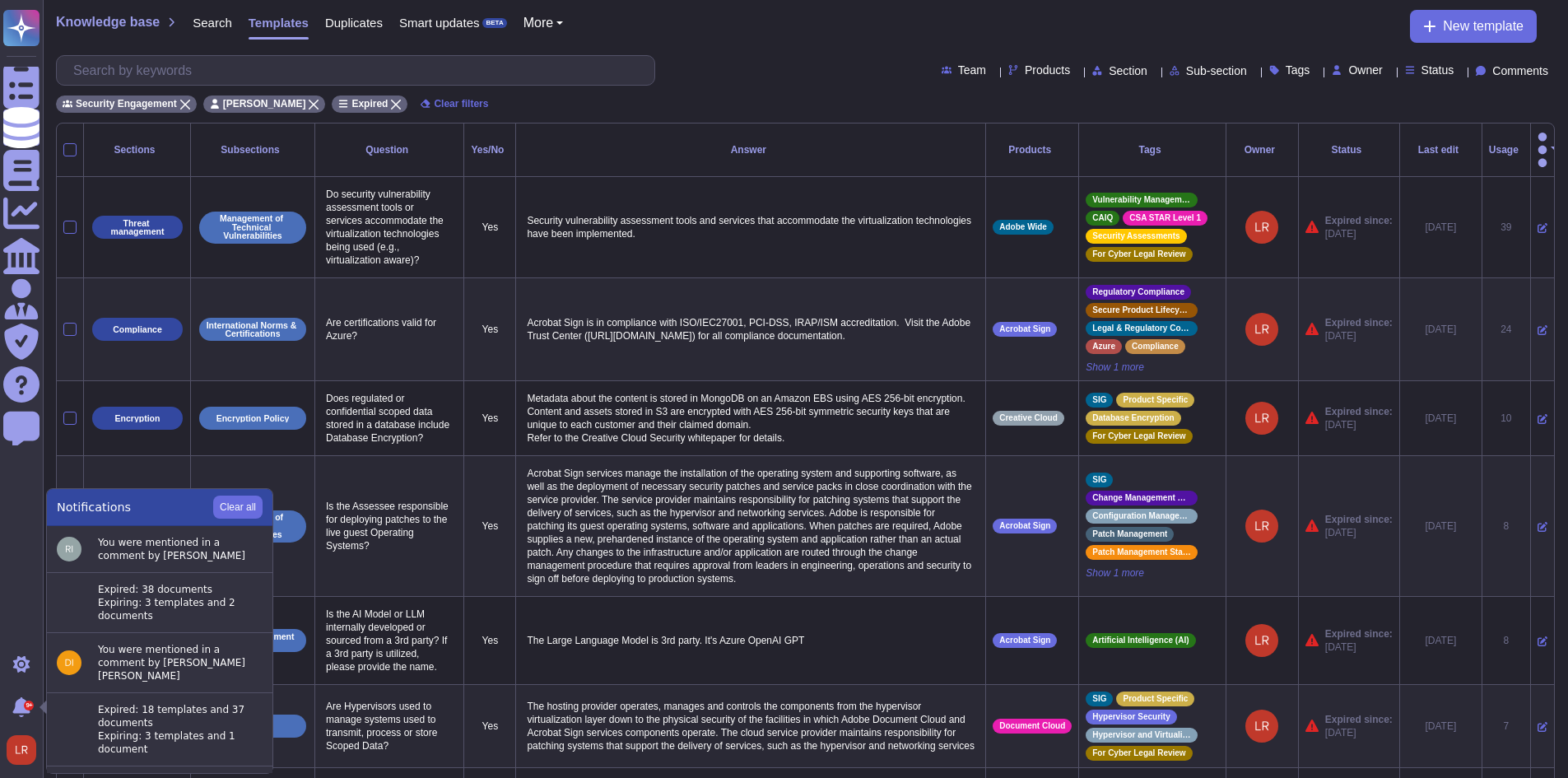
click at [47, 218] on div "Analytics" at bounding box center [47, 214] width 0 height 13
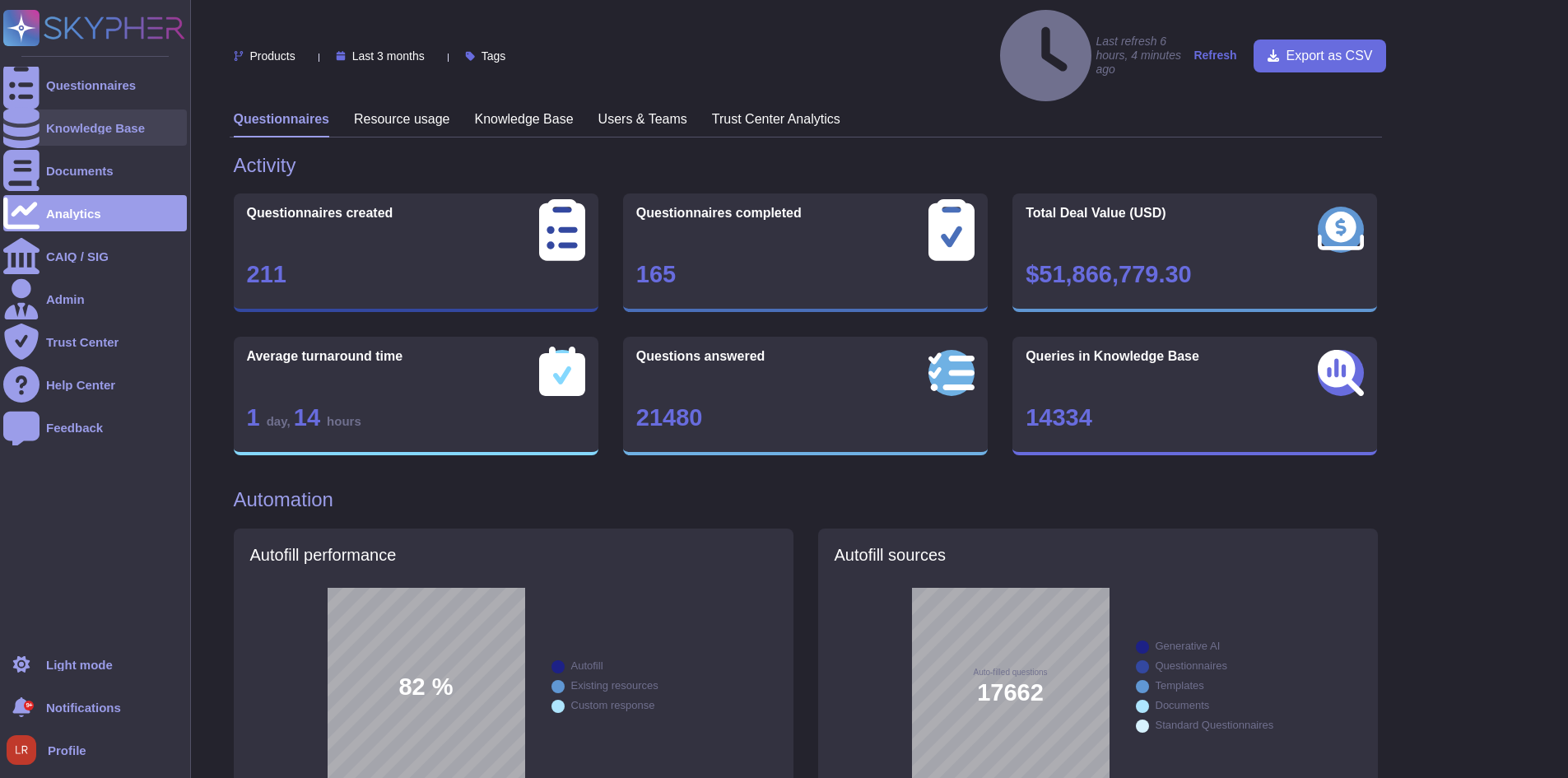
click at [56, 124] on div "Knowledge Base" at bounding box center [96, 128] width 98 height 13
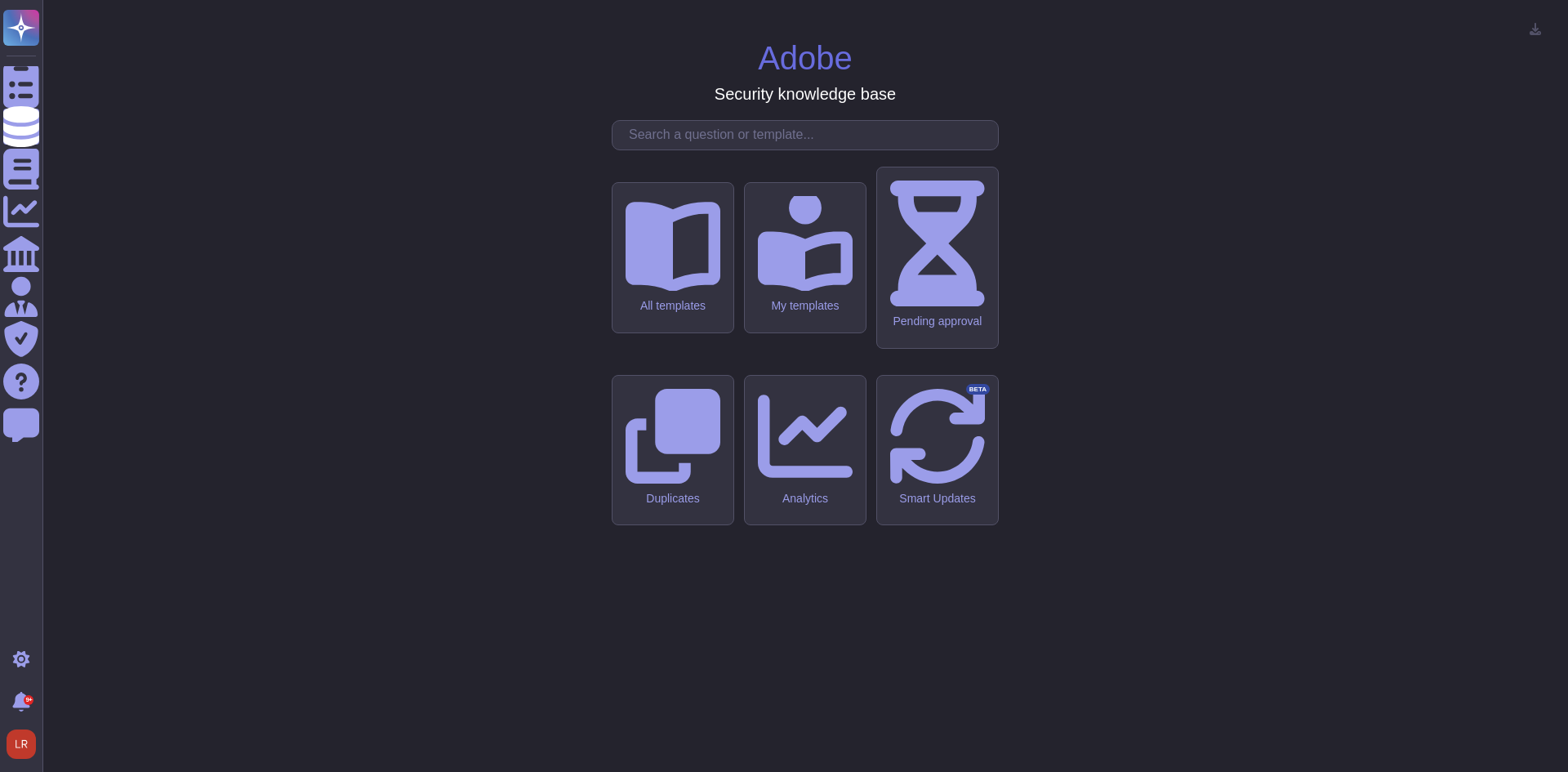
click at [785, 149] on input "text" at bounding box center [809, 135] width 377 height 28
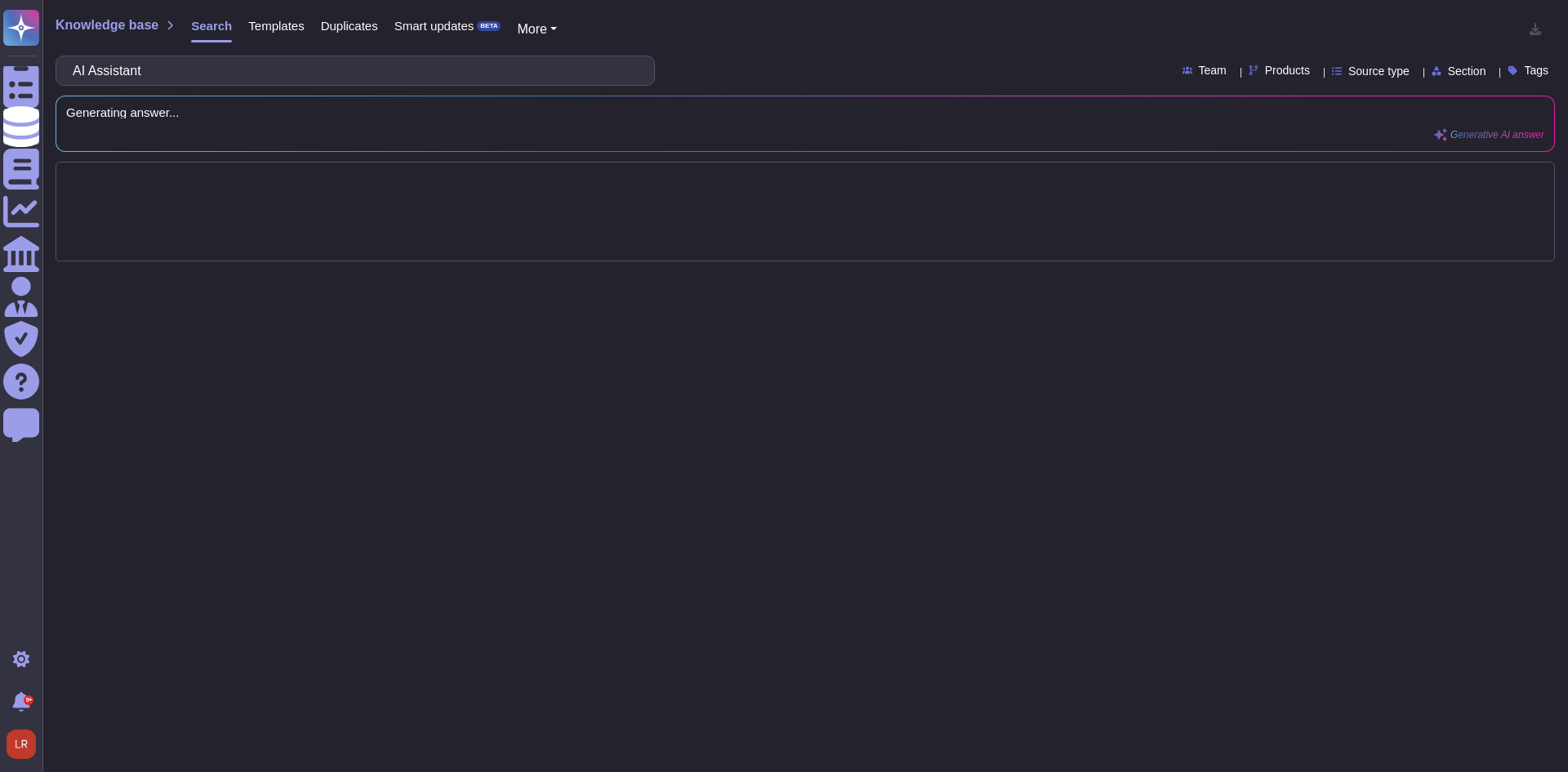
type input "AI Assistant"
click at [1277, 67] on div "Products" at bounding box center [1282, 71] width 67 height 12
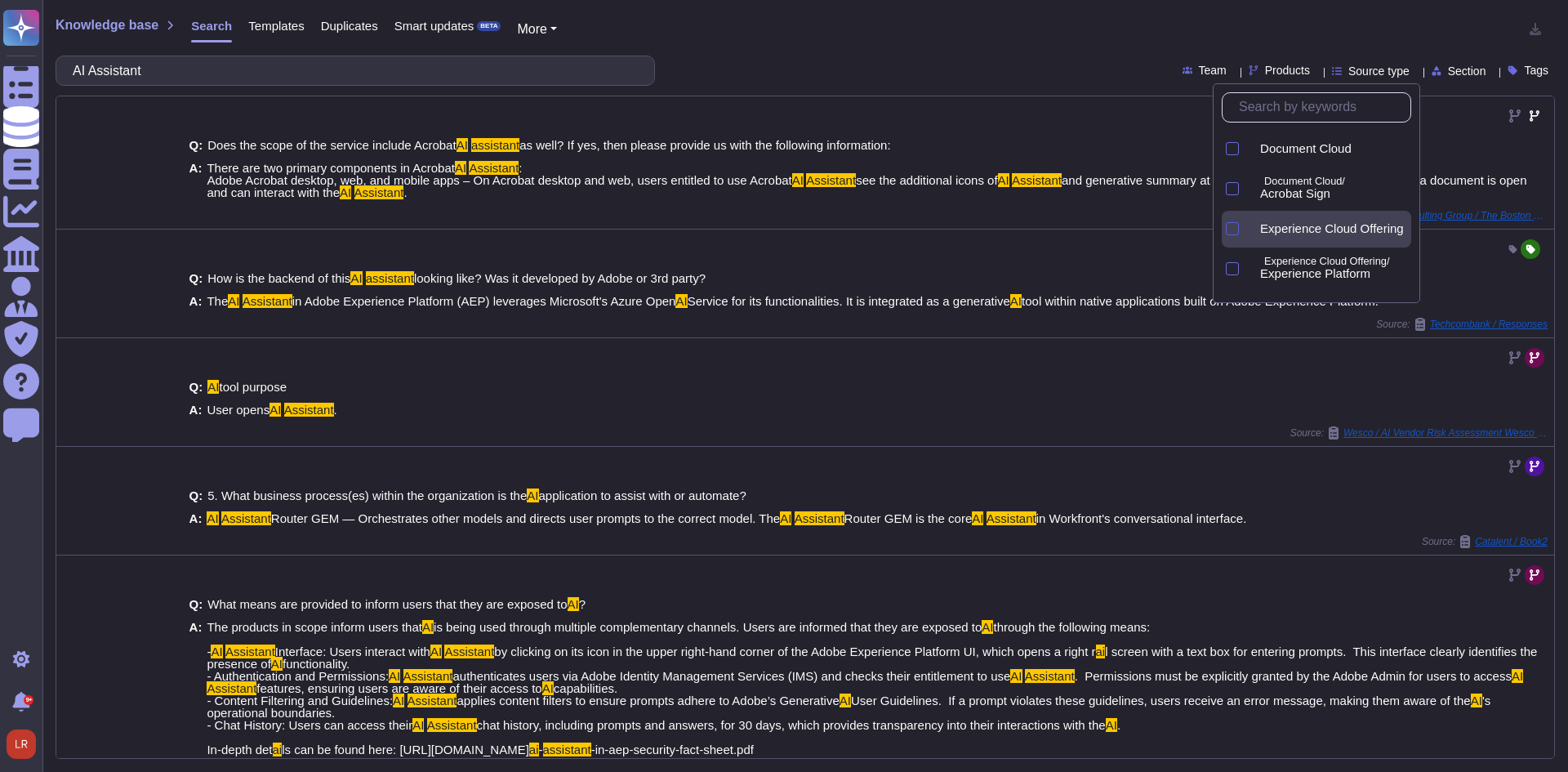
click at [1231, 227] on div at bounding box center [1232, 228] width 13 height 13
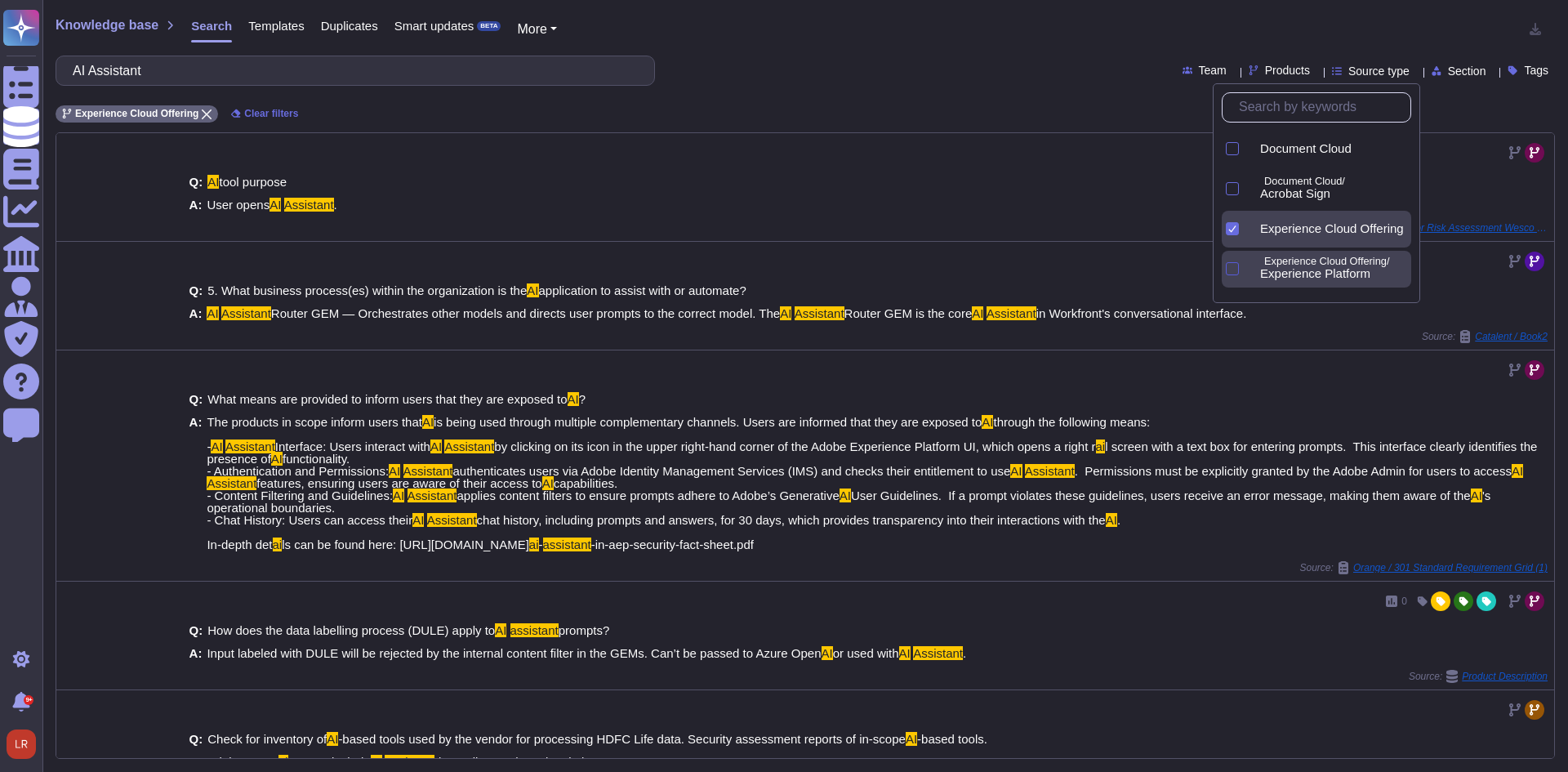
click at [1236, 271] on div at bounding box center [1232, 268] width 13 height 13
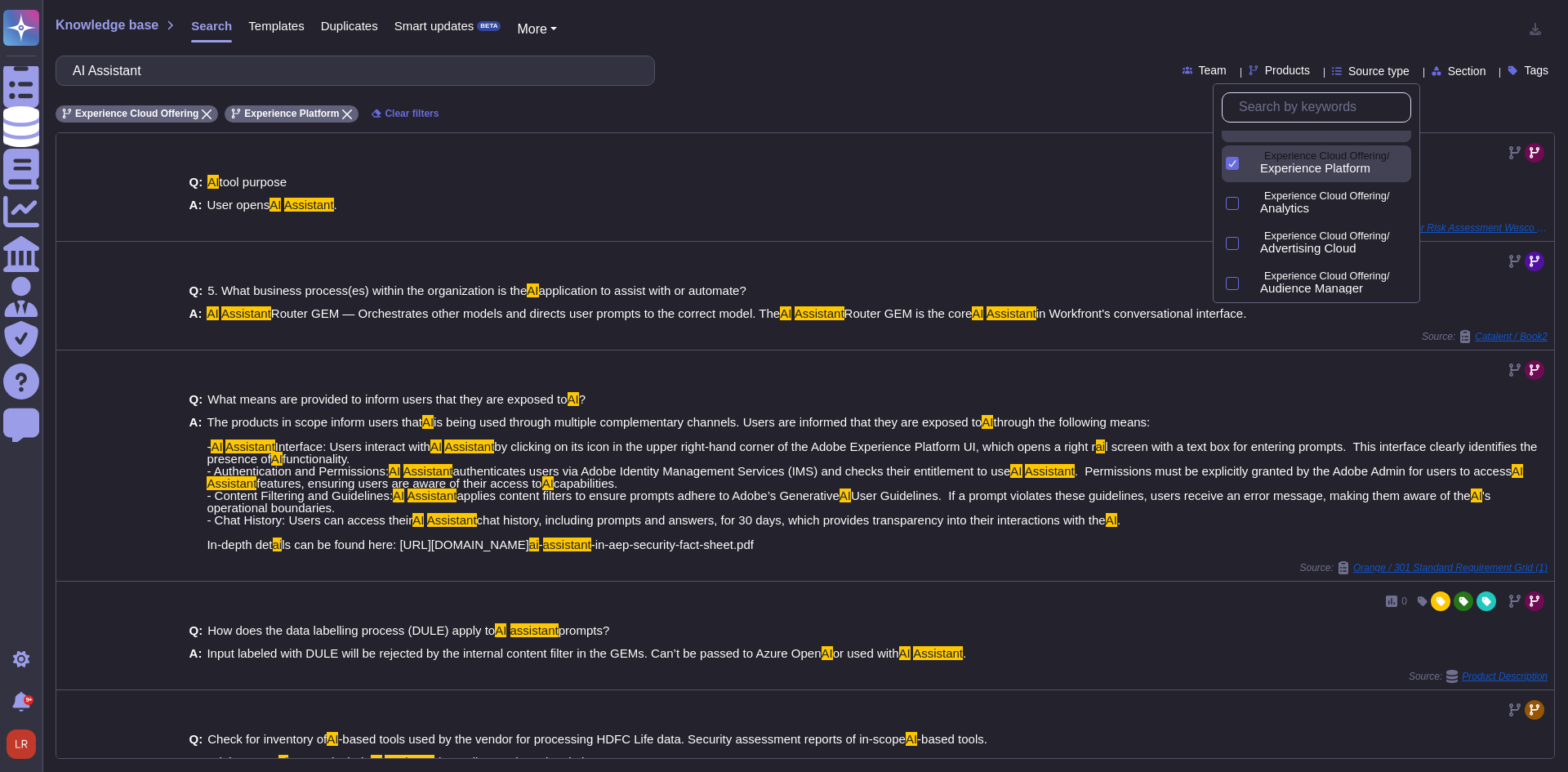
scroll to position [137, 0]
click at [1235, 166] on div at bounding box center [1232, 172] width 13 height 13
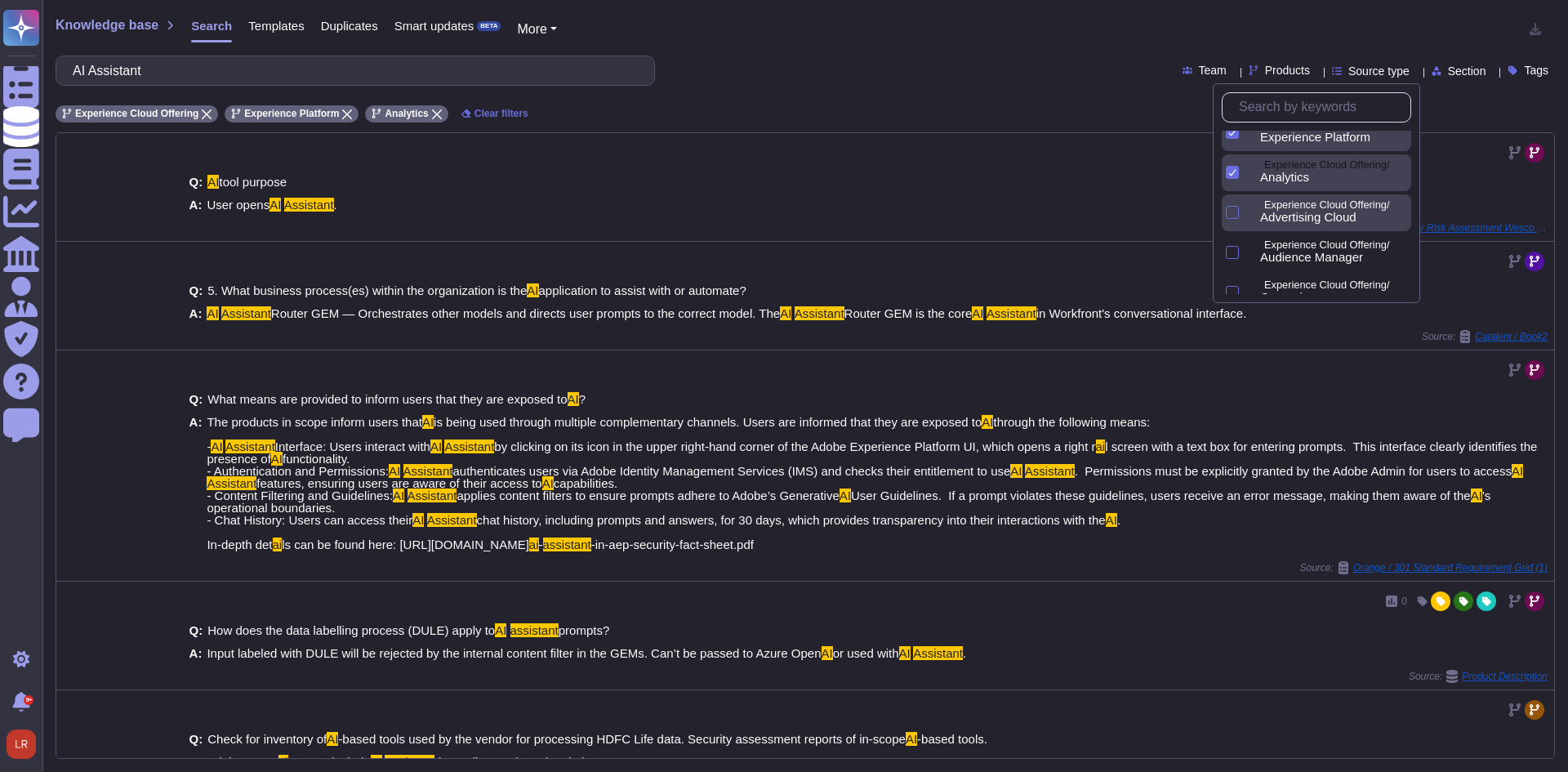
click at [1229, 221] on div at bounding box center [1230, 212] width 17 height 36
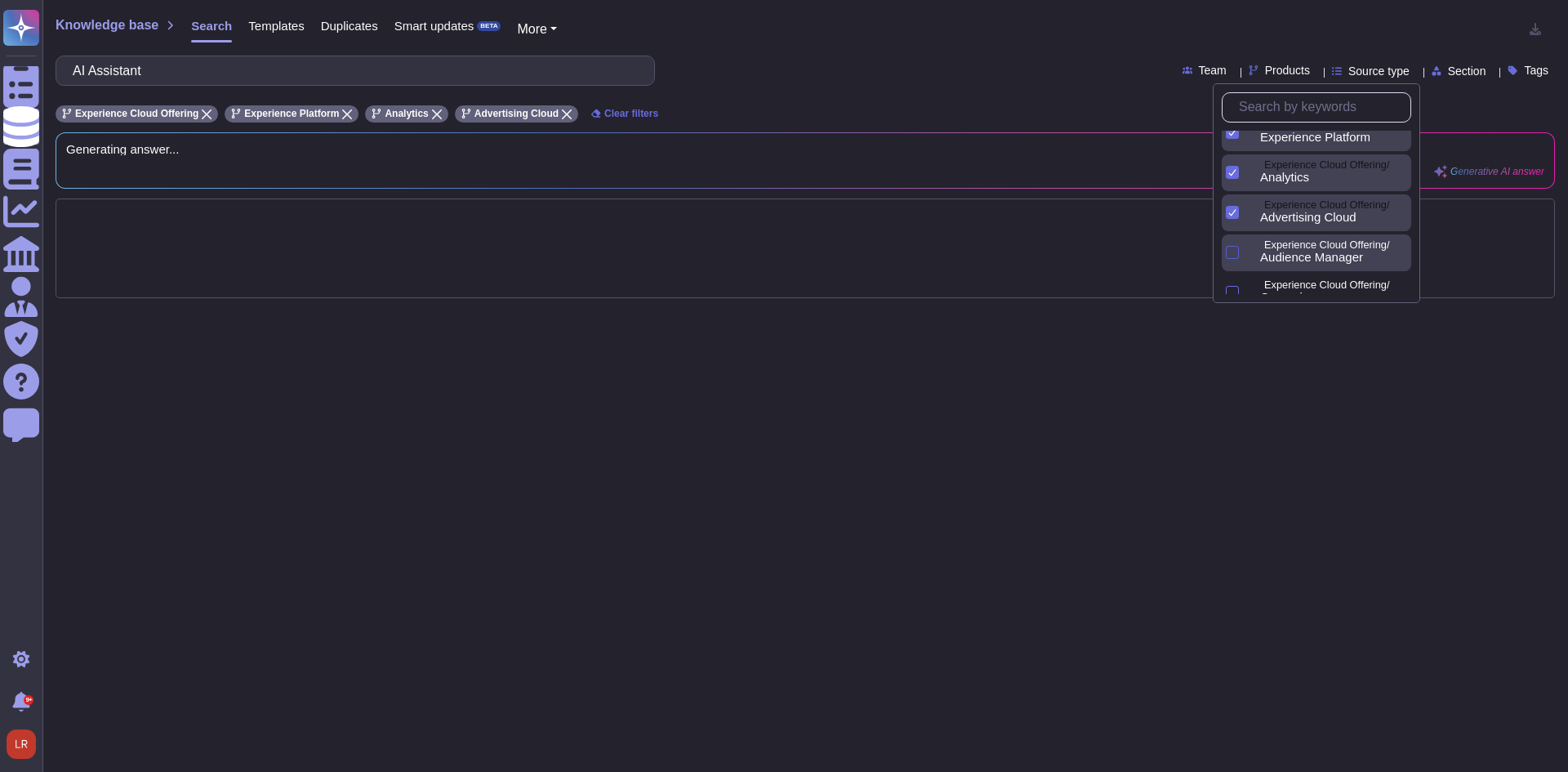
click at [1231, 251] on div at bounding box center [1232, 252] width 13 height 13
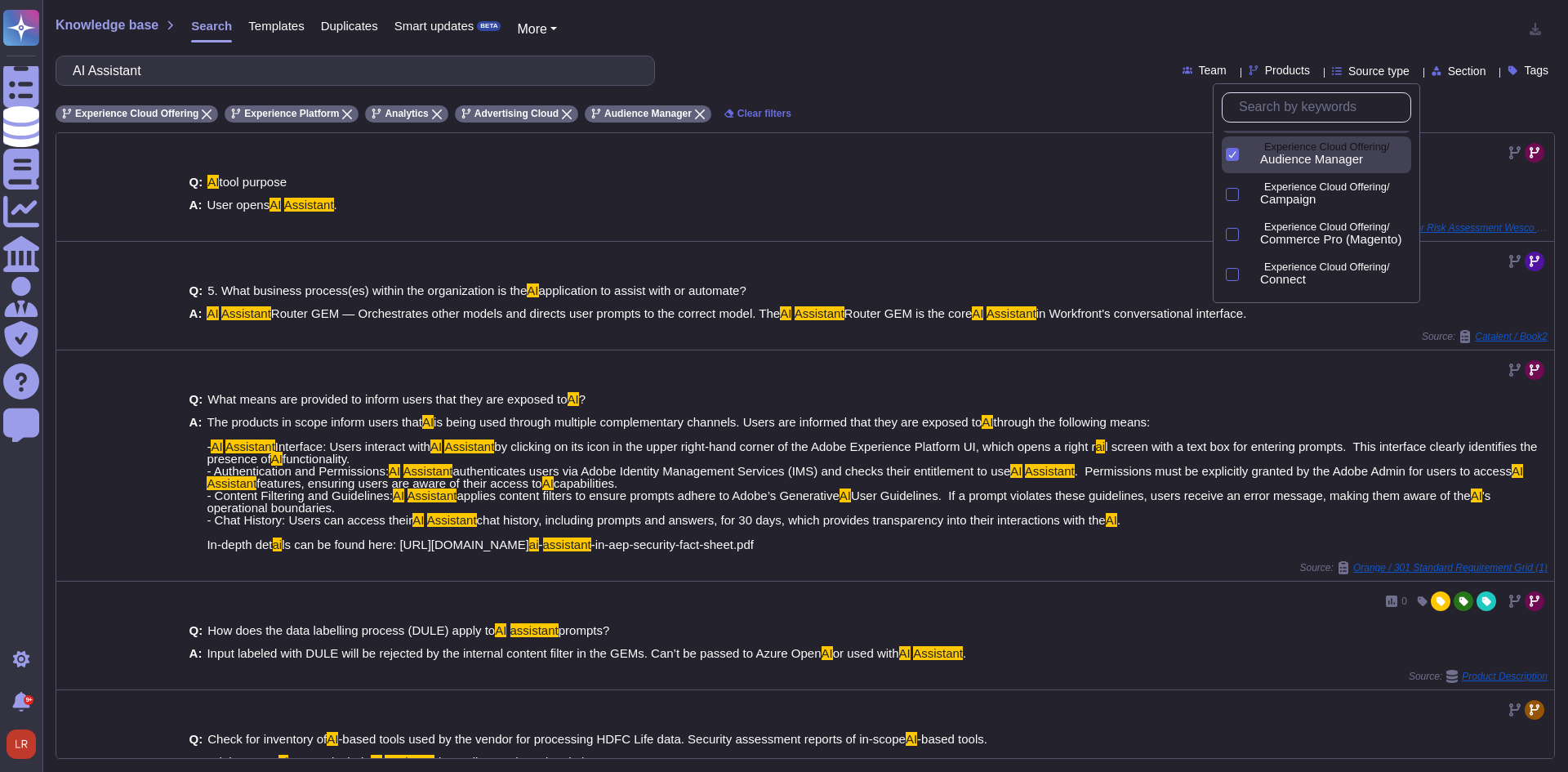
scroll to position [272, 0]
click at [1233, 153] on div at bounding box center [1232, 156] width 13 height 13
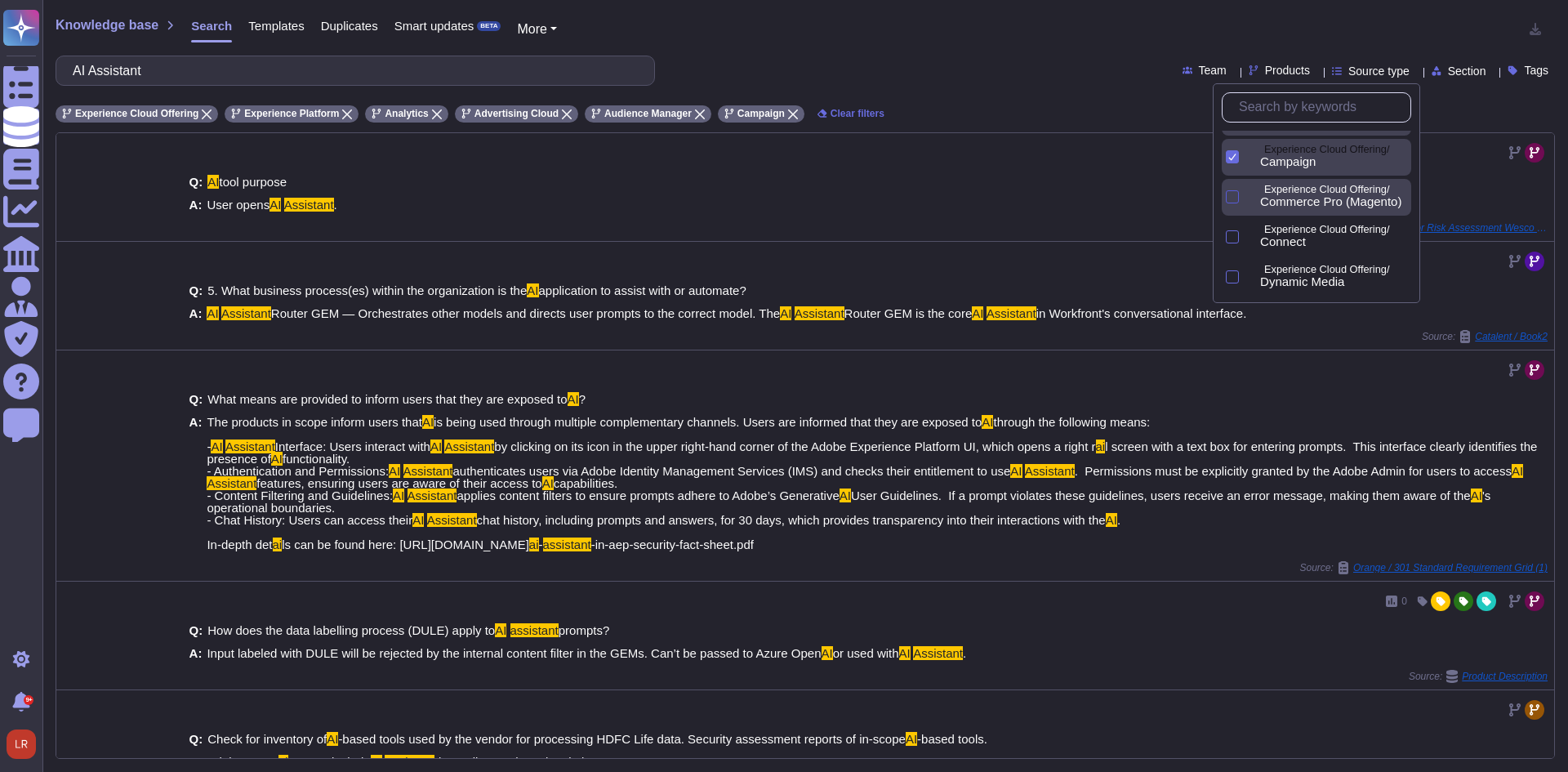
click at [1228, 200] on div at bounding box center [1232, 196] width 13 height 13
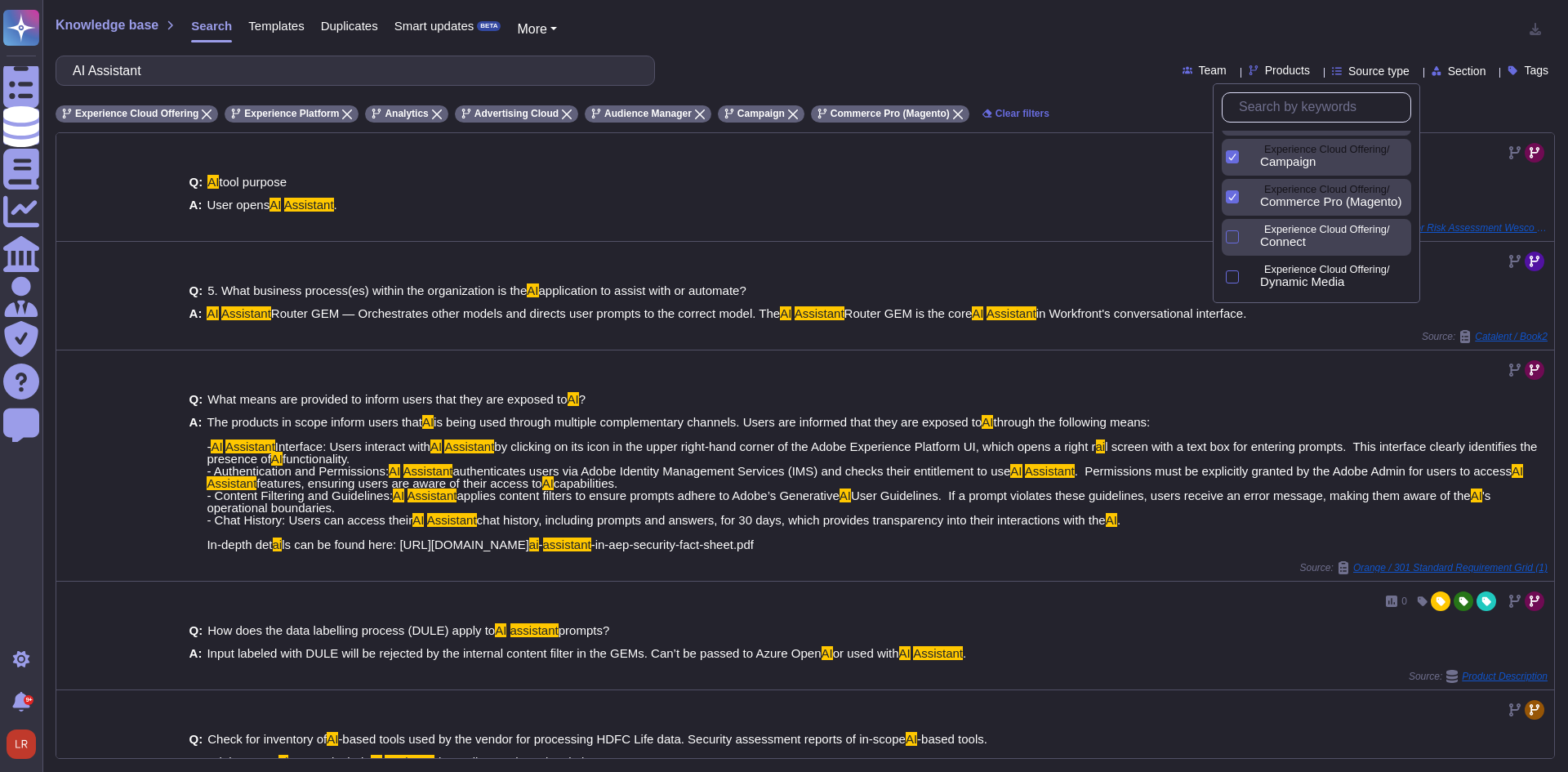
click at [1232, 247] on div at bounding box center [1230, 236] width 17 height 36
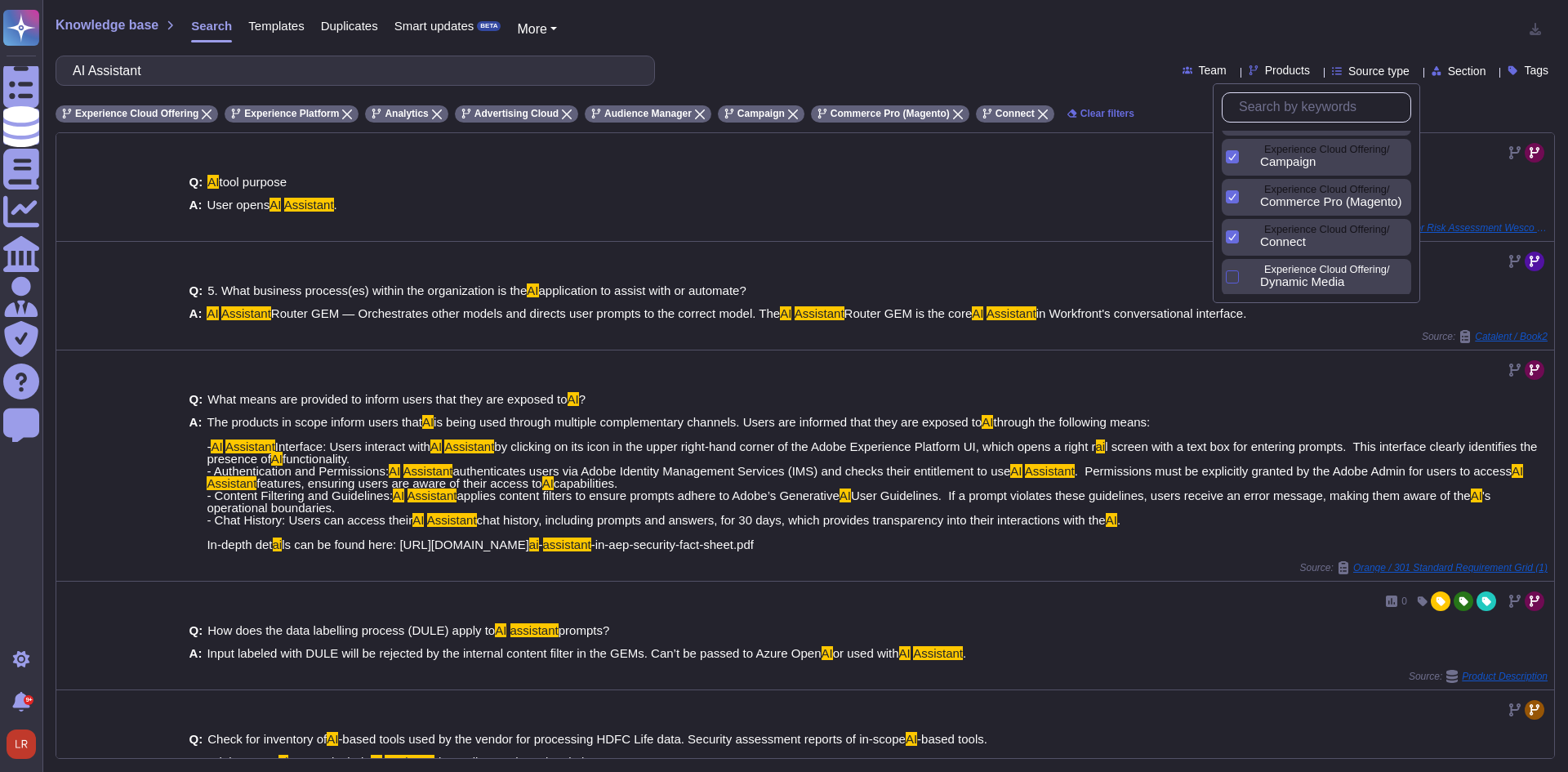
click at [1233, 278] on div at bounding box center [1232, 276] width 13 height 13
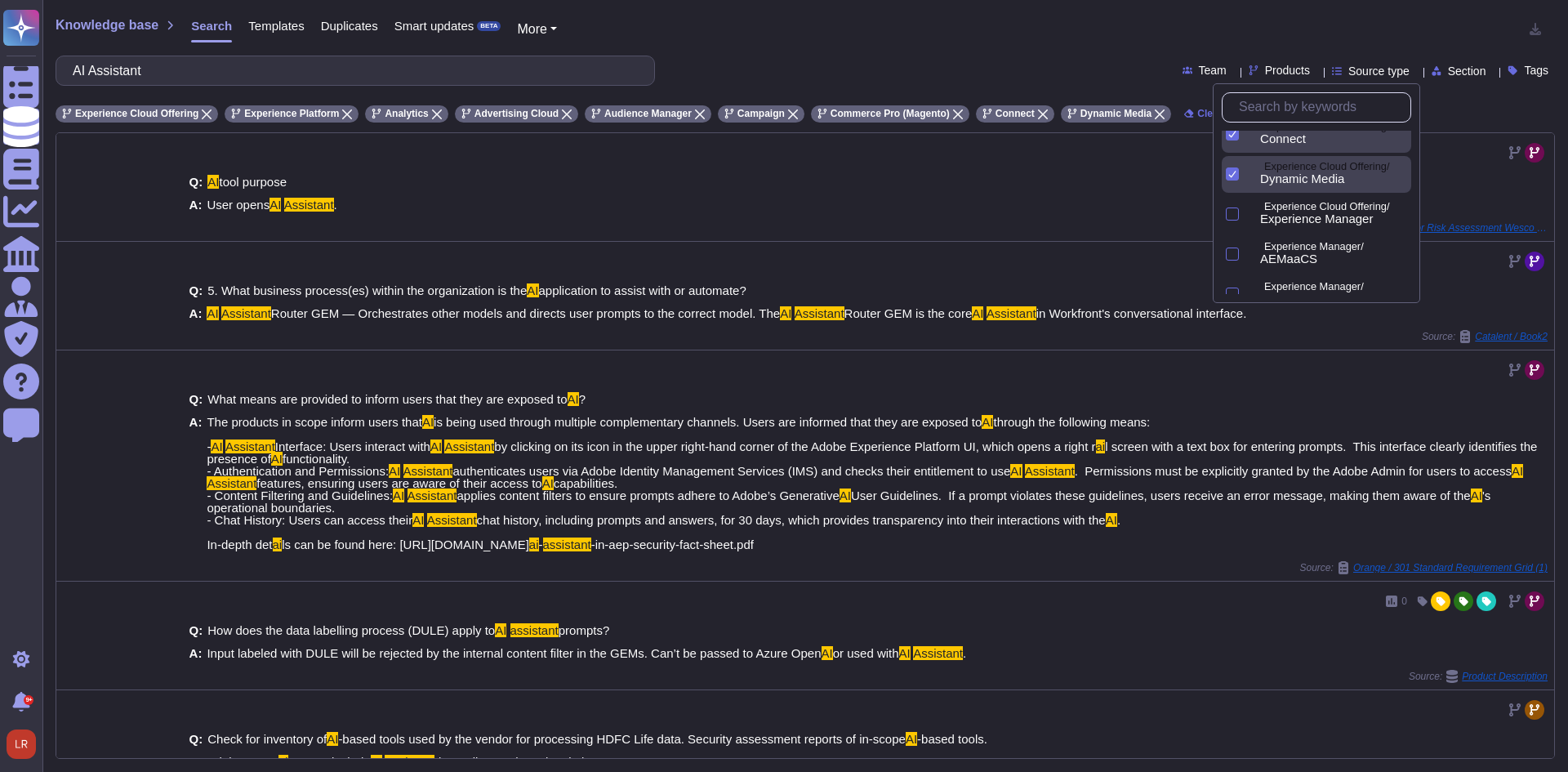
scroll to position [409, 0]
click at [1233, 178] on div at bounding box center [1232, 180] width 13 height 13
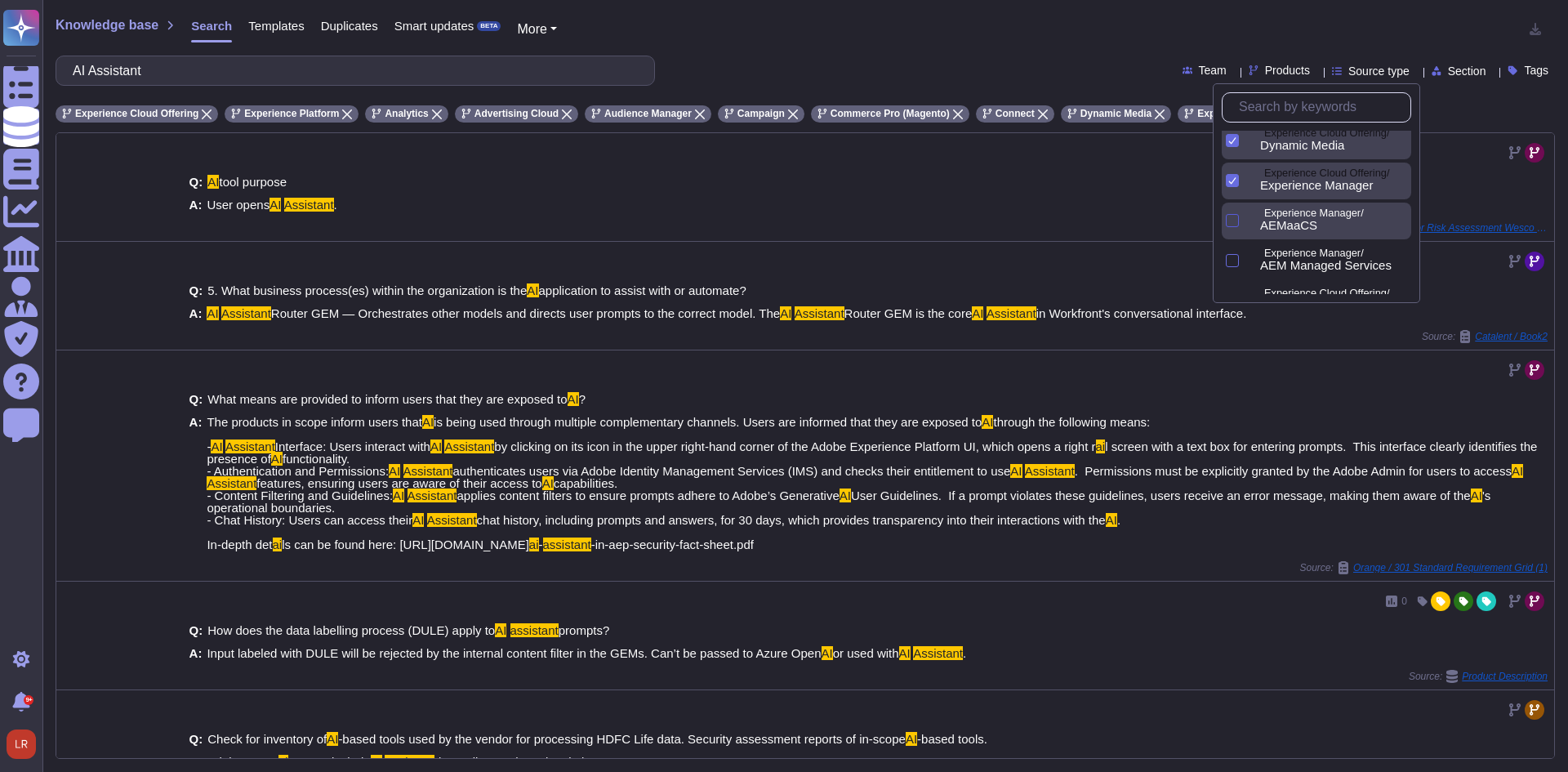
click at [1235, 223] on div at bounding box center [1232, 220] width 13 height 13
click at [1233, 263] on div at bounding box center [1232, 260] width 13 height 13
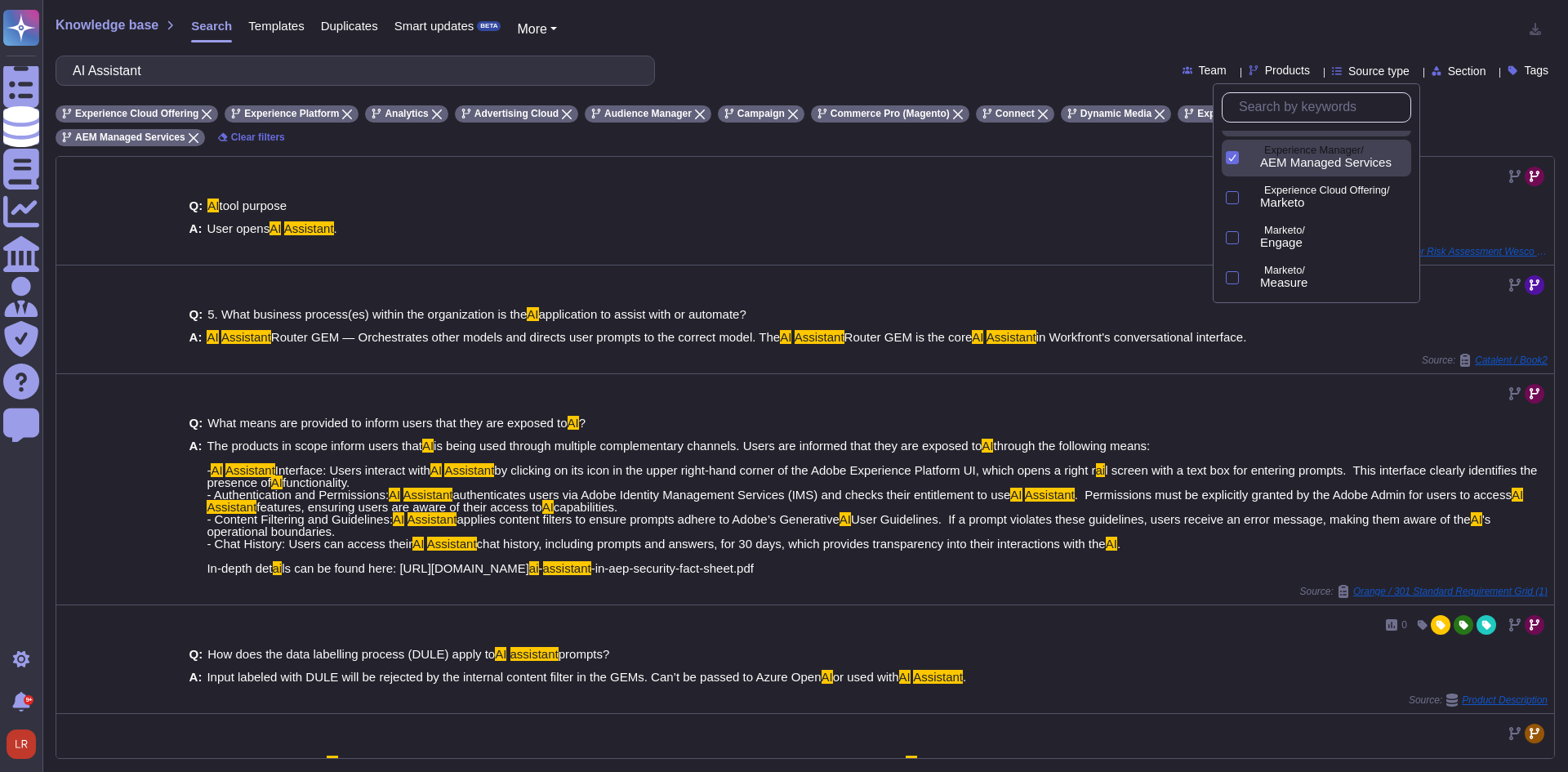
scroll to position [545, 0]
click at [1231, 161] on div at bounding box center [1232, 164] width 13 height 13
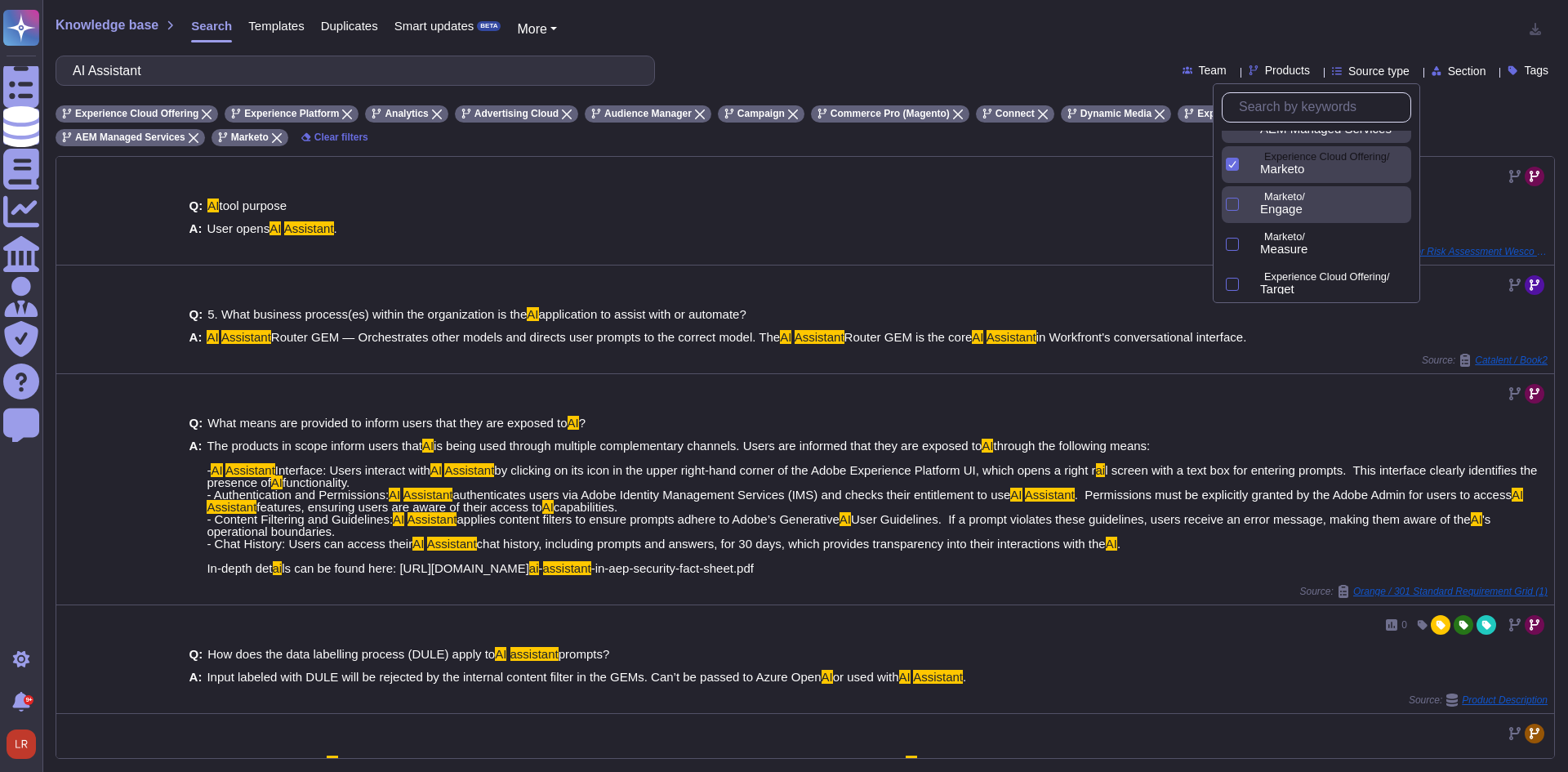
click at [1231, 212] on div at bounding box center [1230, 204] width 17 height 36
drag, startPoint x: 1231, startPoint y: 246, endPoint x: 1232, endPoint y: 258, distance: 12.0
click at [1232, 249] on div at bounding box center [1232, 244] width 13 height 13
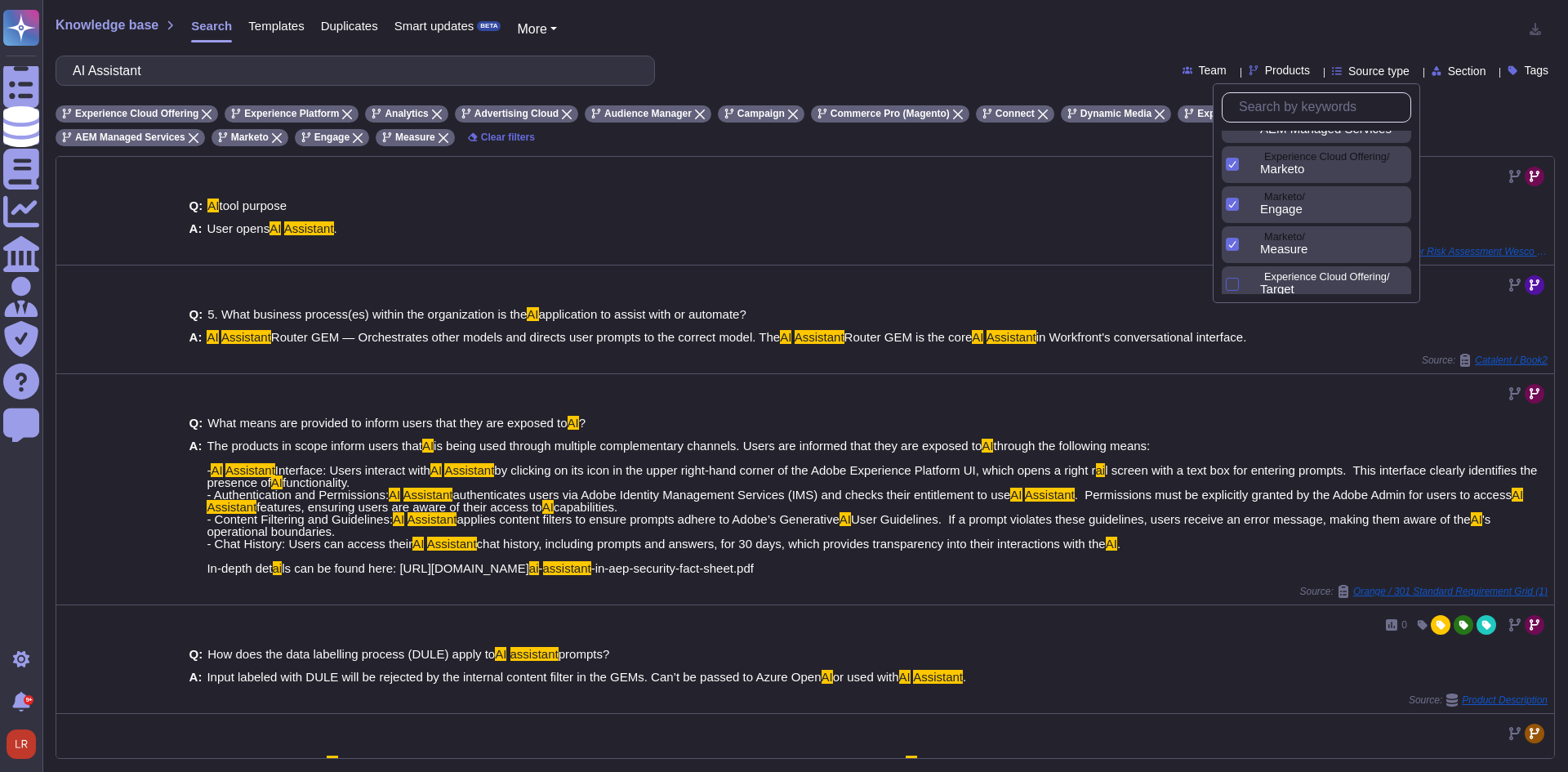
click at [1231, 283] on div at bounding box center [1232, 284] width 13 height 13
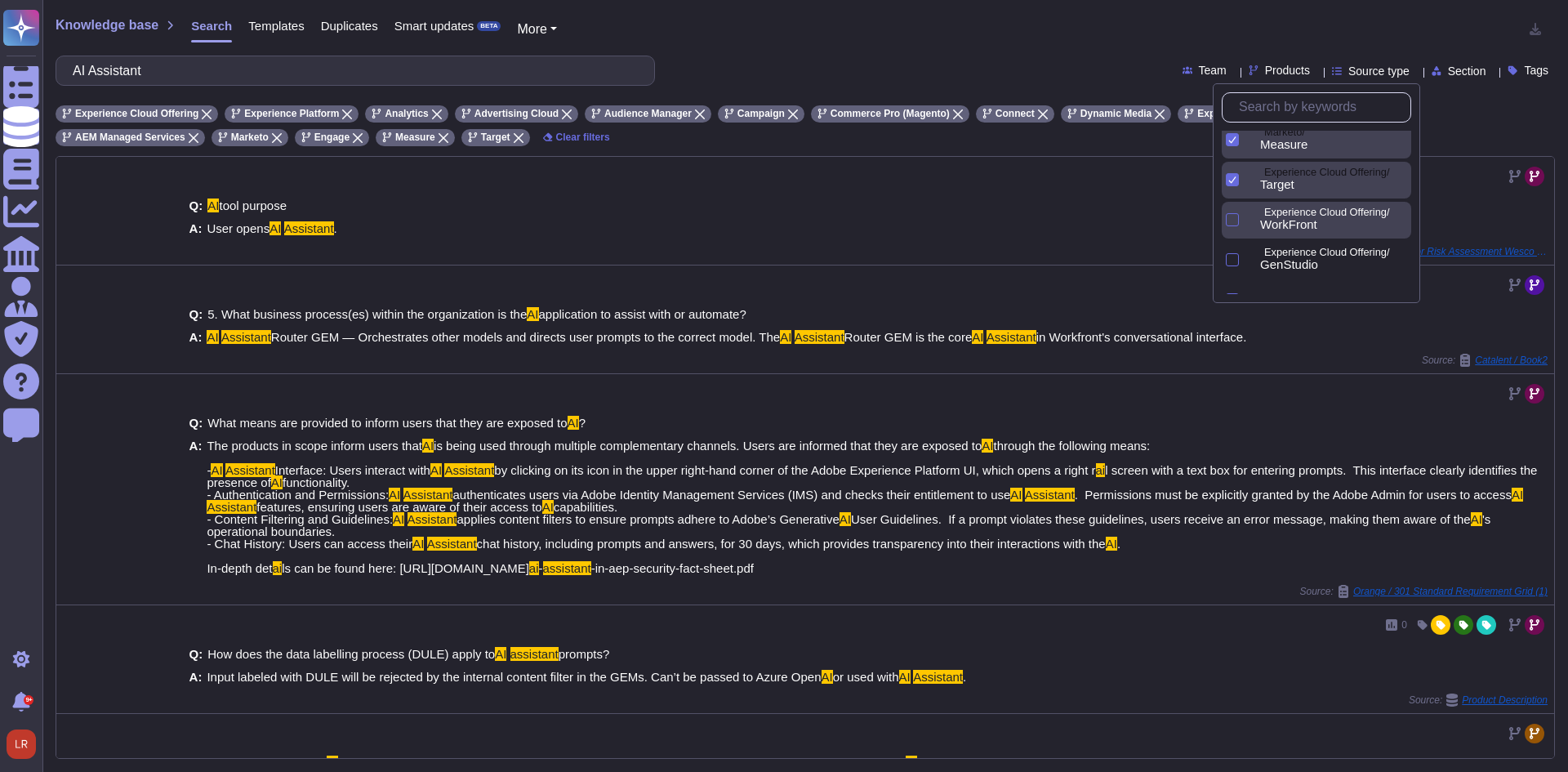
scroll to position [680, 0]
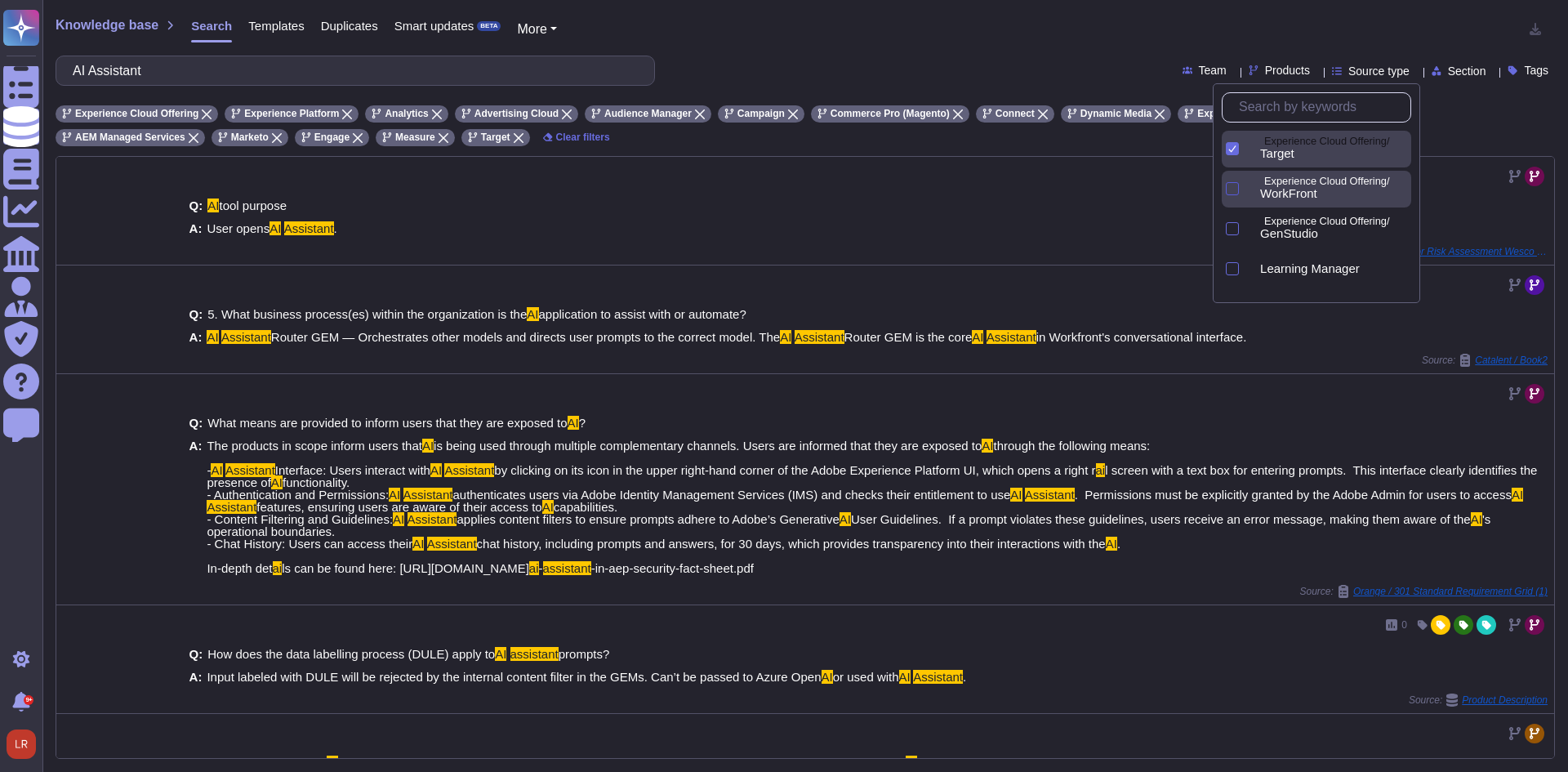
click at [1235, 190] on div at bounding box center [1232, 188] width 13 height 13
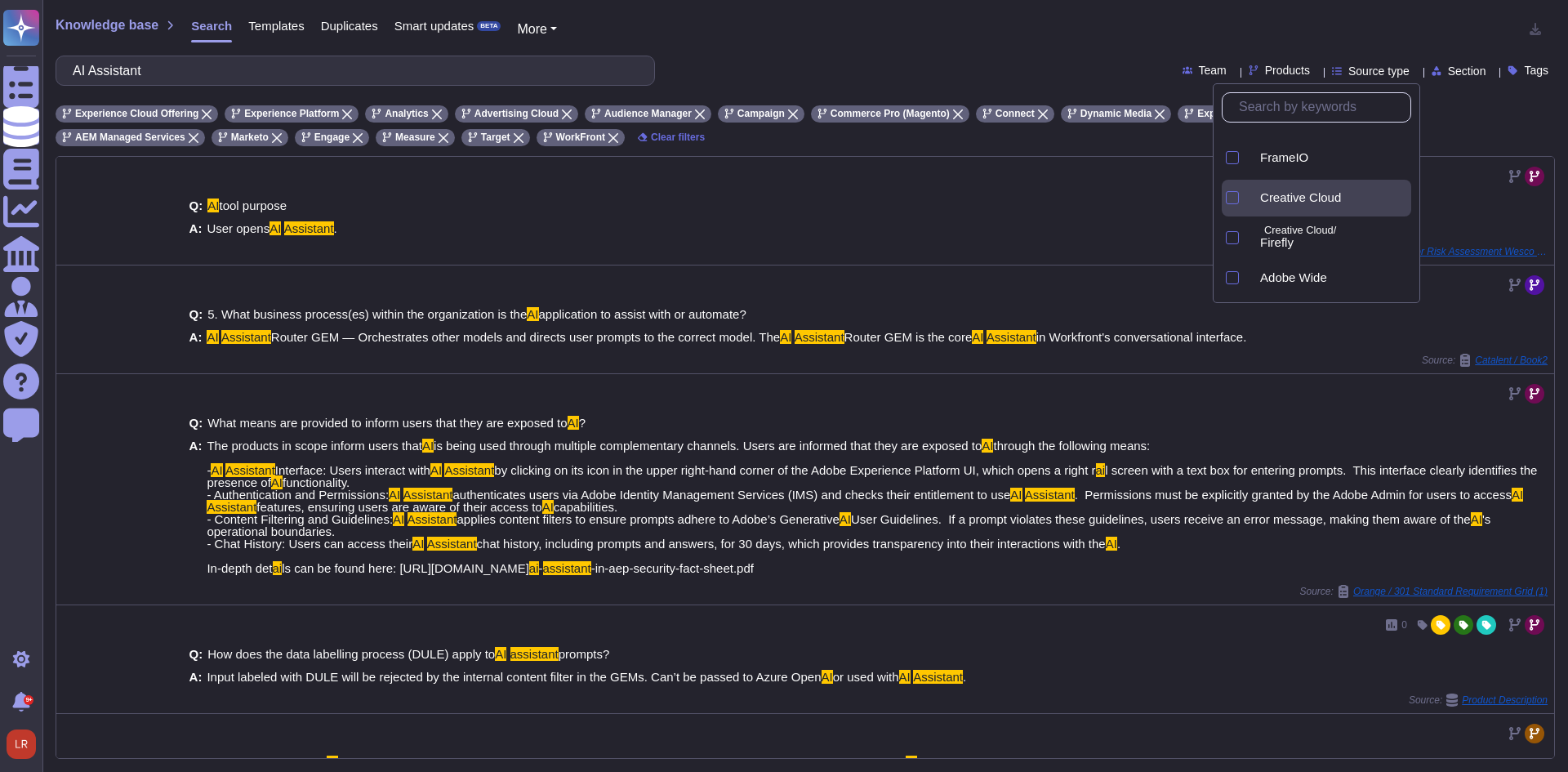
scroll to position [834, 0]
click at [974, 28] on div "Knowledge base Search Templates Duplicates Smart updates BETA More" at bounding box center [799, 29] width 1487 height 33
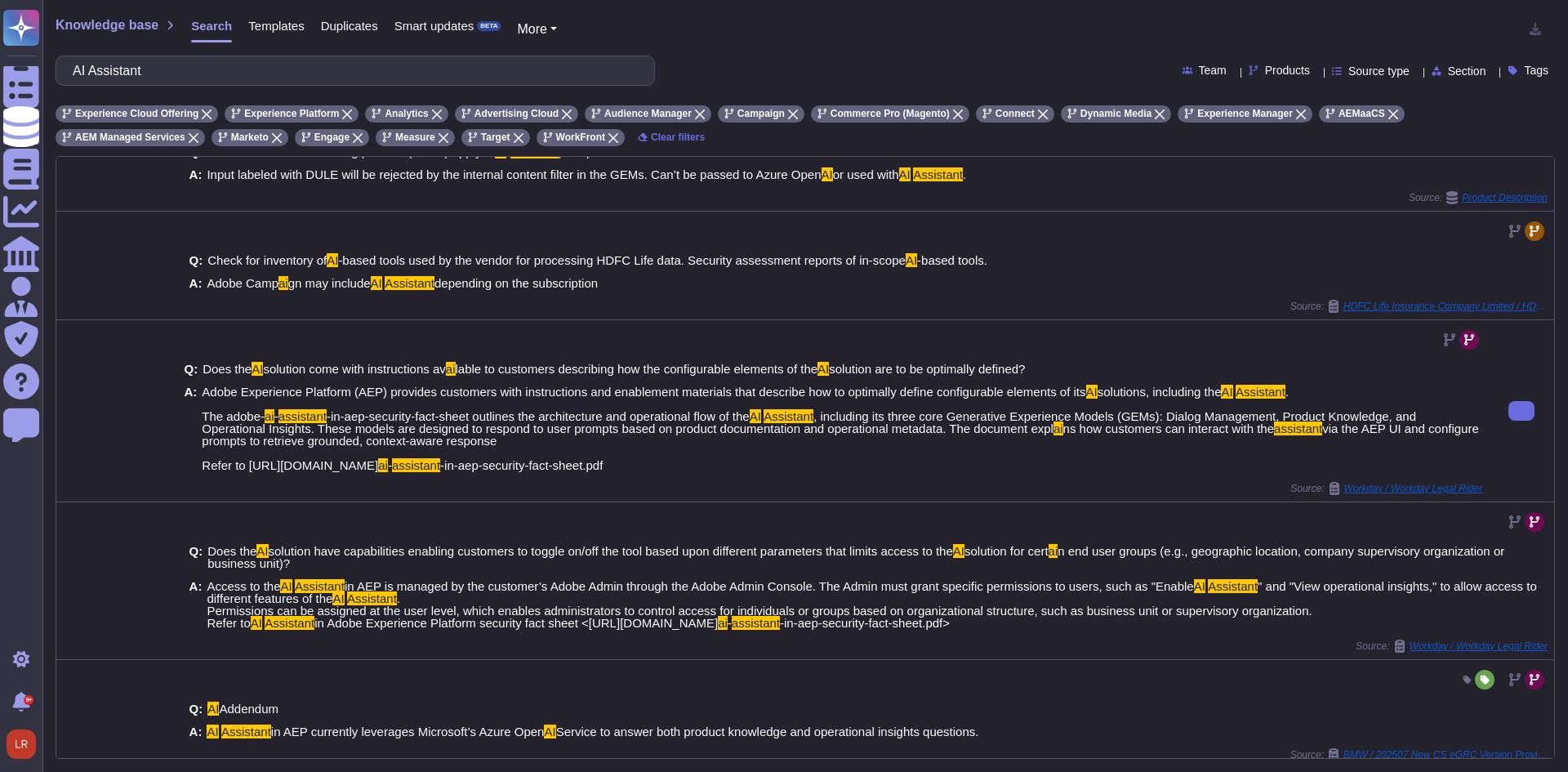
scroll to position [513, 0]
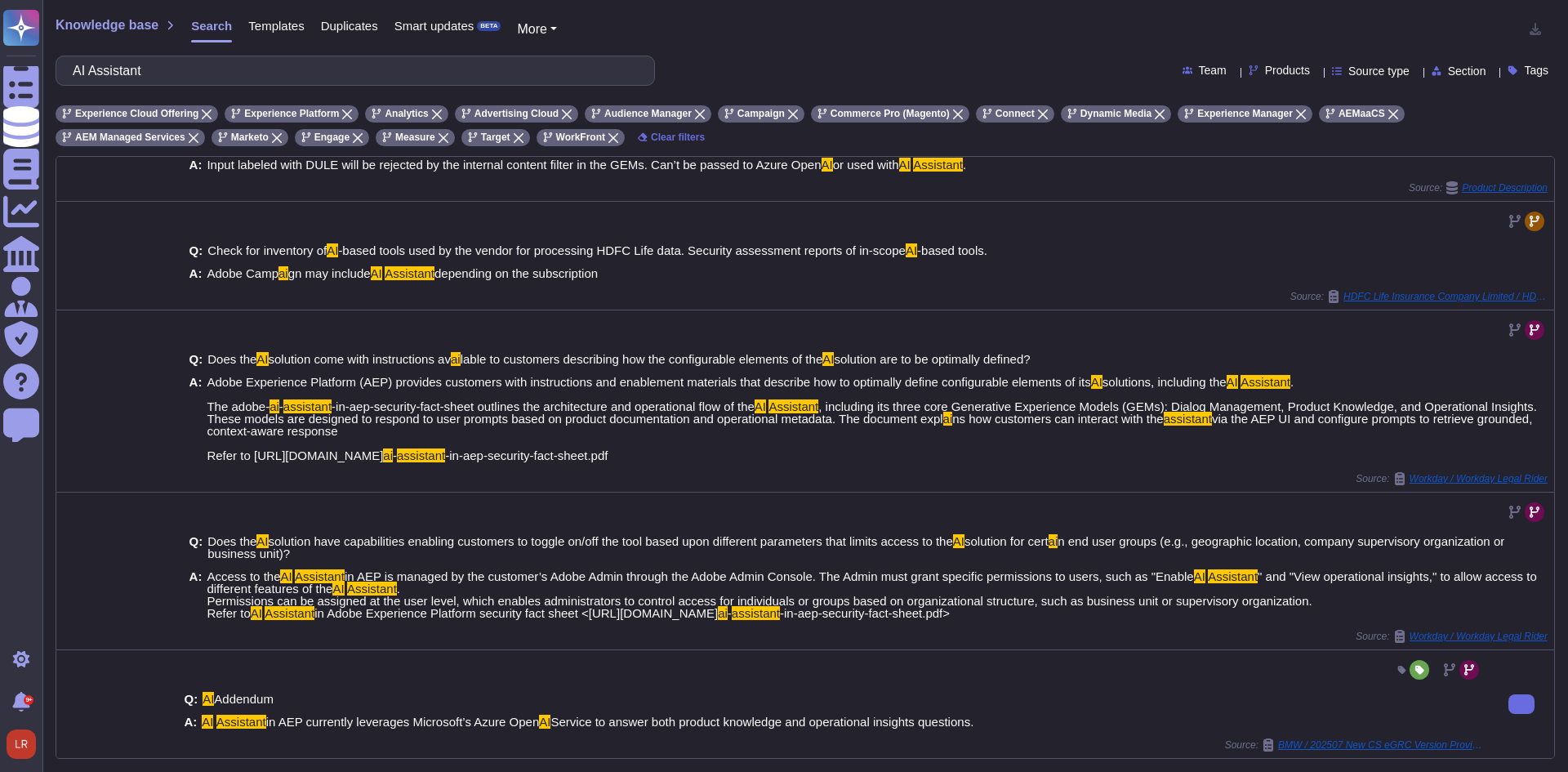
click at [654, 715] on span "Service to answer both product knowledge and operational insights questions." at bounding box center [762, 722] width 423 height 14
click at [364, 723] on span "in AEP currently leverages Microsoft’s Azure Open" at bounding box center [403, 722] width 273 height 14
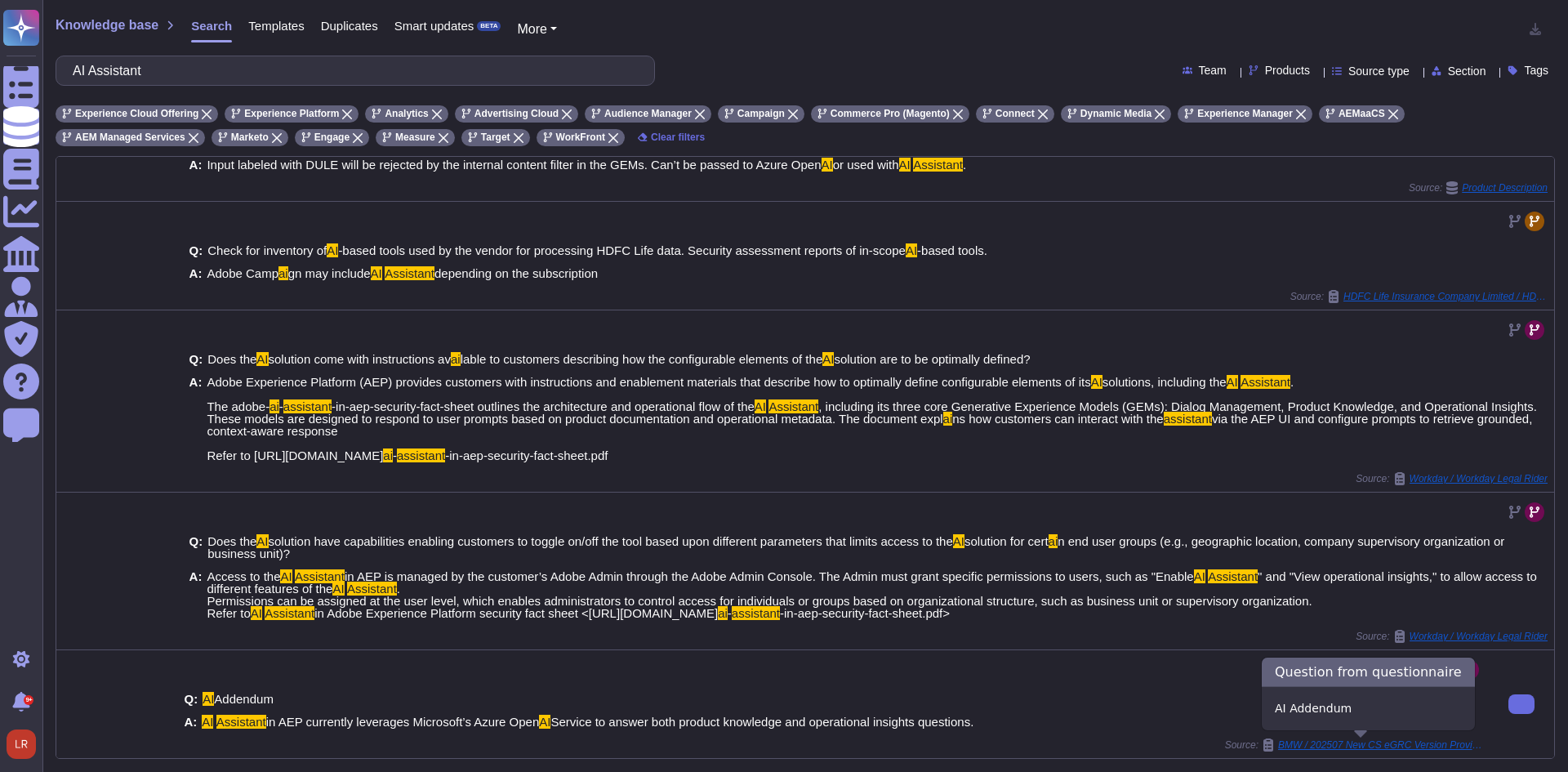
click at [1263, 747] on icon at bounding box center [1268, 744] width 10 height 13
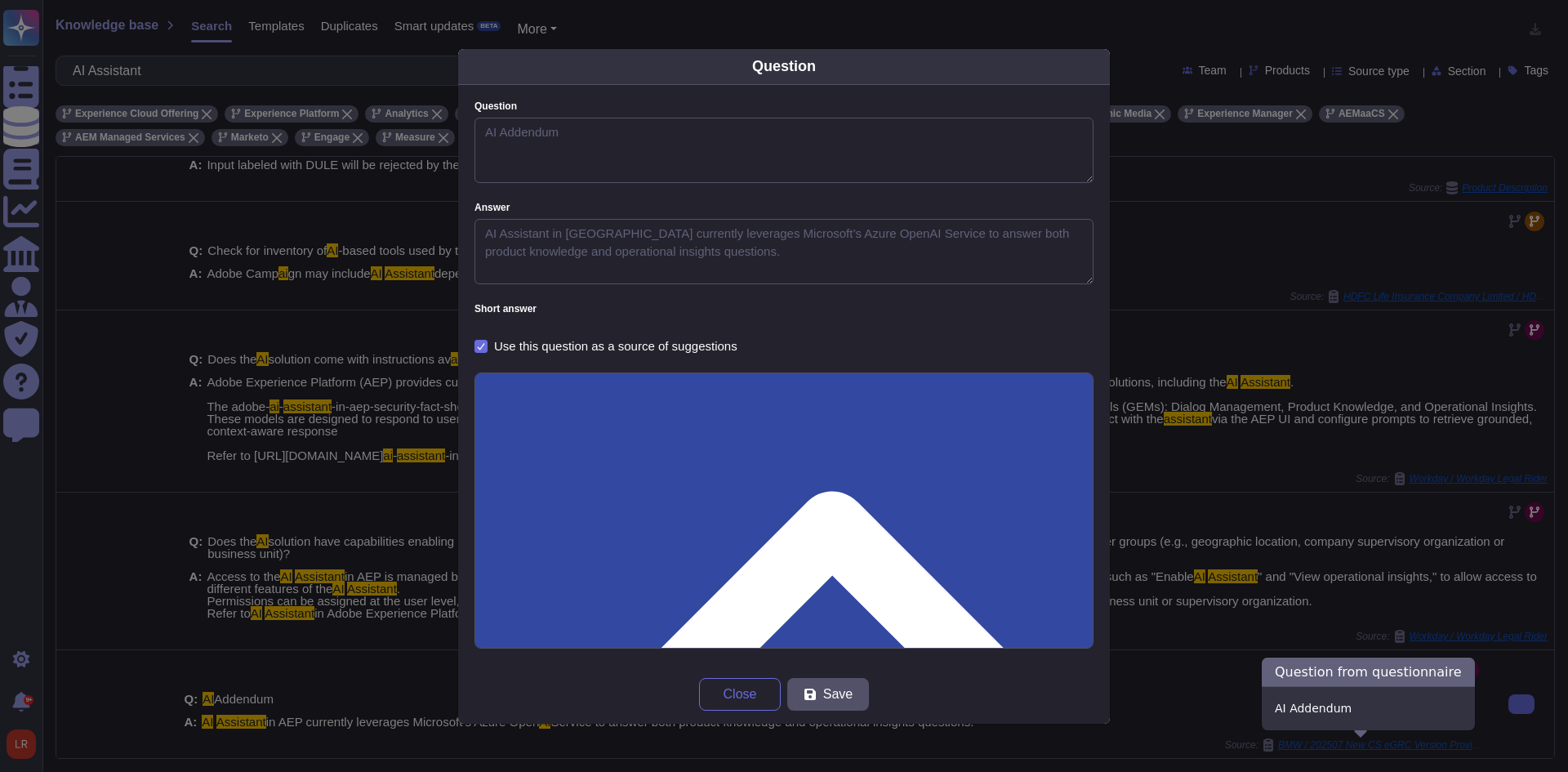
type textarea "AI Addendum"
type textarea "AI Assistant in [GEOGRAPHIC_DATA] currently leverages Microsoft’s Azure OpenAI …"
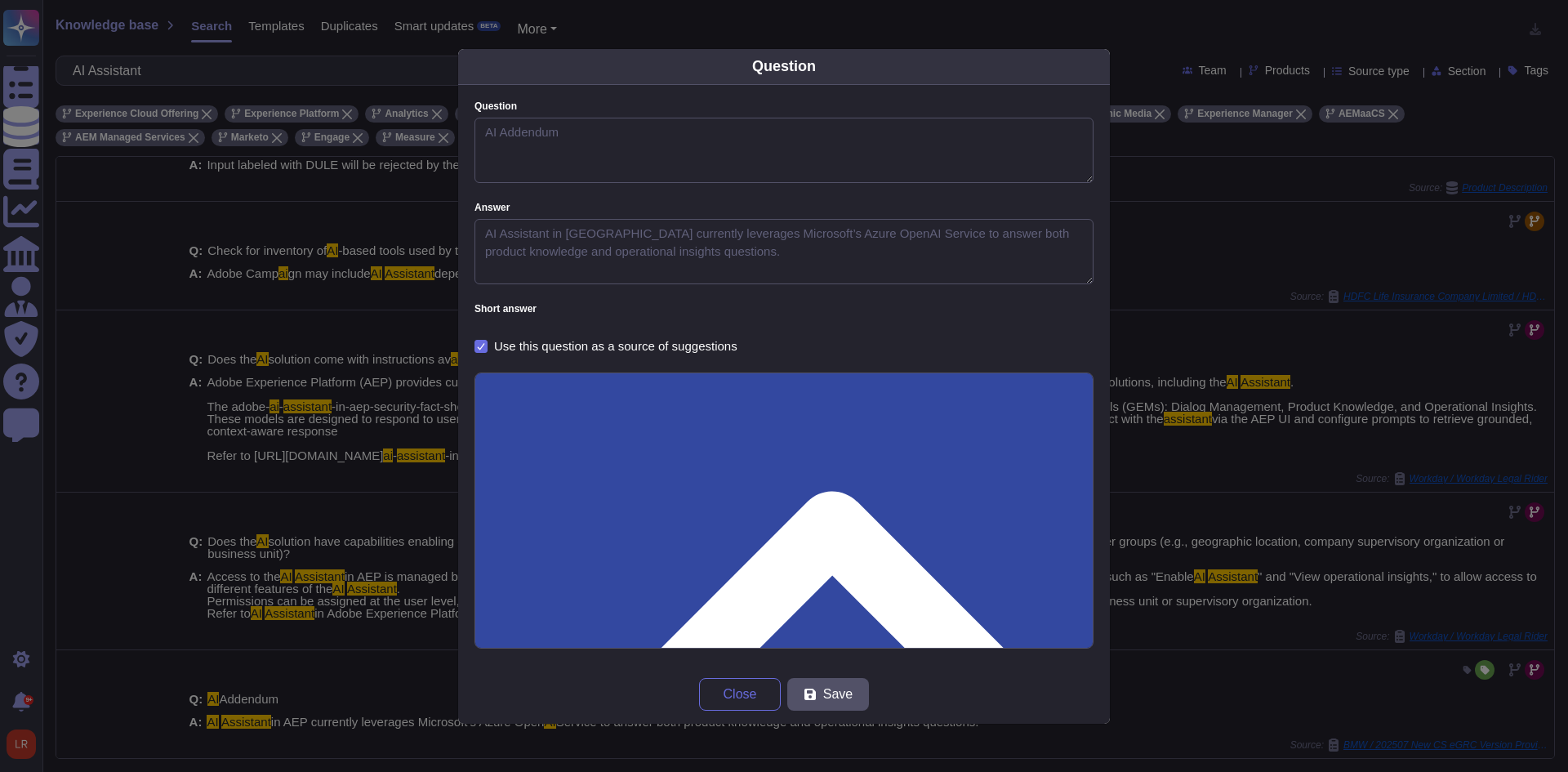
click at [1195, 514] on div "Question Question AI Addendum Answer AI Assistant in AEP currently leverages Mi…" at bounding box center [784, 386] width 1568 height 772
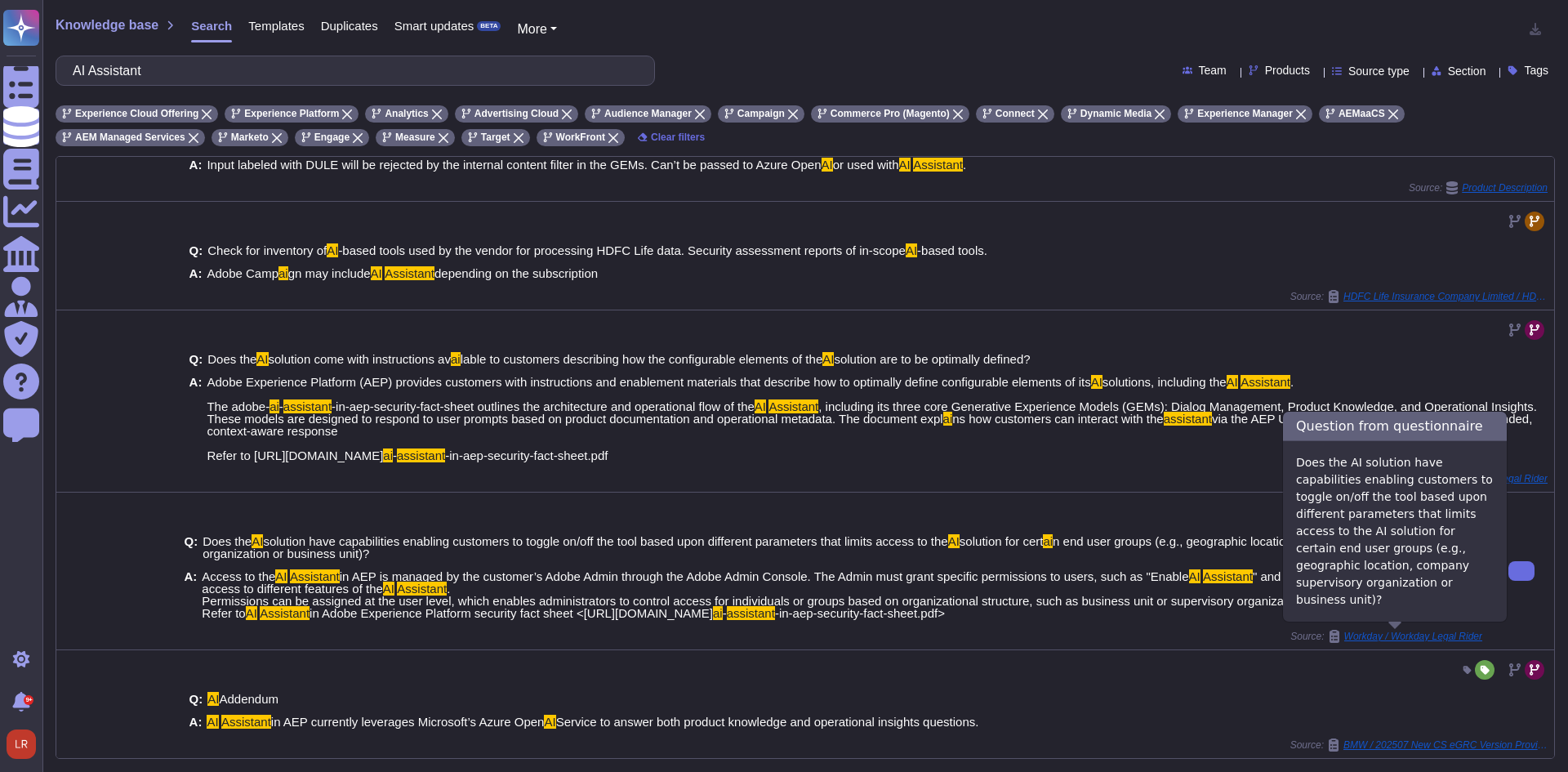
click at [1329, 636] on icon at bounding box center [1334, 636] width 10 height 13
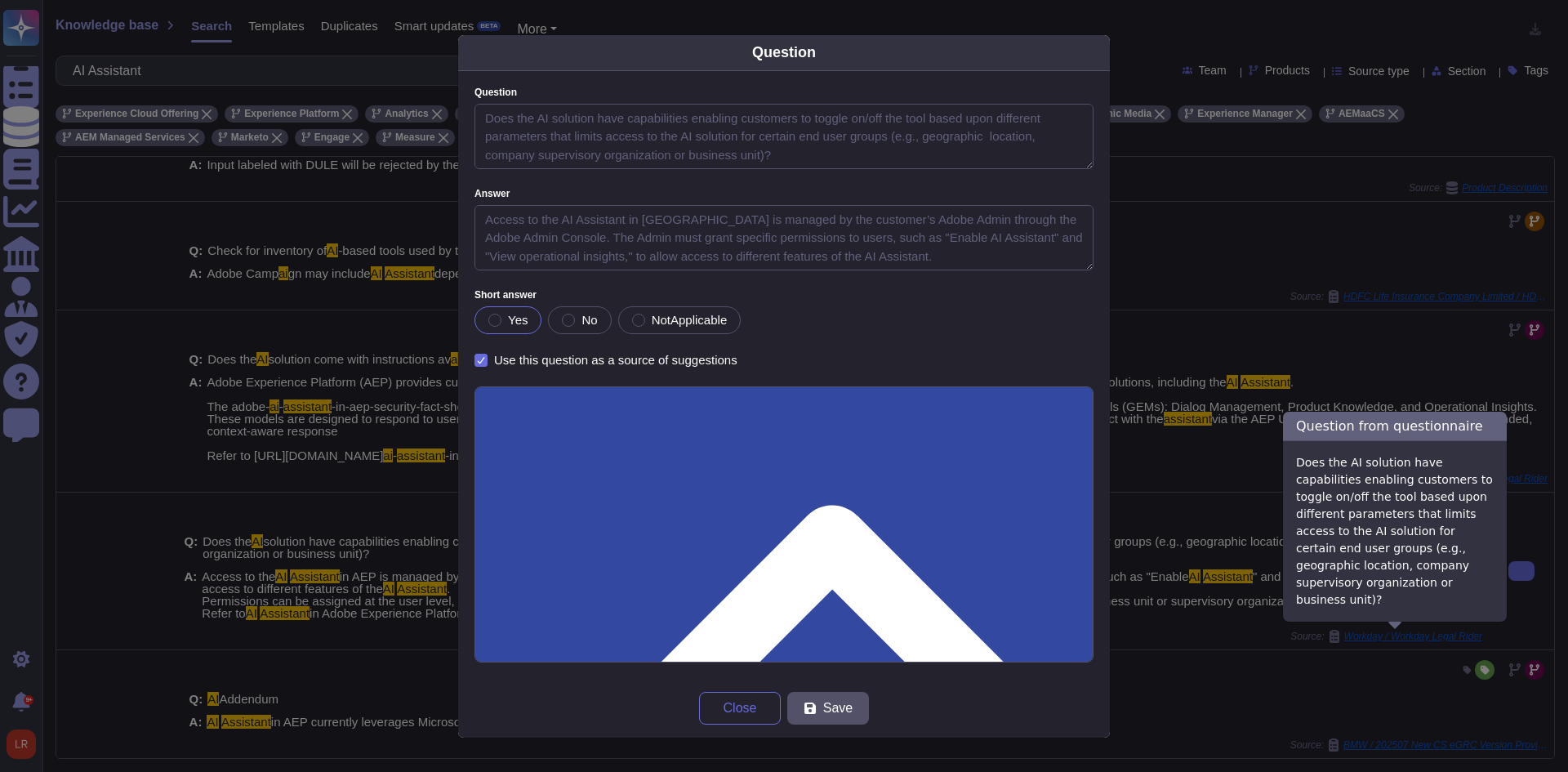
type textarea "Does the AI solution have capabilities enabling customers to toggle on/off the …"
type textarea "Access to the AI Assistant in [GEOGRAPHIC_DATA] is managed by the customer’s Ad…"
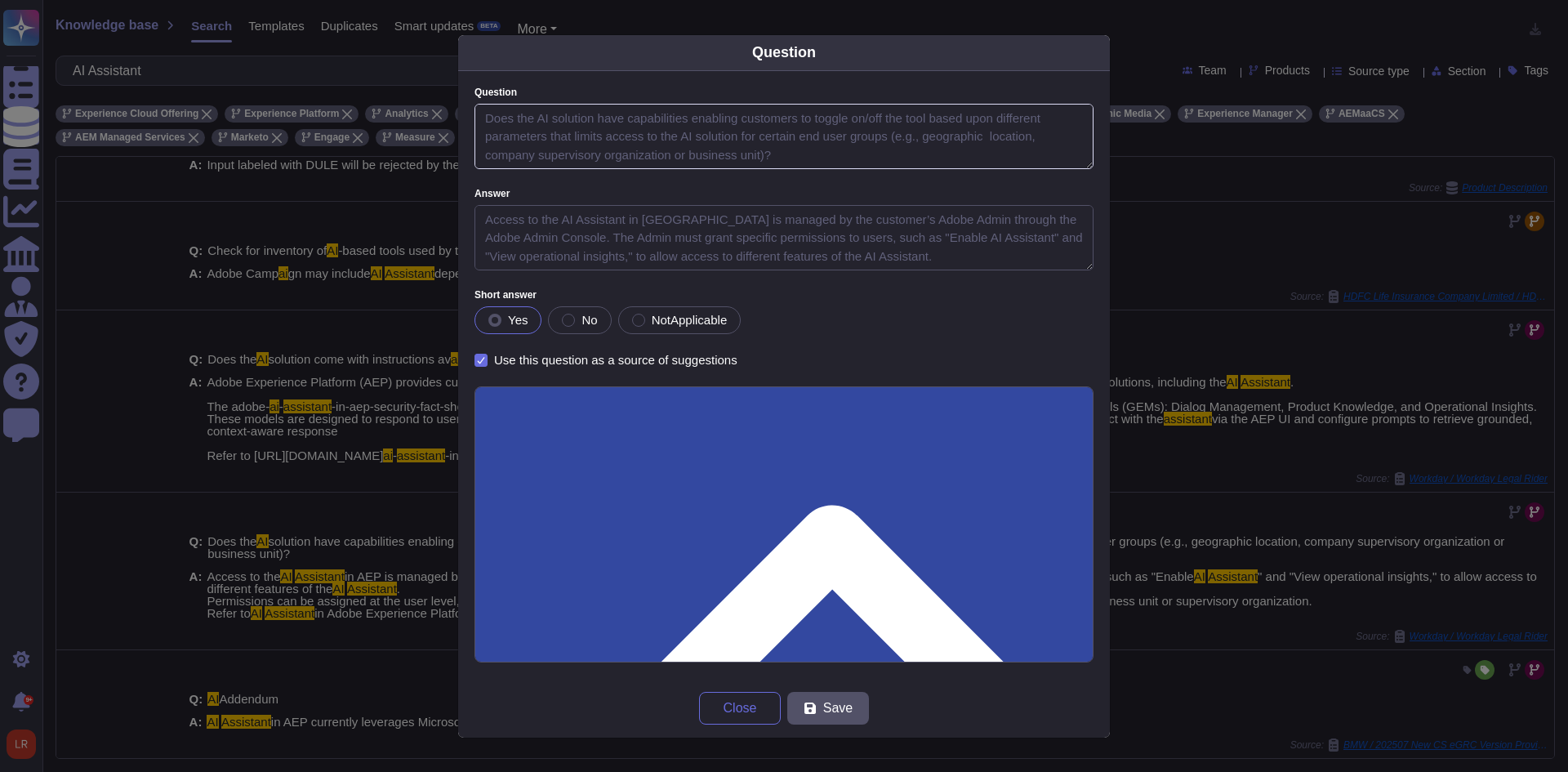
click at [770, 152] on textarea "Does the AI solution have capabilities enabling customers to toggle on/off the …" at bounding box center [783, 137] width 619 height 66
click at [145, 345] on div "Question Question Does the AI solution have capabilities enabling customers to …" at bounding box center [784, 386] width 1568 height 772
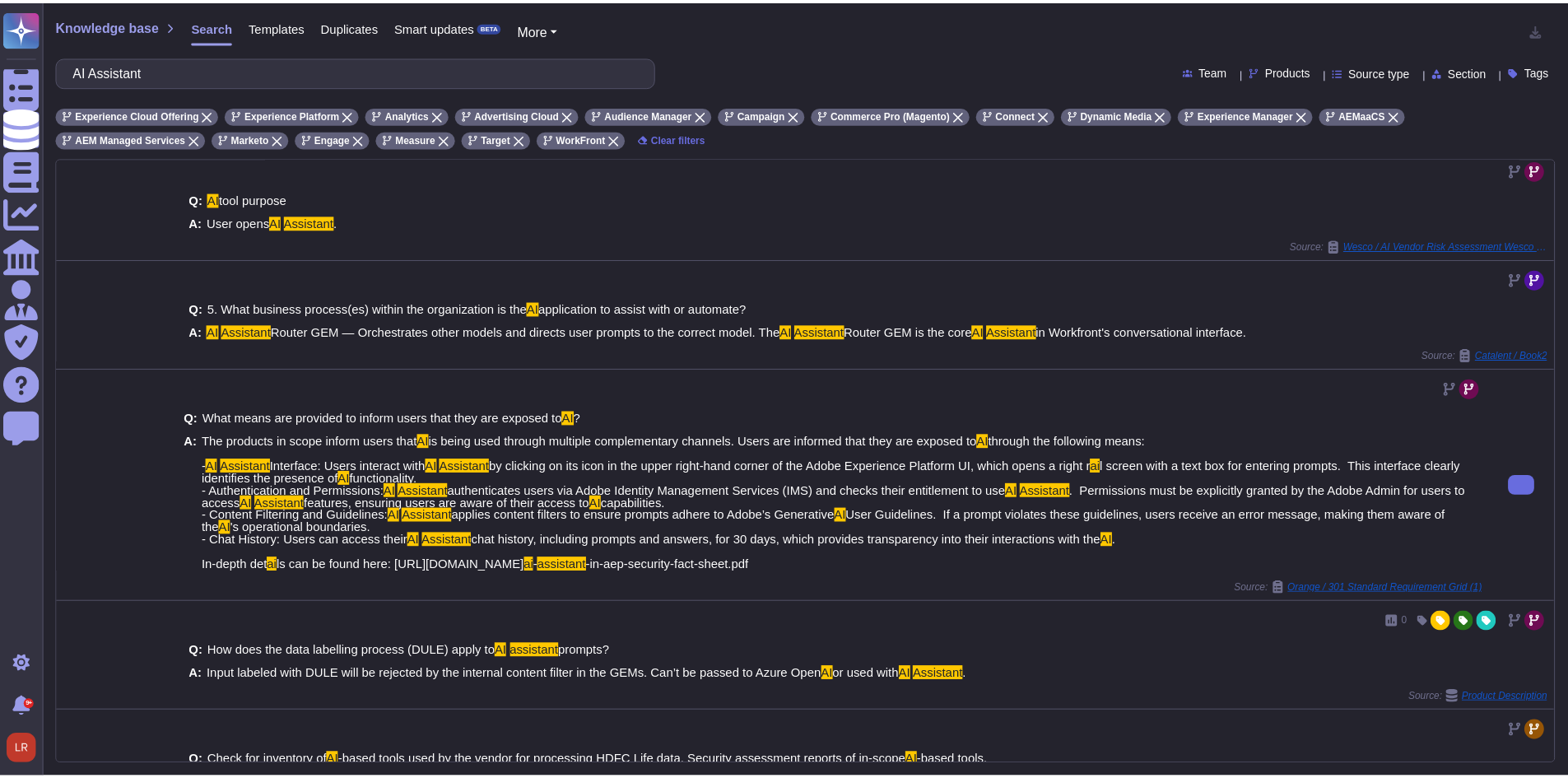
scroll to position [0, 0]
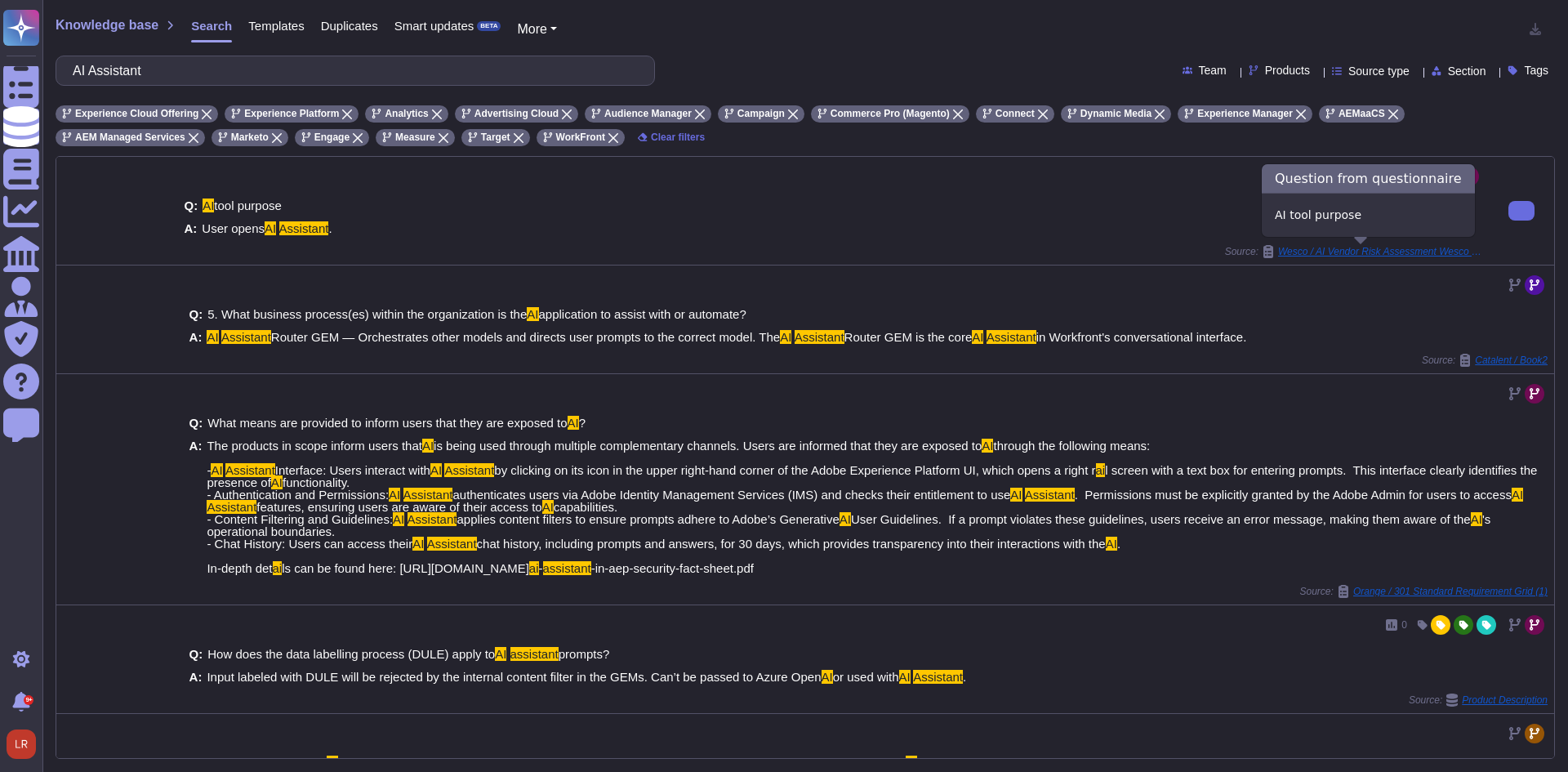
click at [1263, 249] on icon at bounding box center [1268, 251] width 10 height 13
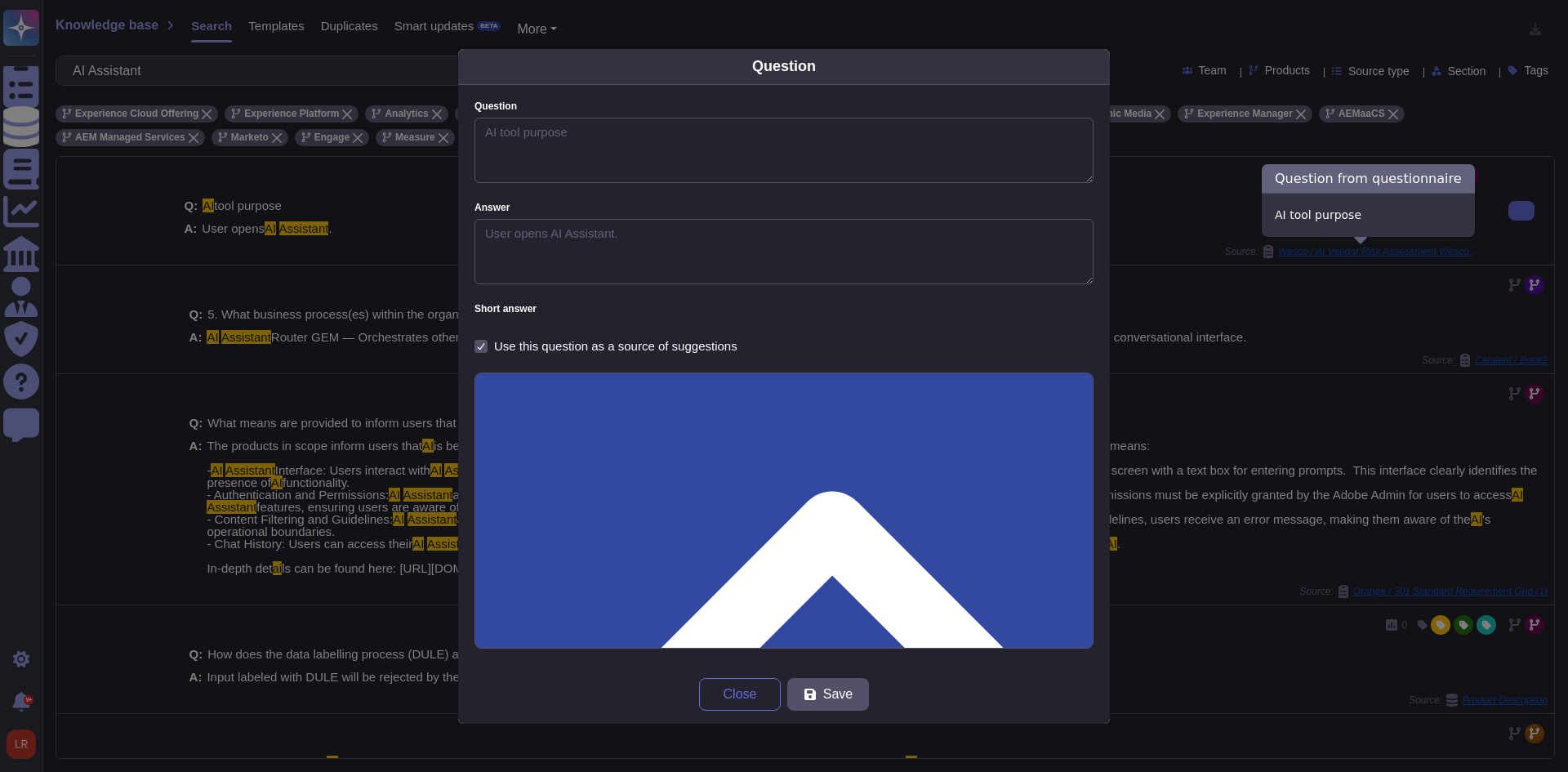
type textarea "AI tool purpose"
type textarea "User opens AI Assistant."
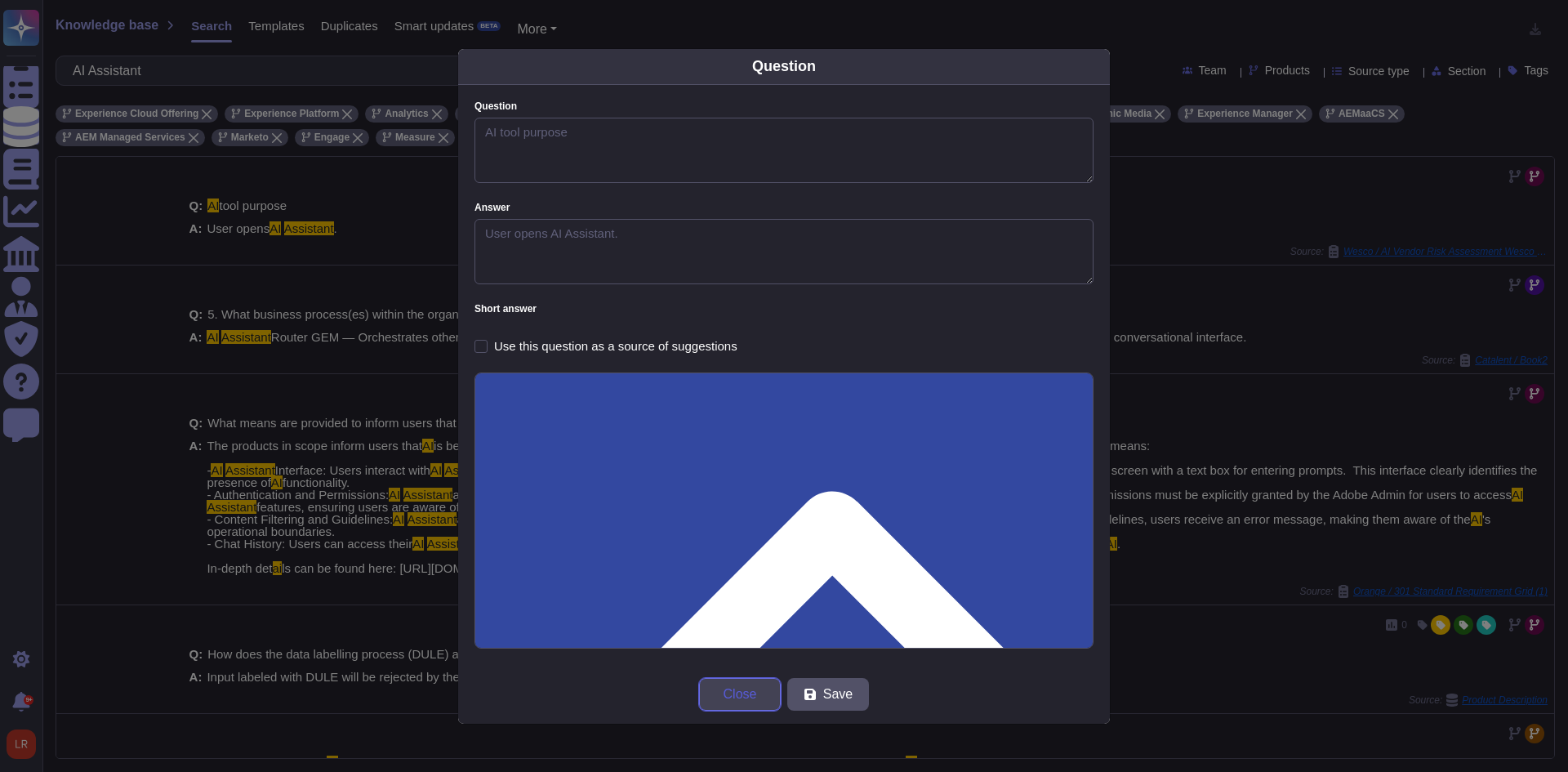
click at [741, 701] on span "Close" at bounding box center [740, 694] width 34 height 13
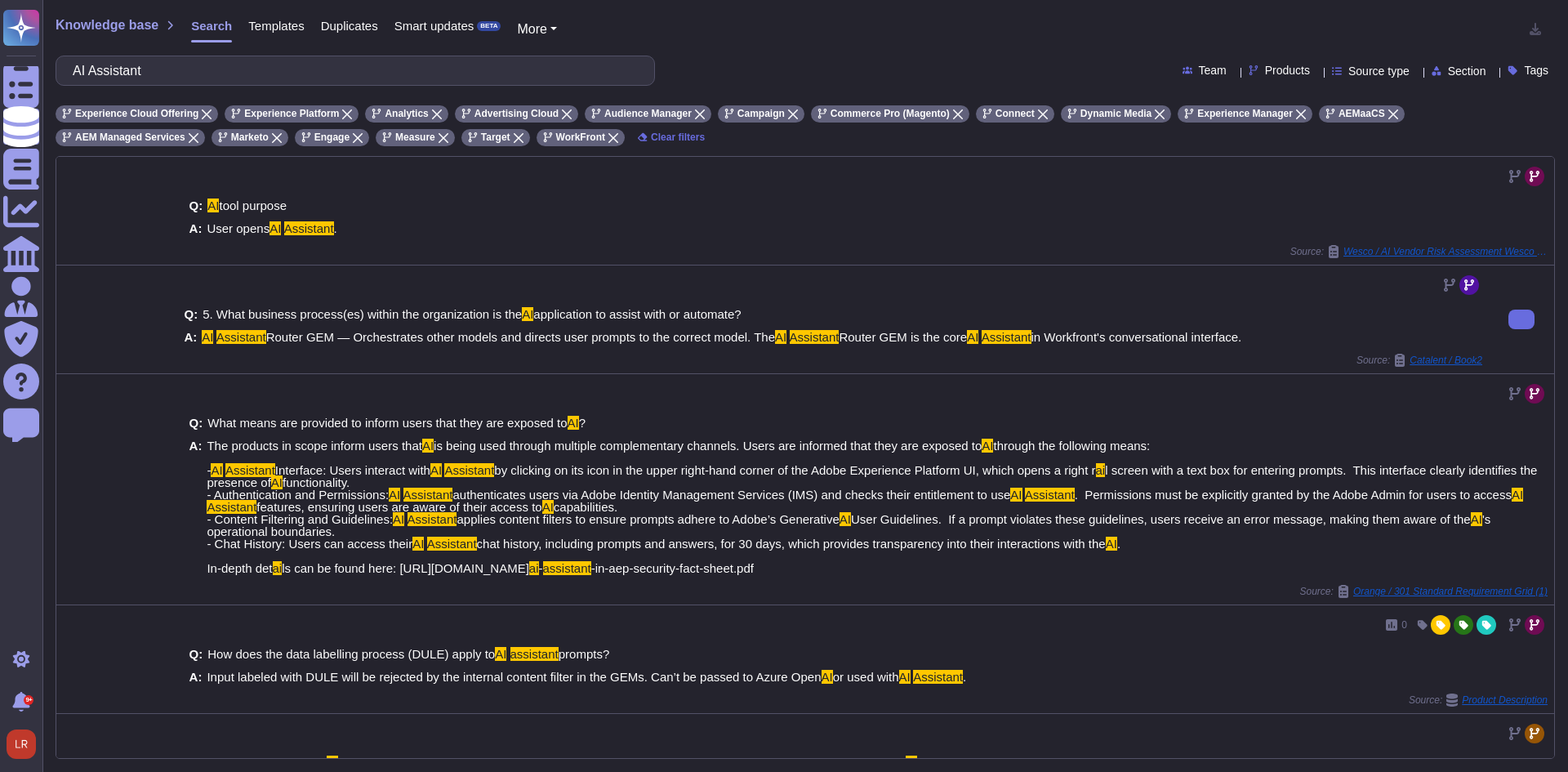
click at [1385, 366] on div "Q: 5. What business process(es) within the organization is the AI application t…" at bounding box center [833, 319] width 1311 height 107
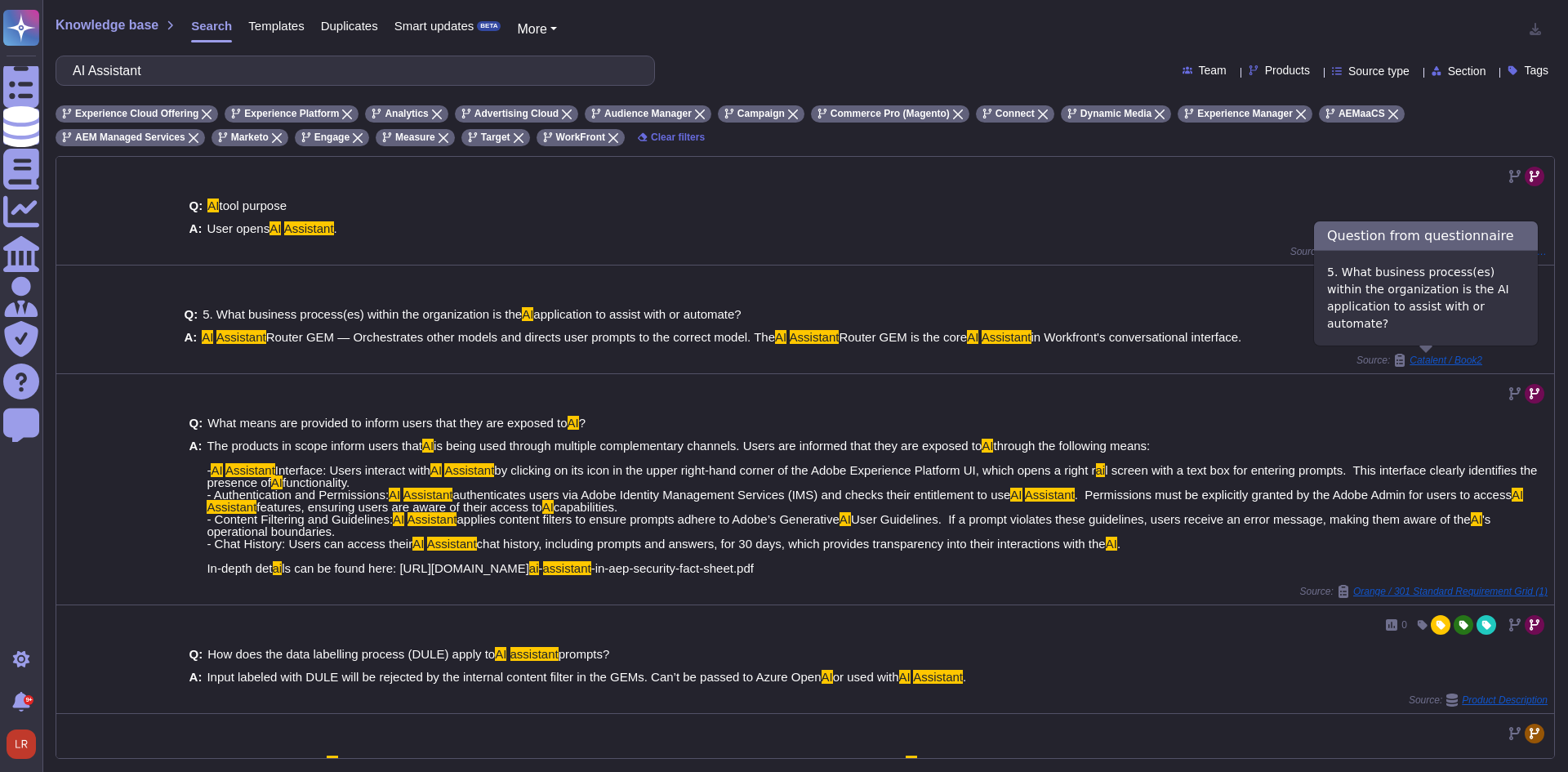
click at [1393, 360] on icon at bounding box center [1399, 360] width 13 height 13
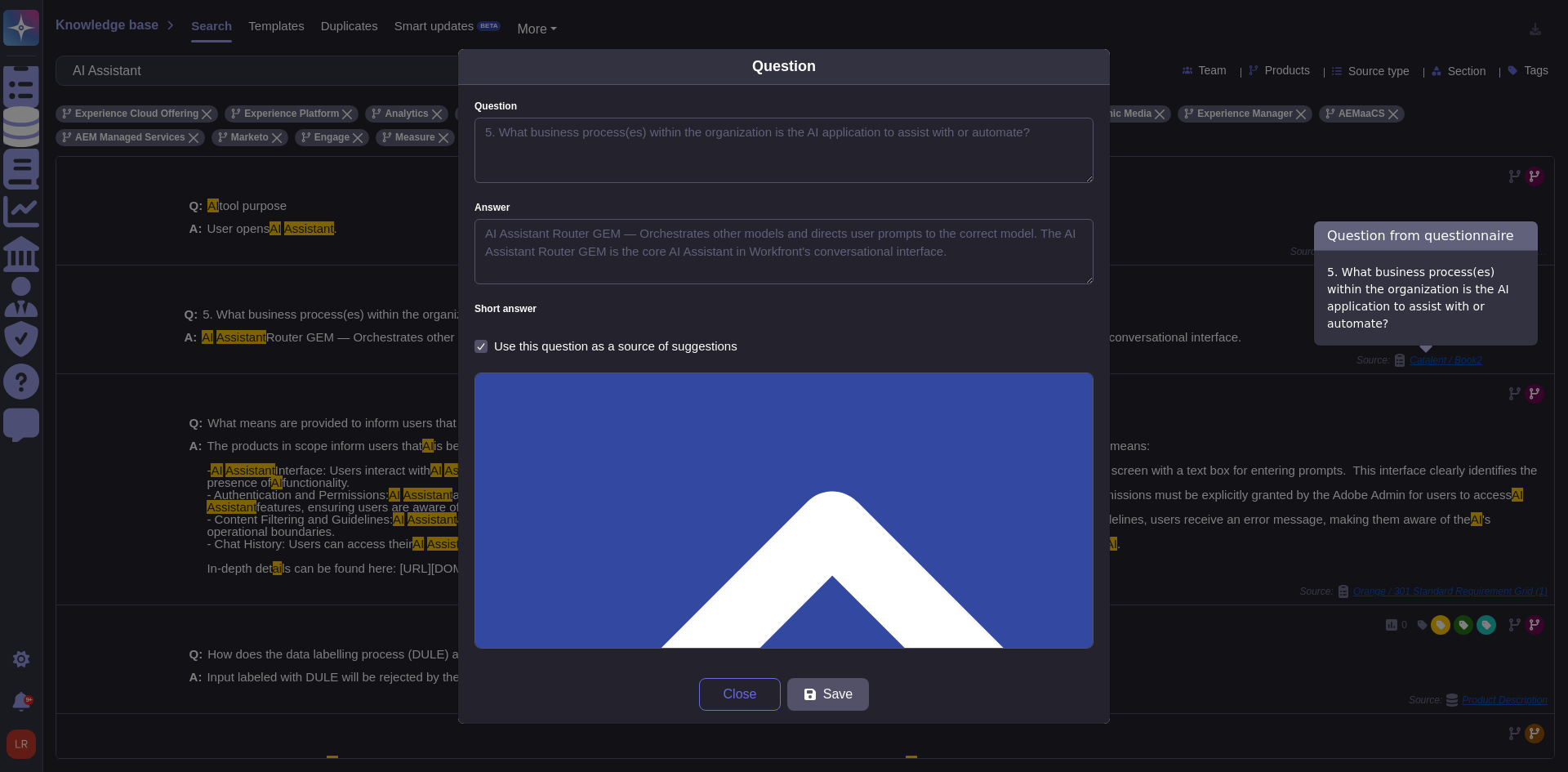
type textarea "5. What business process(es) within the organization is the AI application to a…"
type textarea "AI Assistant Router GEM — Orchestrates other models and directs user prompts to…"
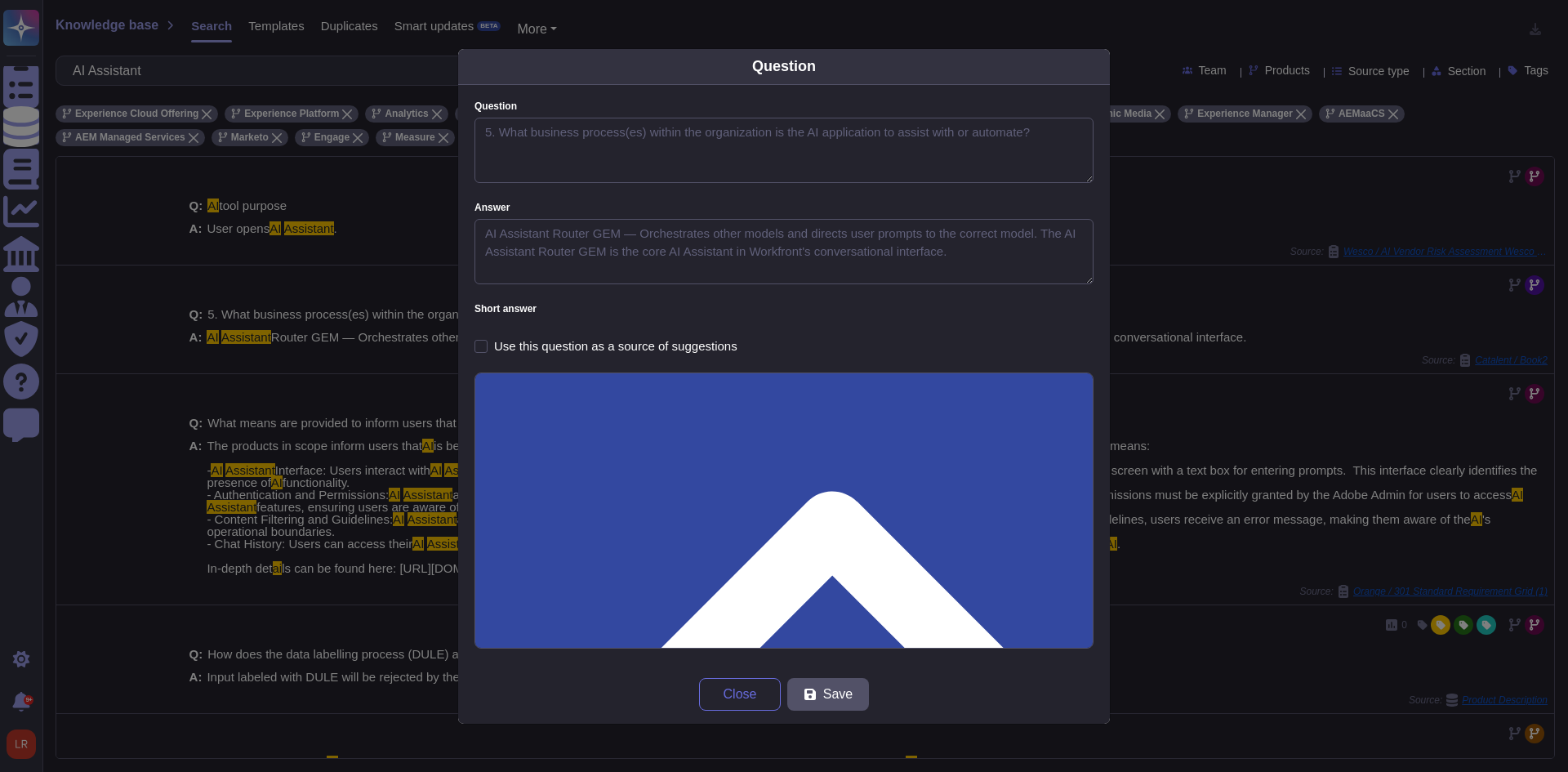
click at [1219, 313] on div "Question Question 5. What business process(es) within the organization is the A…" at bounding box center [784, 386] width 1568 height 772
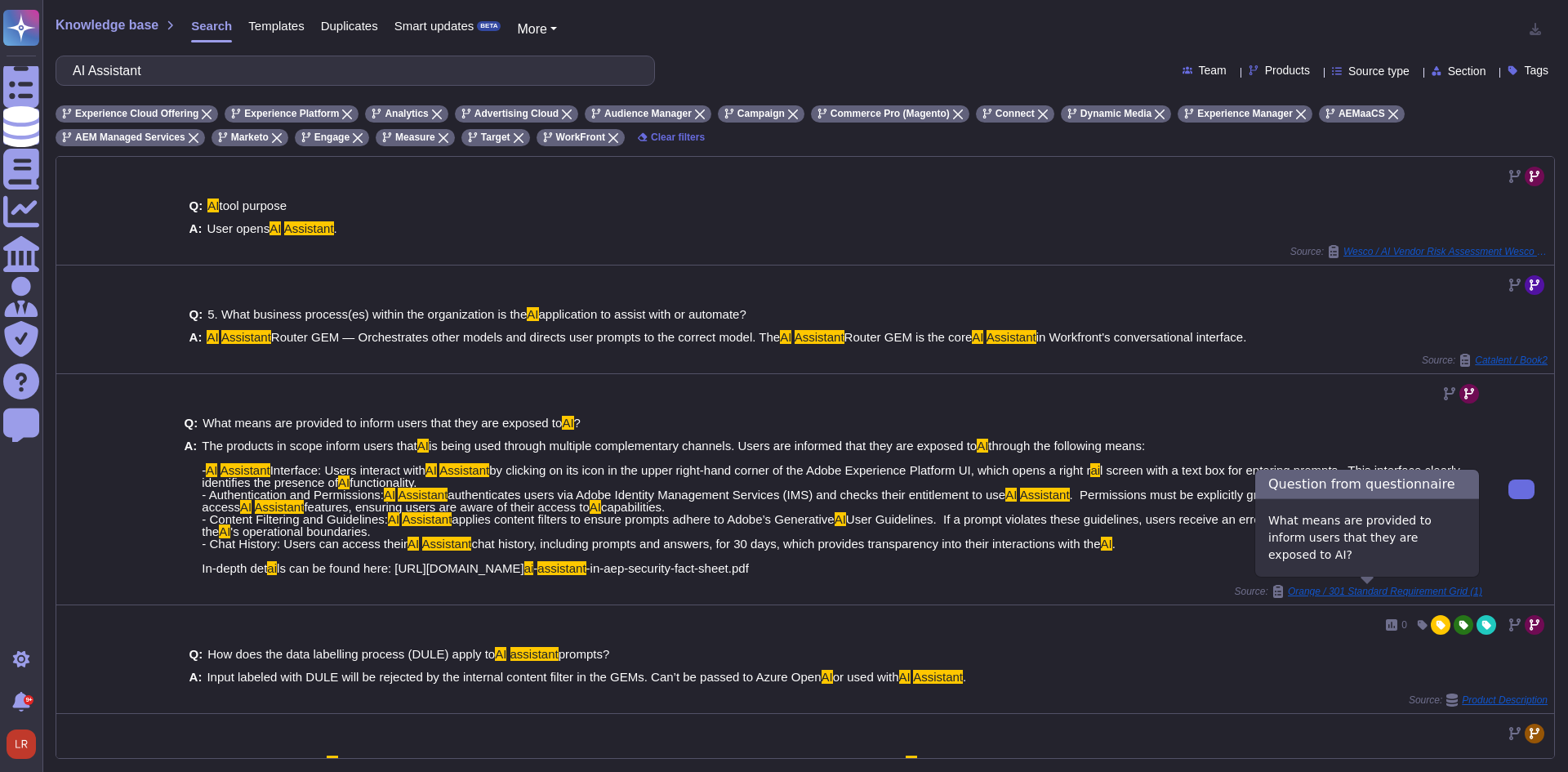
click at [1273, 592] on icon at bounding box center [1278, 592] width 10 height 13
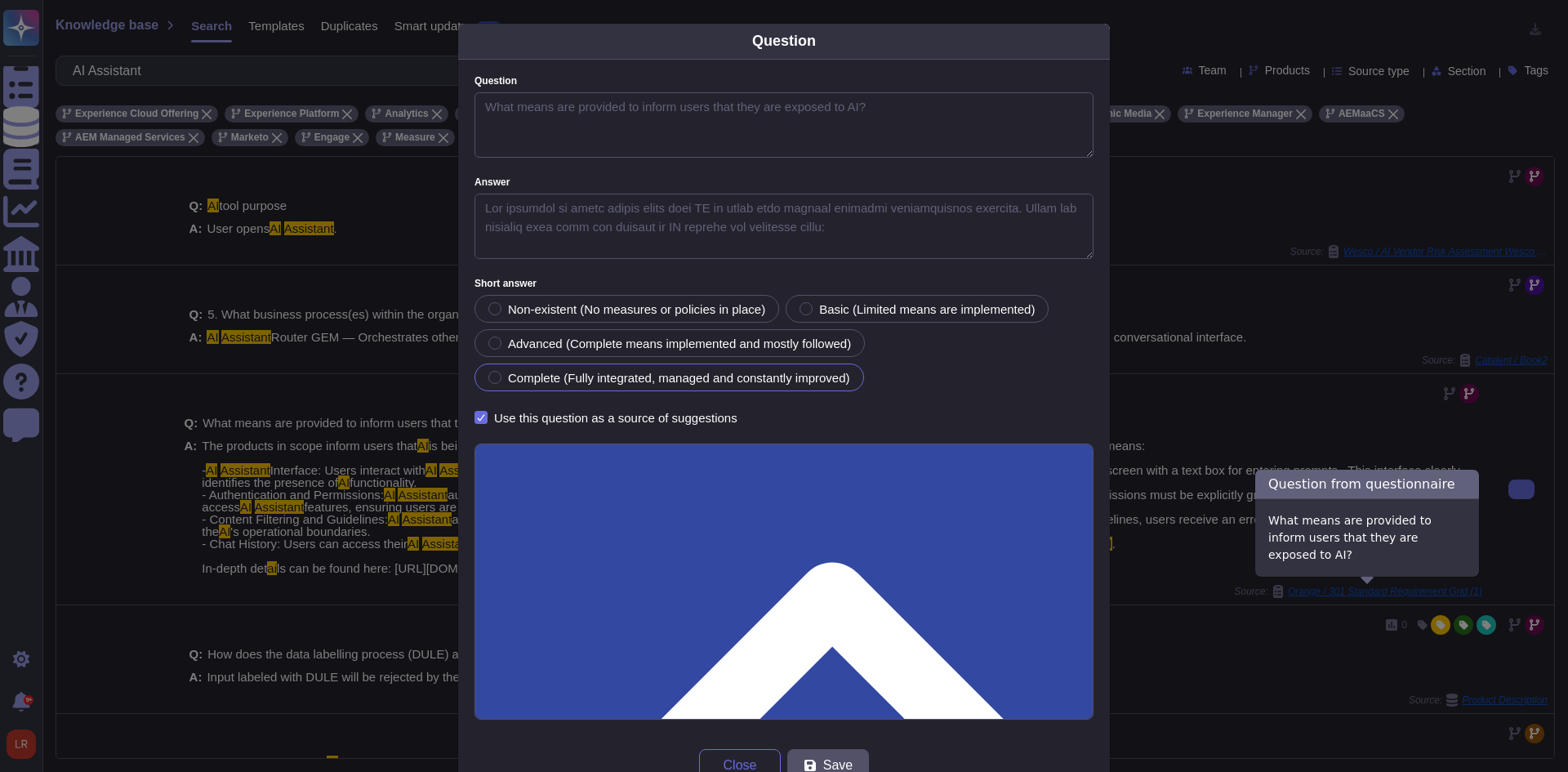
type textarea "What means are provided to inform users that they are exposed to AI?"
type textarea "Lor ipsumdol si ametc adipis elits doei TE in utlab etdo magnaal enimadmi venia…"
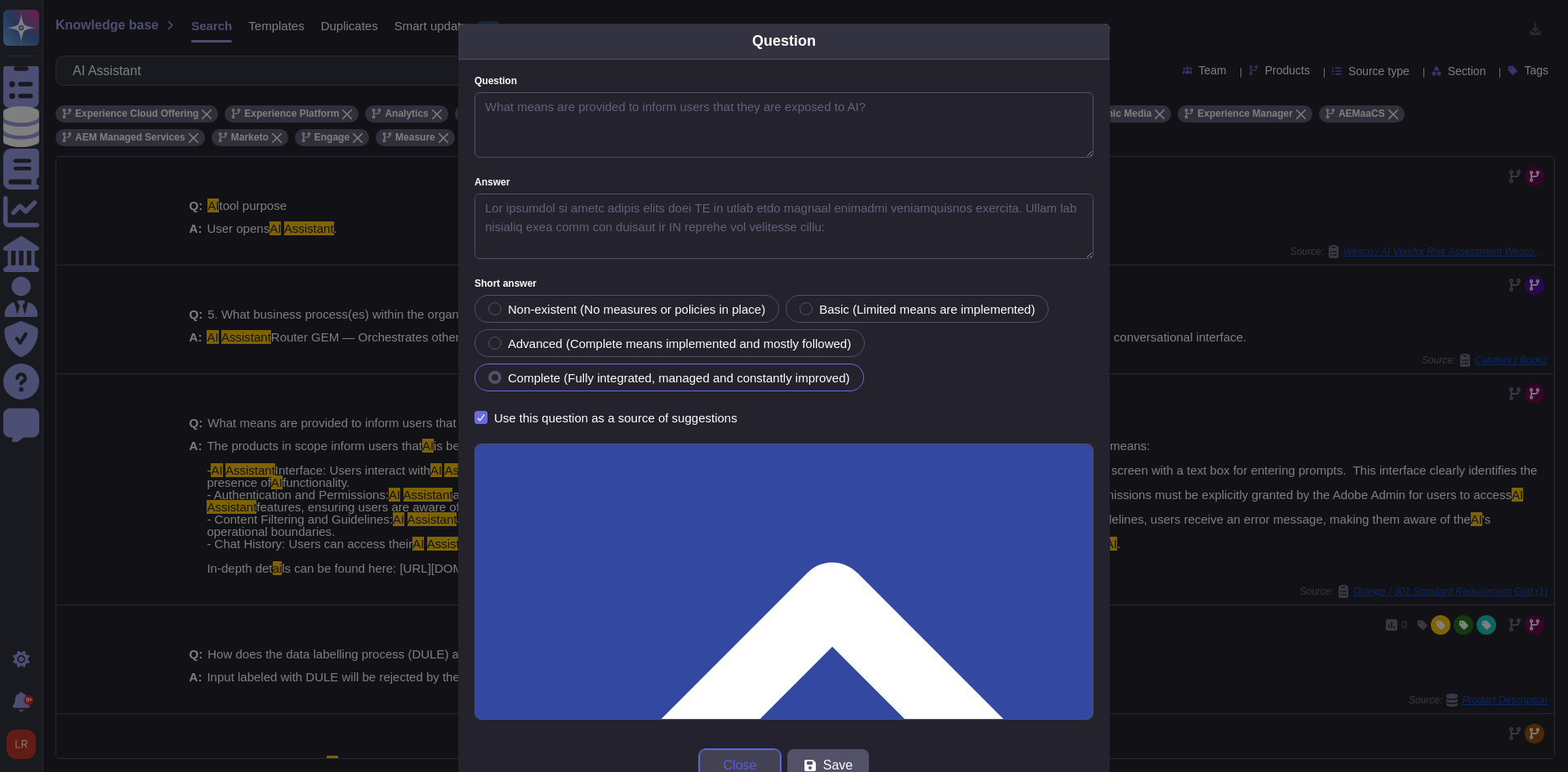
click at [745, 760] on span "Close" at bounding box center [740, 765] width 34 height 13
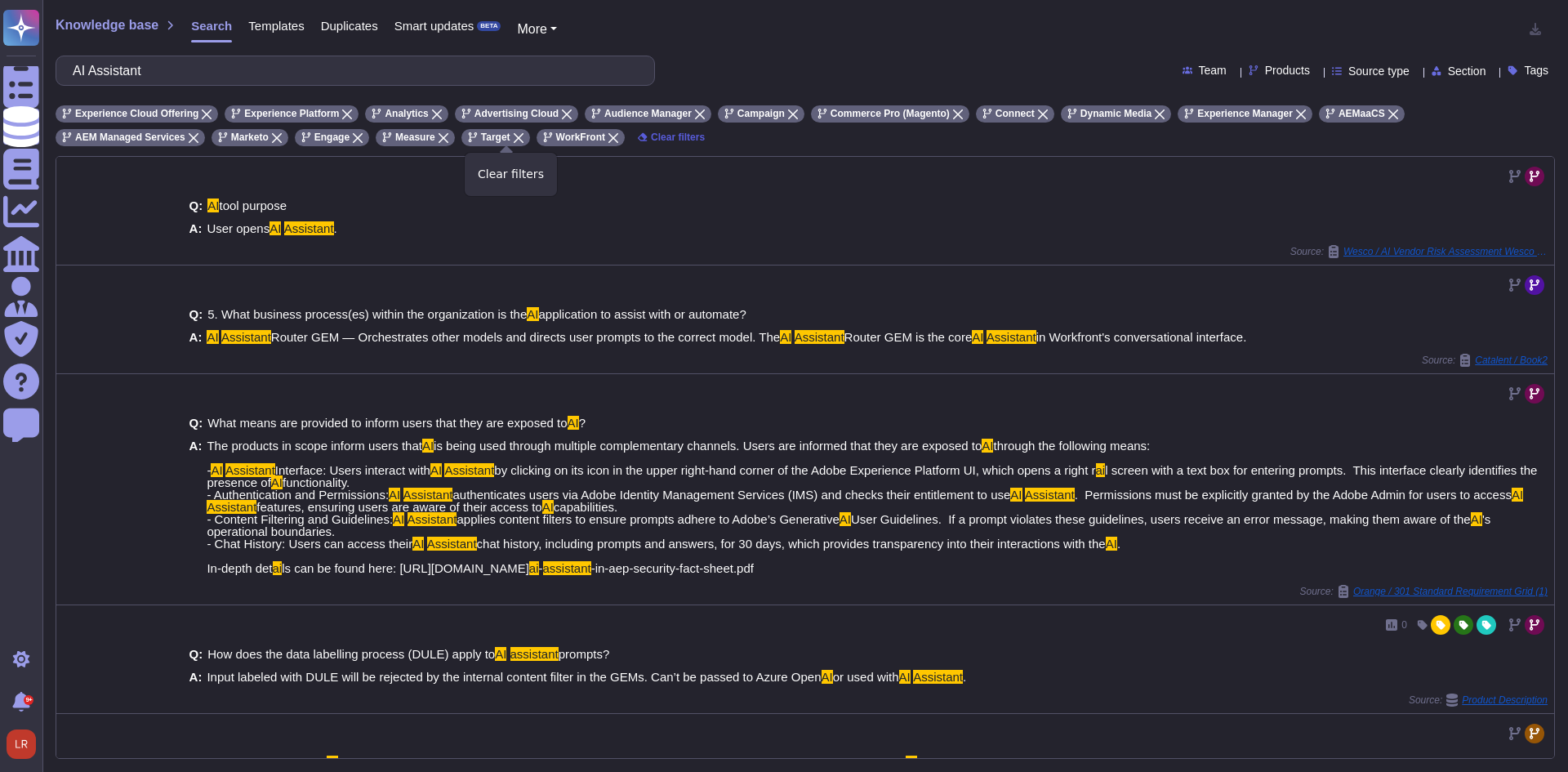
click at [651, 138] on span "Clear filters" at bounding box center [677, 137] width 54 height 10
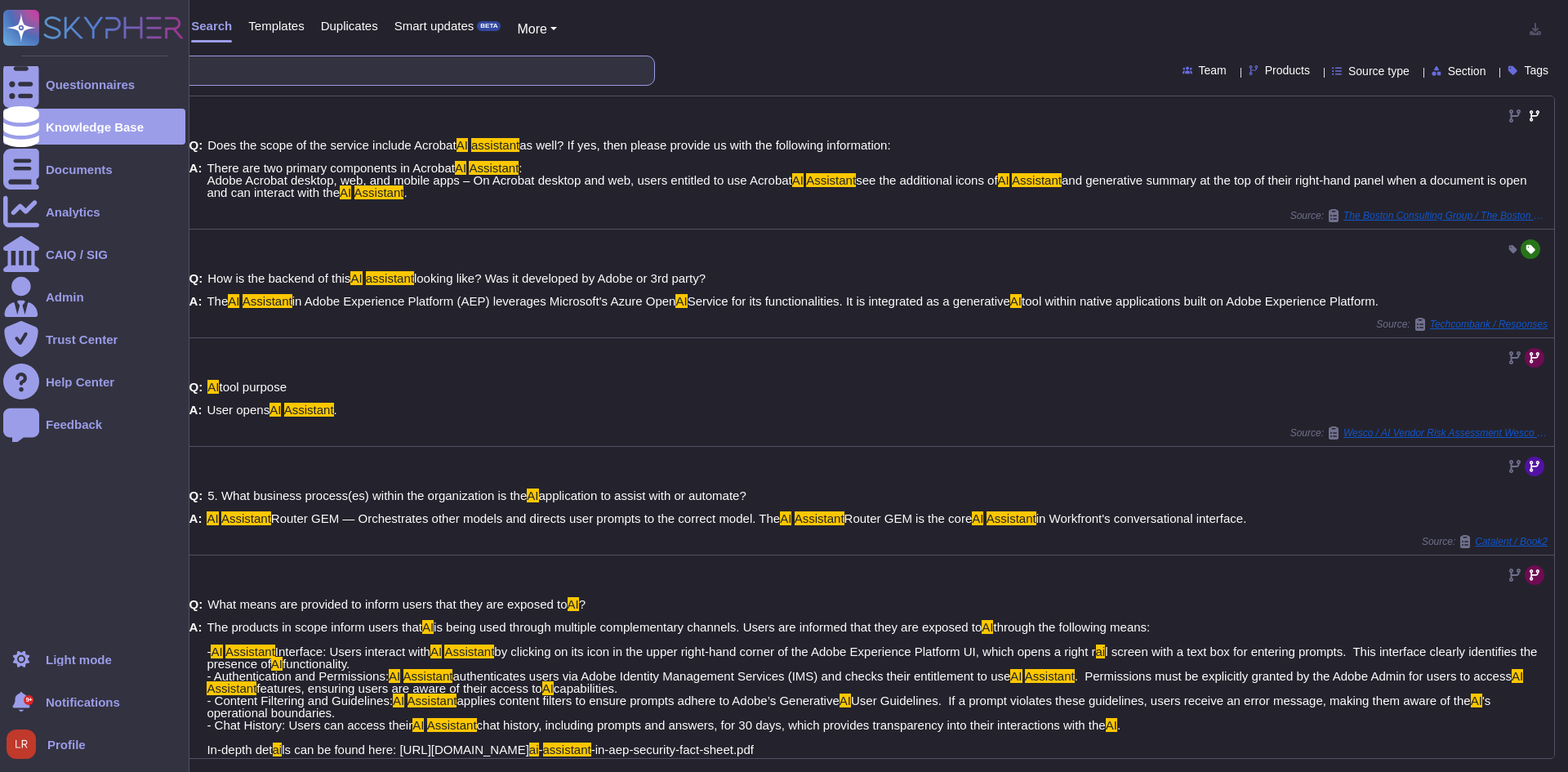
drag, startPoint x: 323, startPoint y: 78, endPoint x: 0, endPoint y: 103, distance: 324.0
click at [0, 103] on div "Questionnaires Knowledge Base Documents Analytics CAIQ / SIG Admin Trust Center…" at bounding box center [784, 386] width 1568 height 772
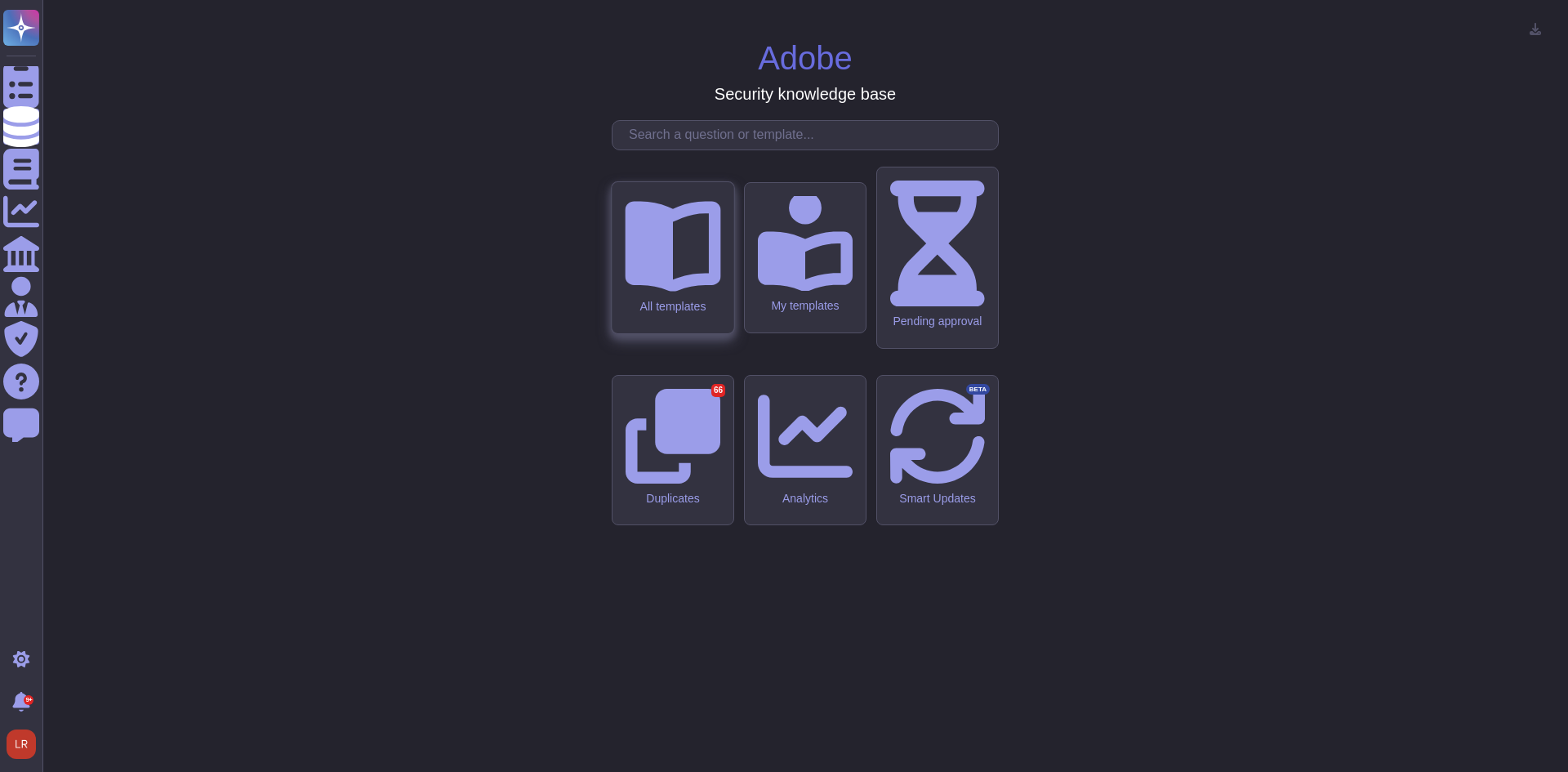
click at [686, 292] on icon at bounding box center [673, 247] width 96 height 91
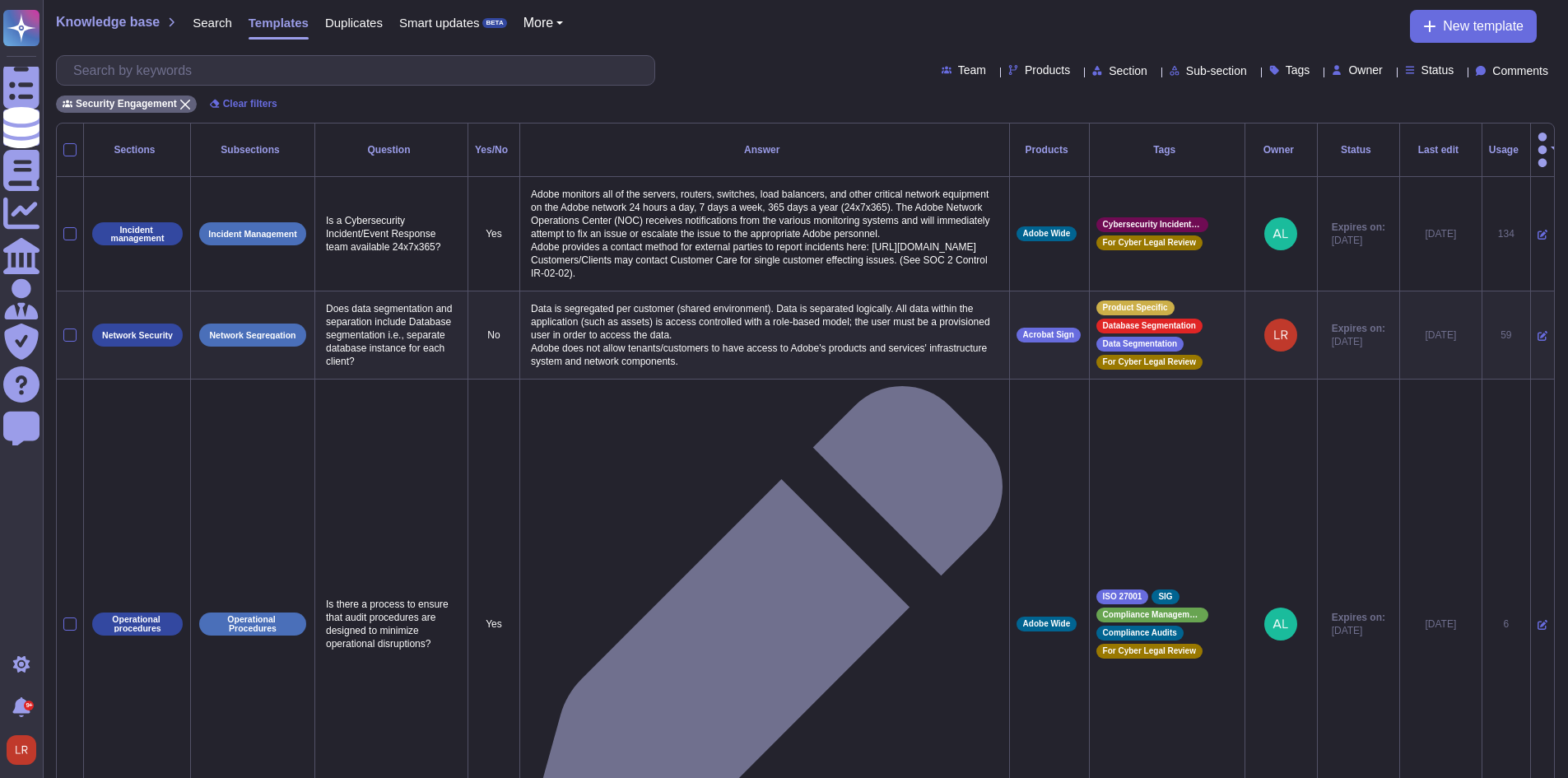
click at [1275, 69] on div "Tags" at bounding box center [1292, 71] width 47 height 13
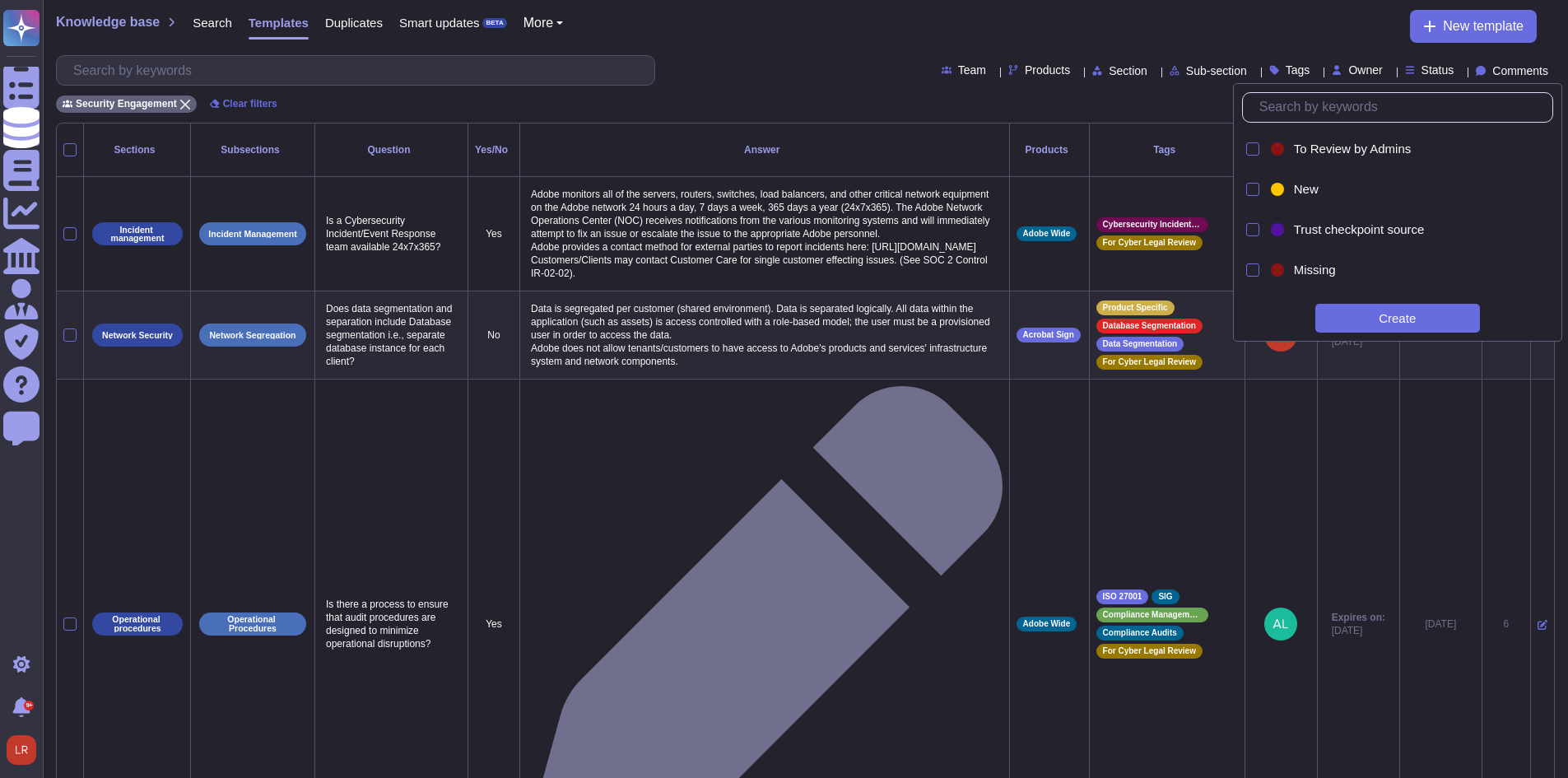
click at [1313, 114] on input "text" at bounding box center [1402, 107] width 302 height 29
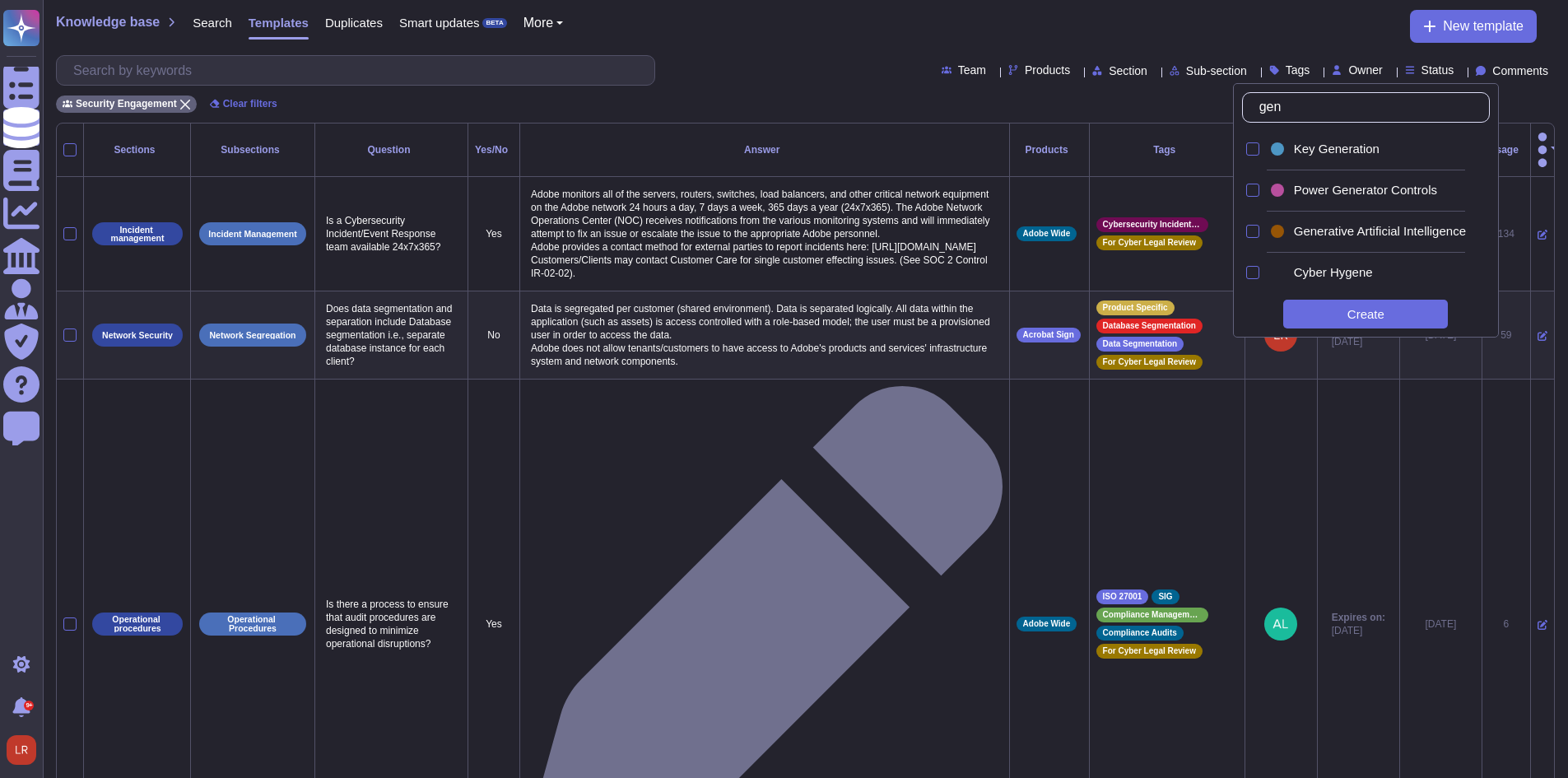
type input "gene"
click at [1325, 228] on span "Generative Artificial Intelligence" at bounding box center [1380, 231] width 172 height 15
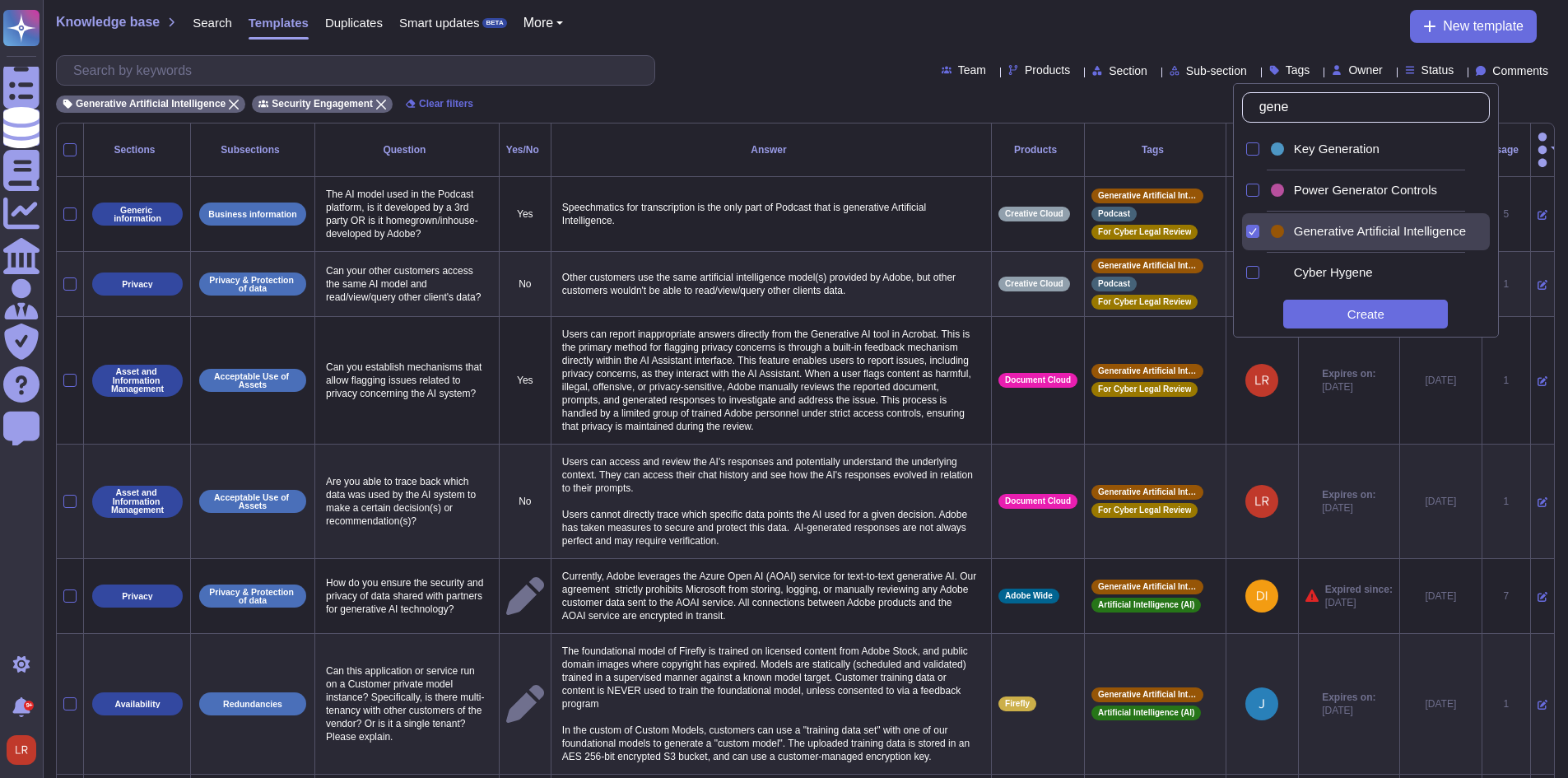
click at [774, 95] on div "Generative Artificial Intelligence Security Engagement Clear filters" at bounding box center [805, 99] width 1499 height 27
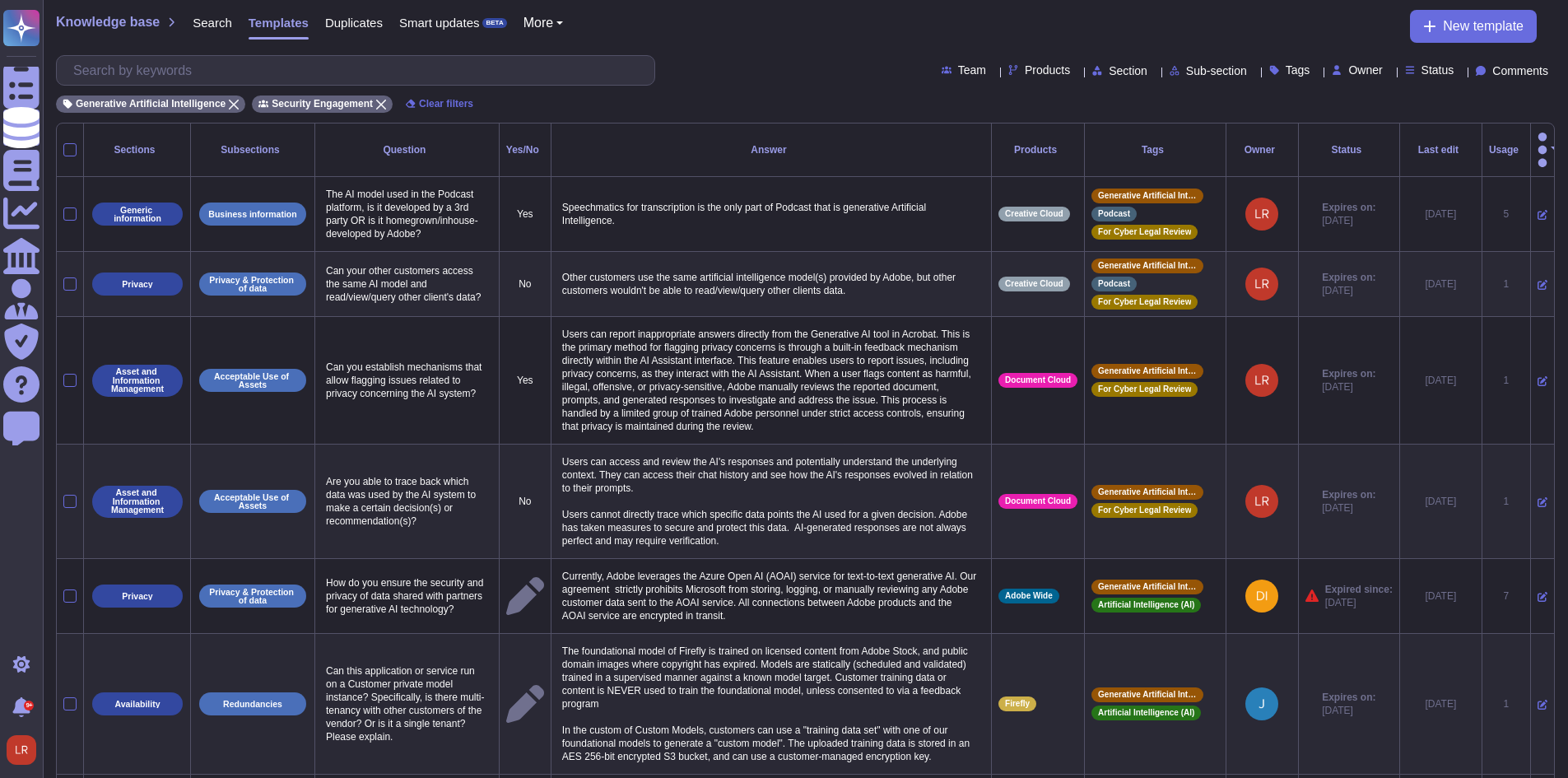
click at [1317, 72] on icon at bounding box center [1317, 72] width 0 height 0
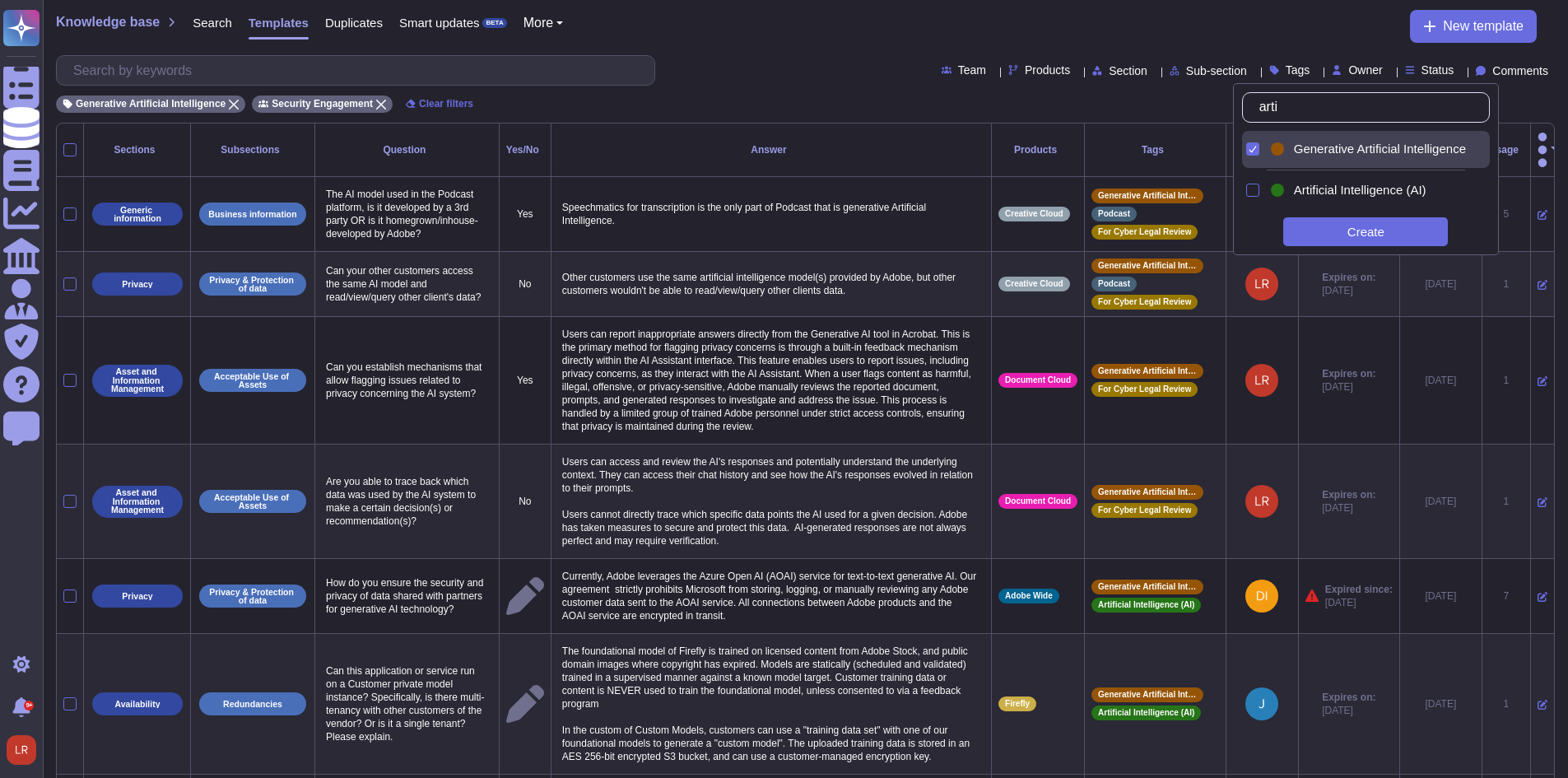
type input "artif"
click at [1248, 189] on div at bounding box center [1252, 190] width 13 height 13
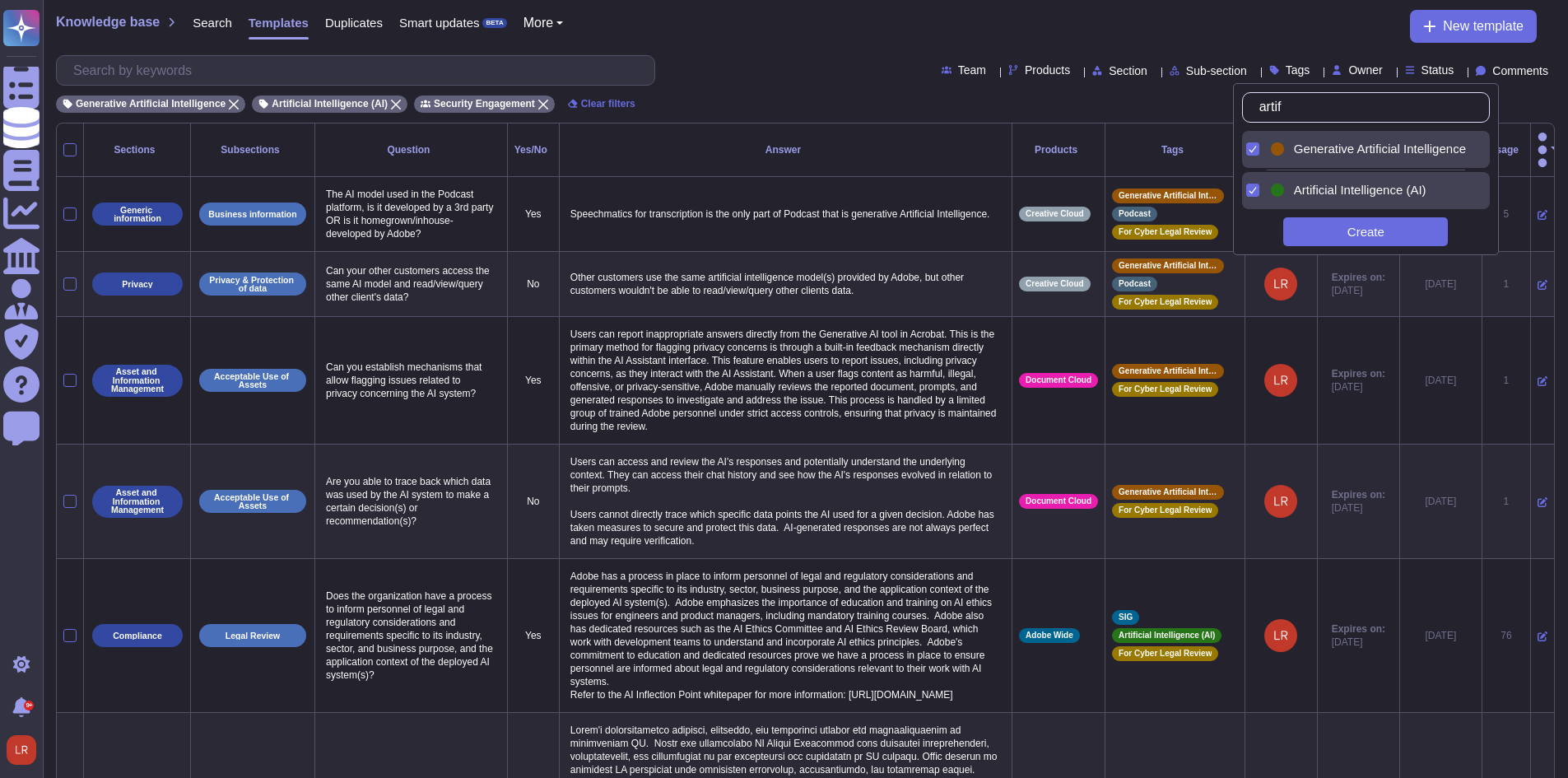
click at [714, 100] on div "Generative Artificial Intelligence Artificial Intelligence (AI) Security Engage…" at bounding box center [805, 99] width 1499 height 27
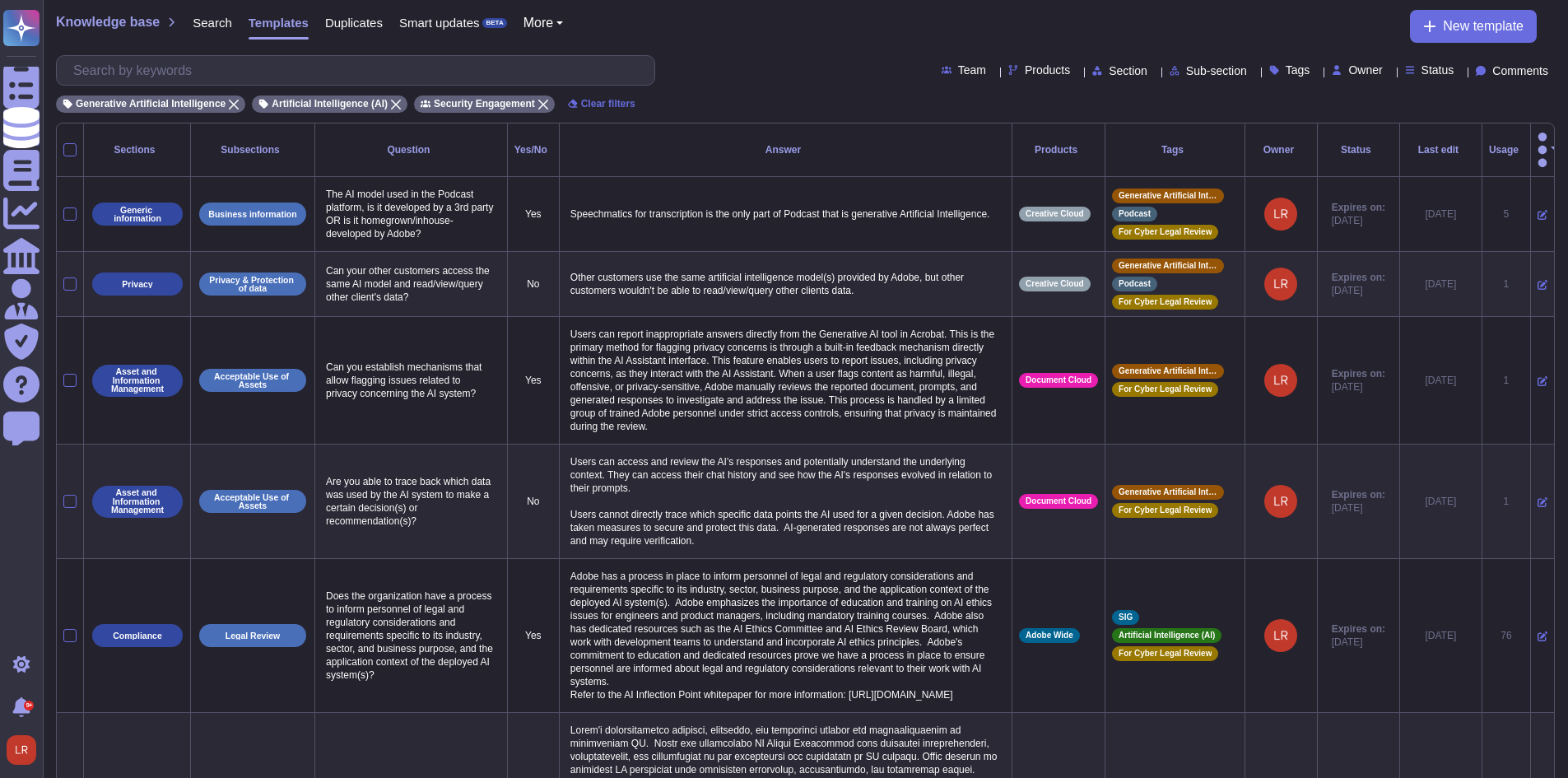
click at [548, 20] on span "More" at bounding box center [538, 22] width 30 height 13
click at [893, 113] on div "Knowledge base Search Templates Duplicates Smart updates BETA More Sections Pro…" at bounding box center [805, 61] width 1525 height 123
click at [1543, 138] on button "button" at bounding box center [1542, 150] width 10 height 39
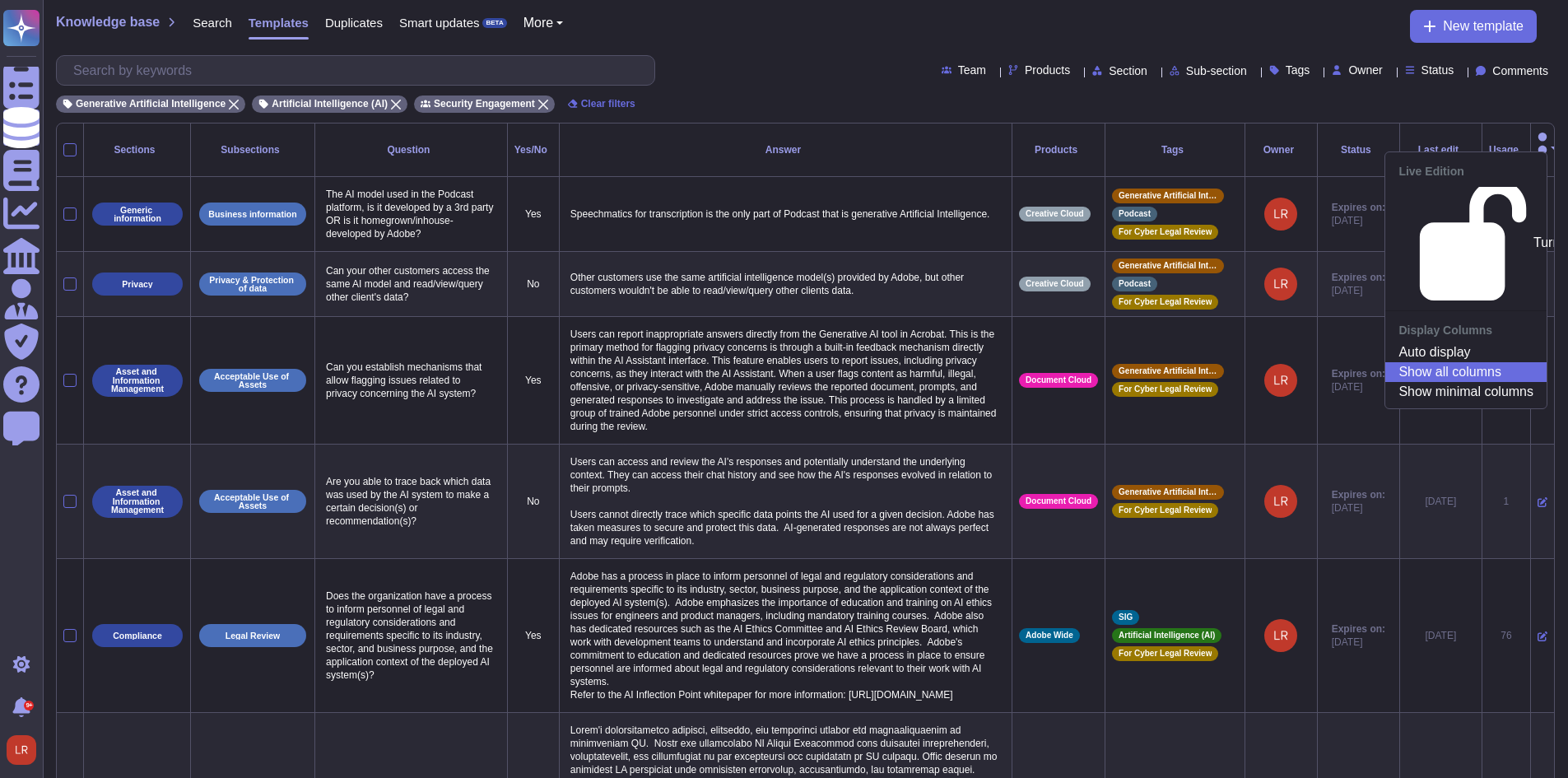
click at [1543, 138] on button "button" at bounding box center [1542, 150] width 10 height 39
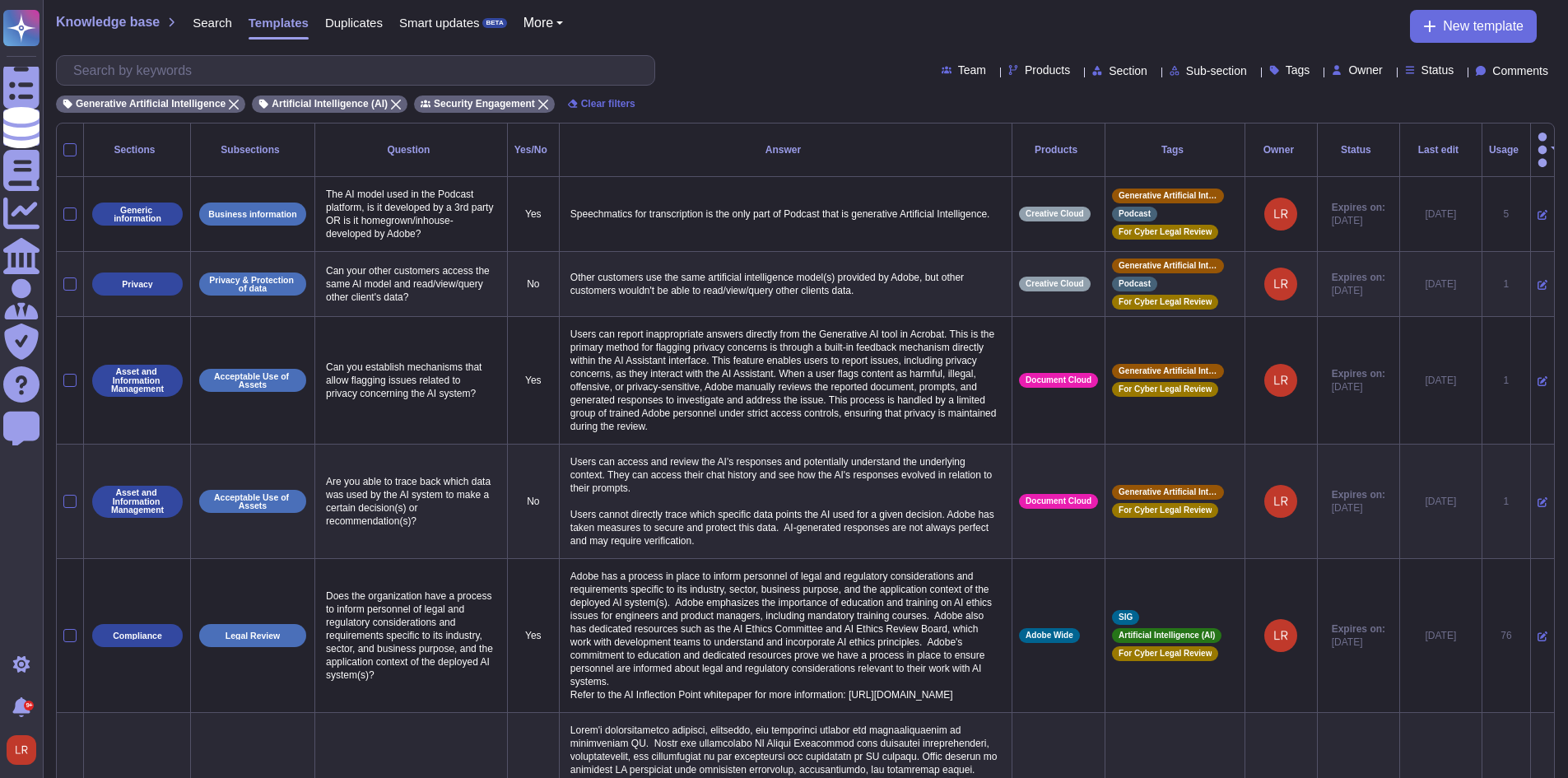
click at [1437, 73] on div "Status" at bounding box center [1433, 71] width 56 height 13
click at [1390, 72] on icon at bounding box center [1390, 72] width 0 height 0
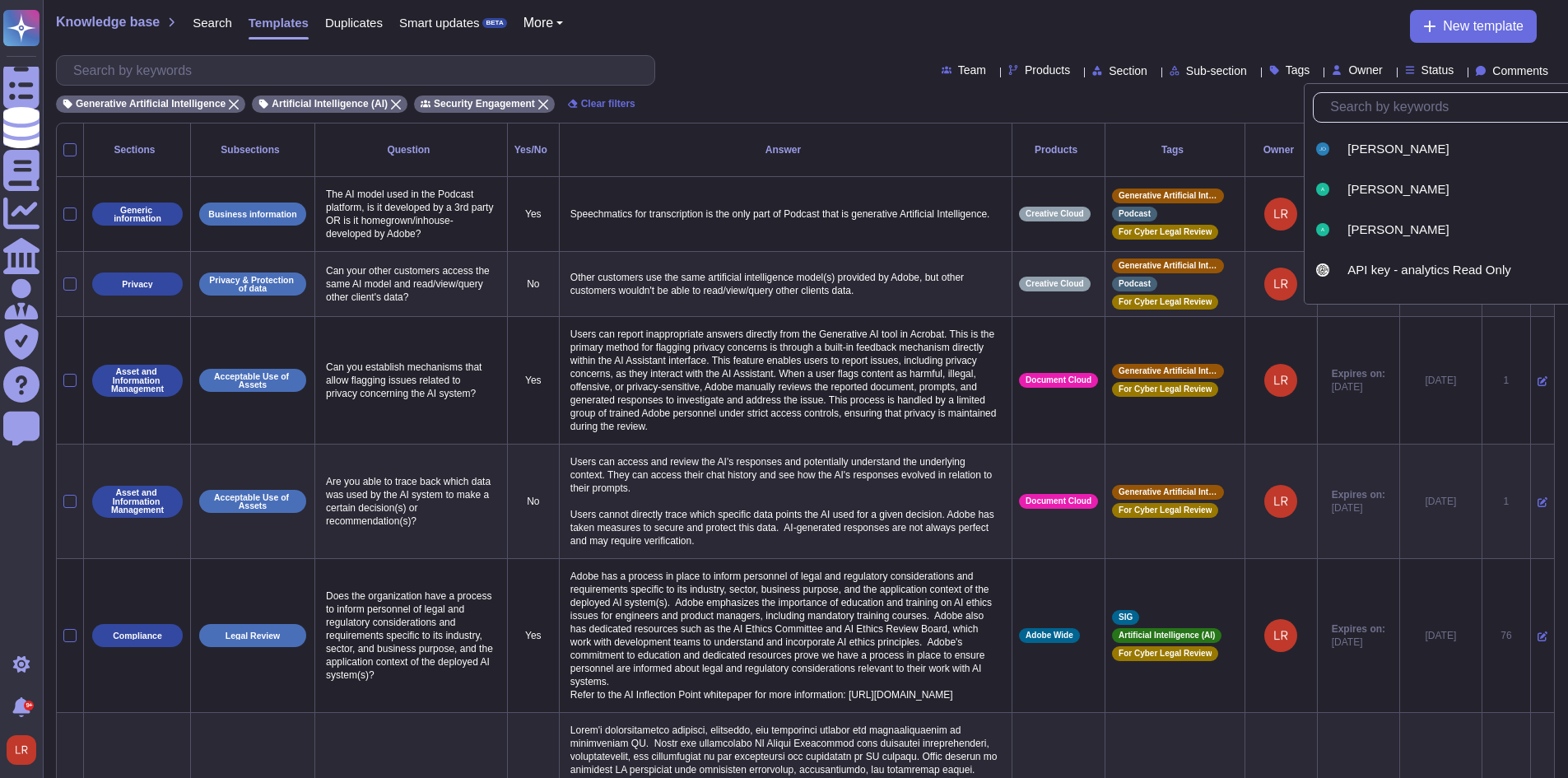
click at [1390, 72] on icon at bounding box center [1390, 72] width 0 height 0
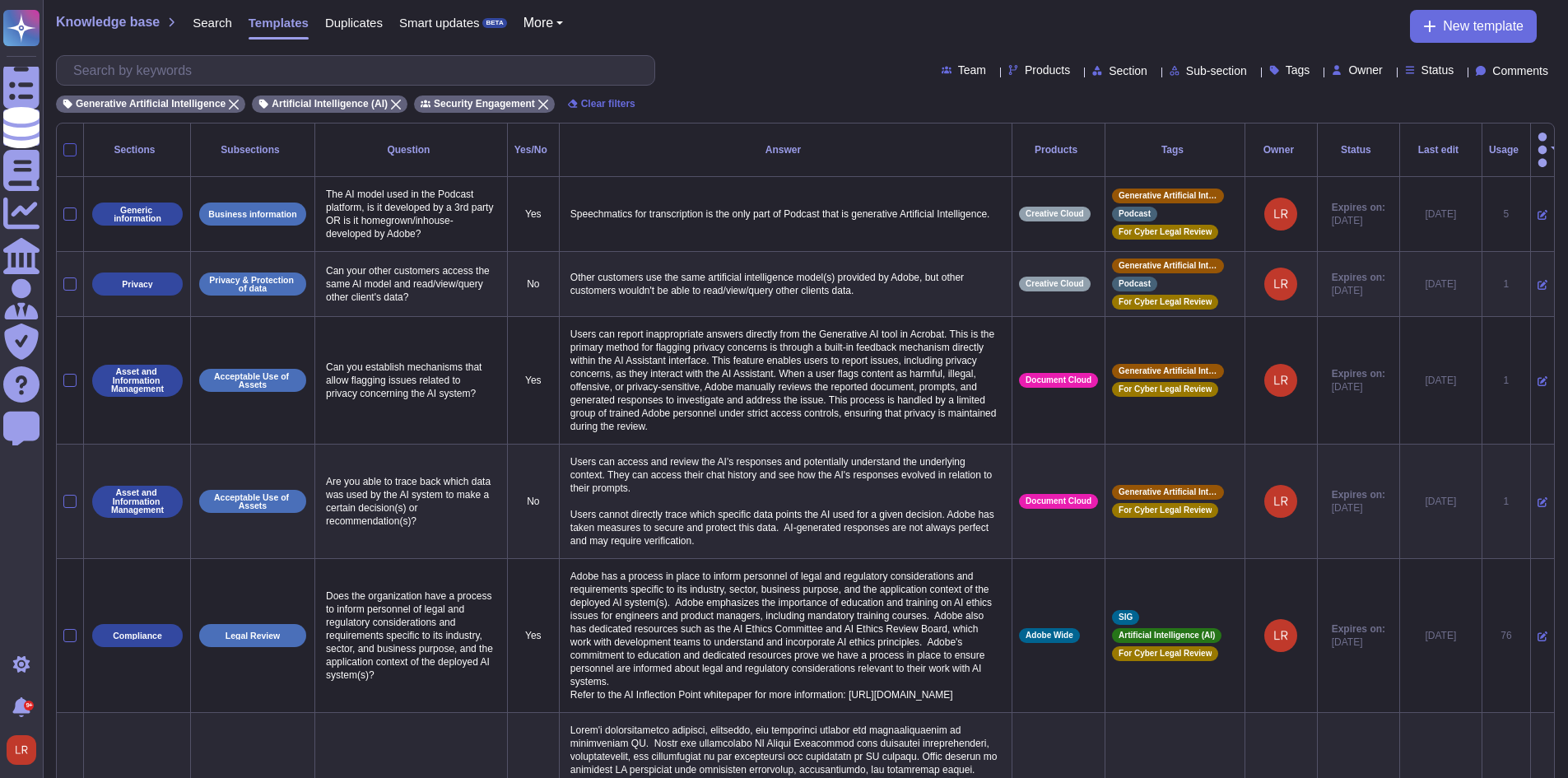
click at [68, 143] on div at bounding box center [70, 150] width 13 height 13
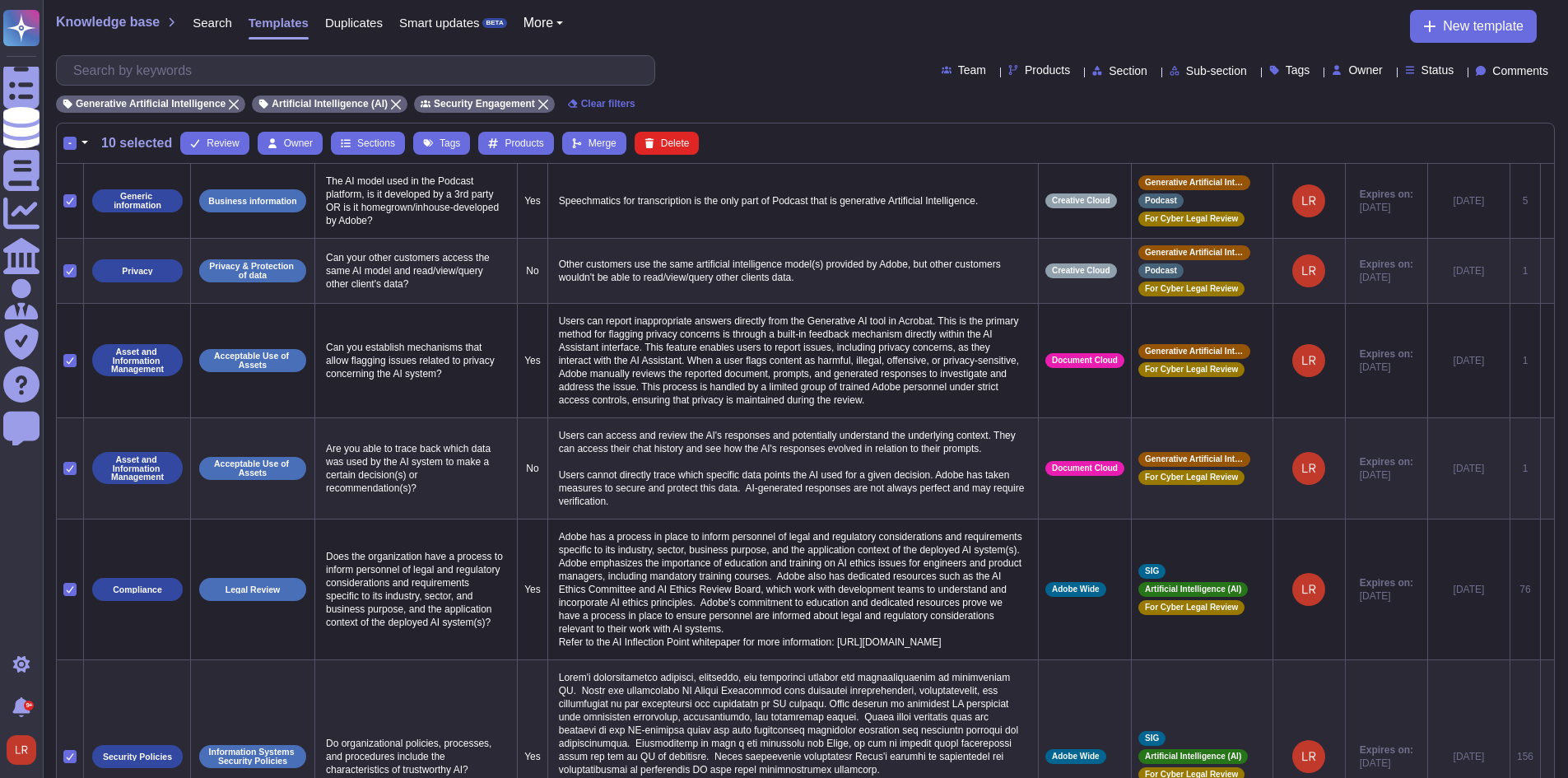
click at [898, 140] on div "- 10 selected Review Owner Sections Tags Products Merge Delete" at bounding box center [805, 143] width 1484 height 23
click at [829, 101] on div "Generative Artificial Intelligence Artificial Intelligence (AI) Security Engage…" at bounding box center [805, 99] width 1499 height 27
click at [831, 149] on div "- 10 selected Review Owner Sections Tags Products Merge Delete" at bounding box center [805, 143] width 1484 height 23
click at [1085, 140] on div "- 10 selected Review Owner Sections Tags Products Merge Delete" at bounding box center [805, 143] width 1484 height 23
click at [1441, 100] on div "Generative Artificial Intelligence Artificial Intelligence (AI) Security Engage…" at bounding box center [805, 99] width 1499 height 27
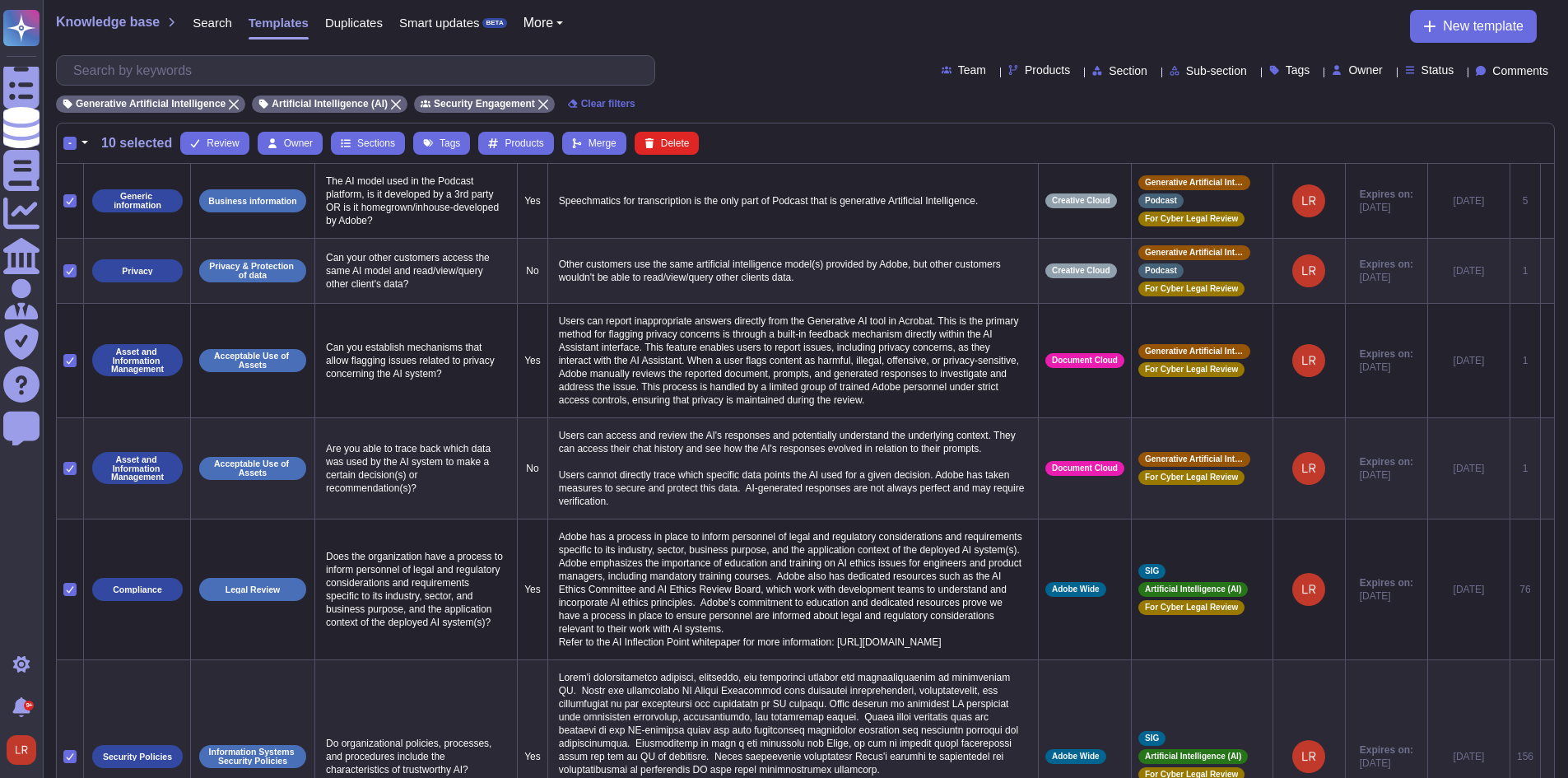
click at [71, 143] on div "-" at bounding box center [70, 143] width 13 height 13
click at [0, 0] on input "-" at bounding box center [0, 0] width 0 height 0
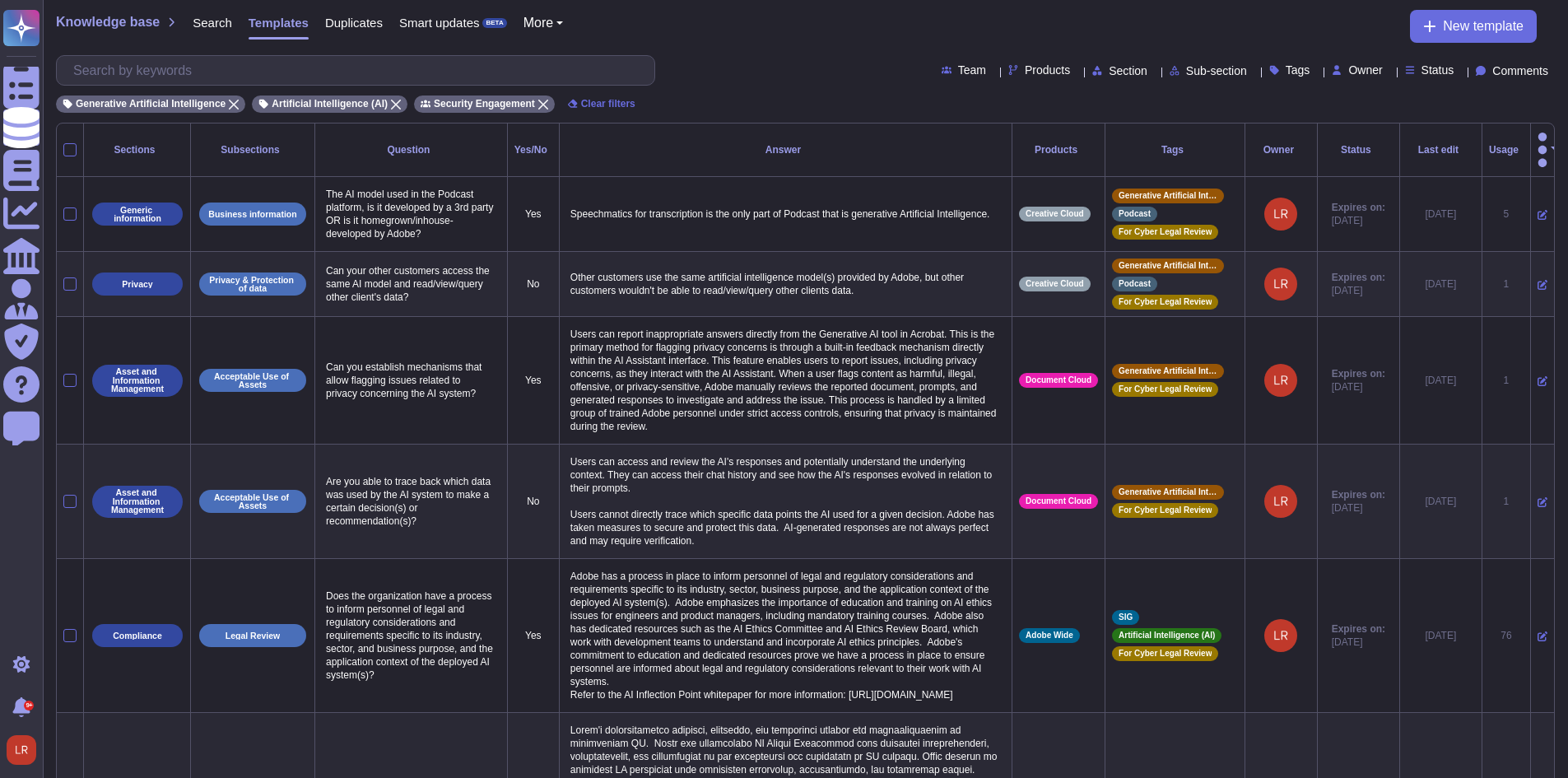
click at [414, 145] on div "Question" at bounding box center [412, 150] width 179 height 10
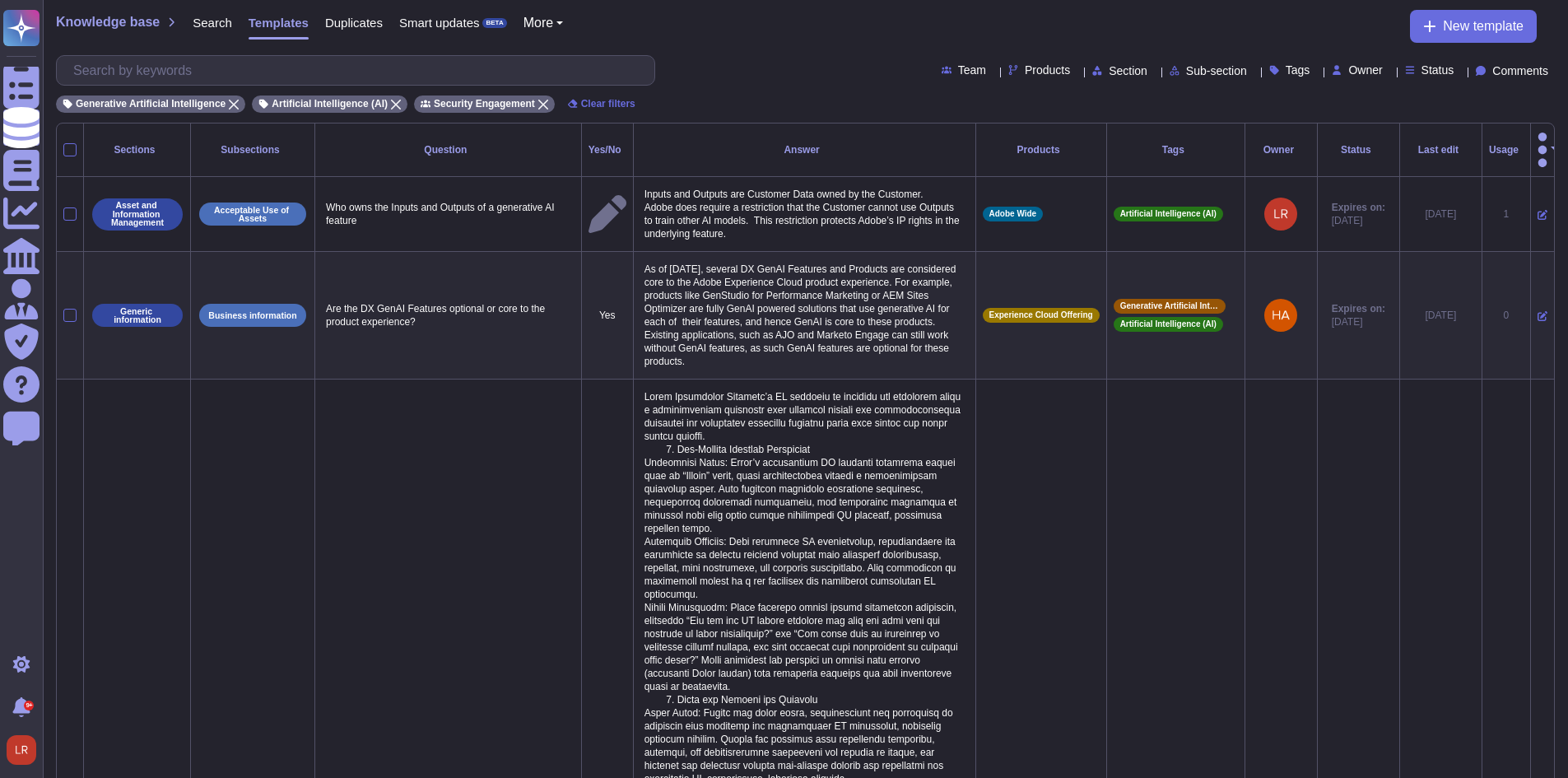
click at [1538, 145] on button "button" at bounding box center [1542, 150] width 10 height 39
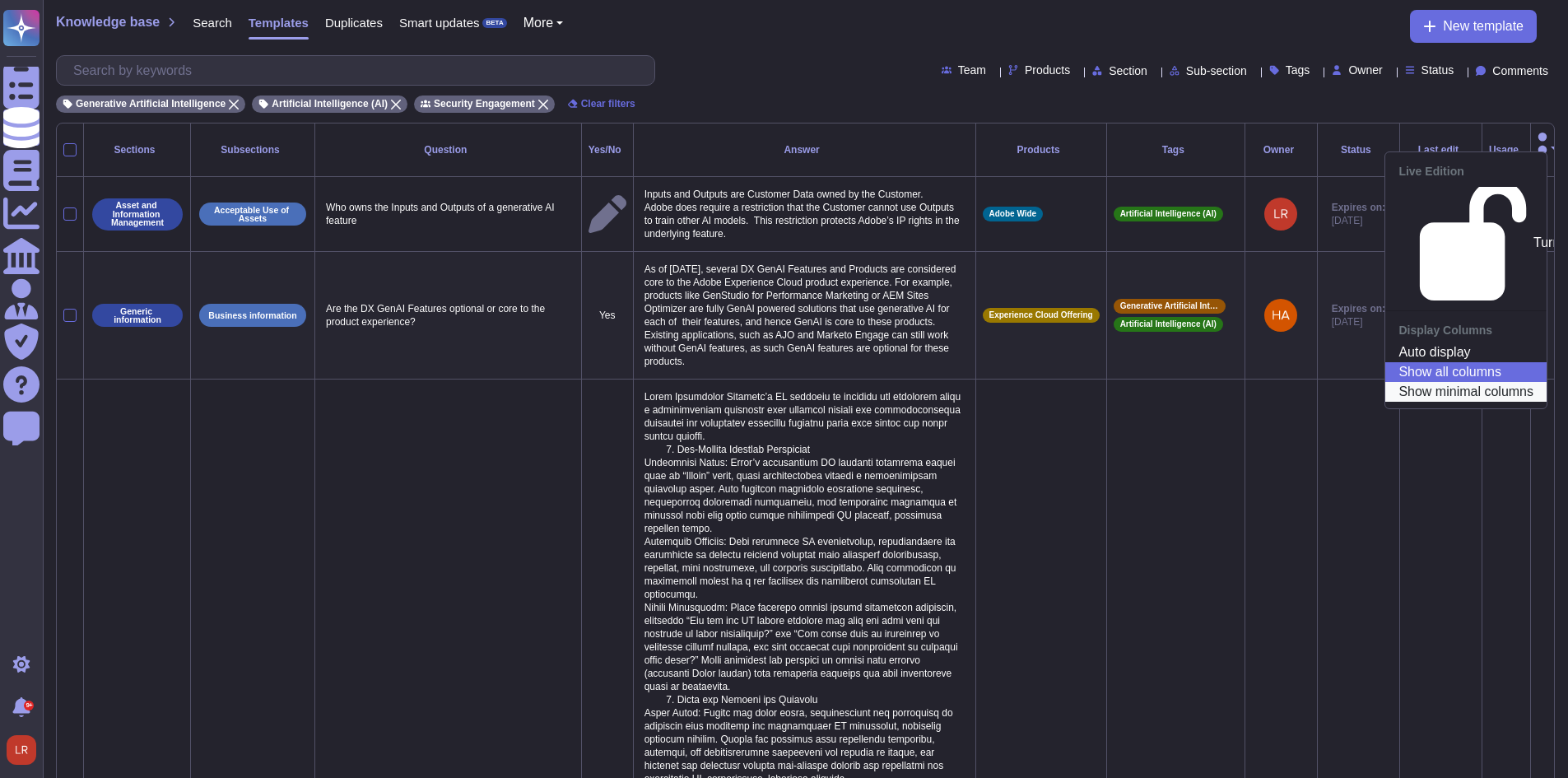
drag, startPoint x: 1513, startPoint y: 298, endPoint x: 1513, endPoint y: 289, distance: 9.0
click at [1513, 382] on link "Show minimal columns" at bounding box center [1466, 392] width 161 height 20
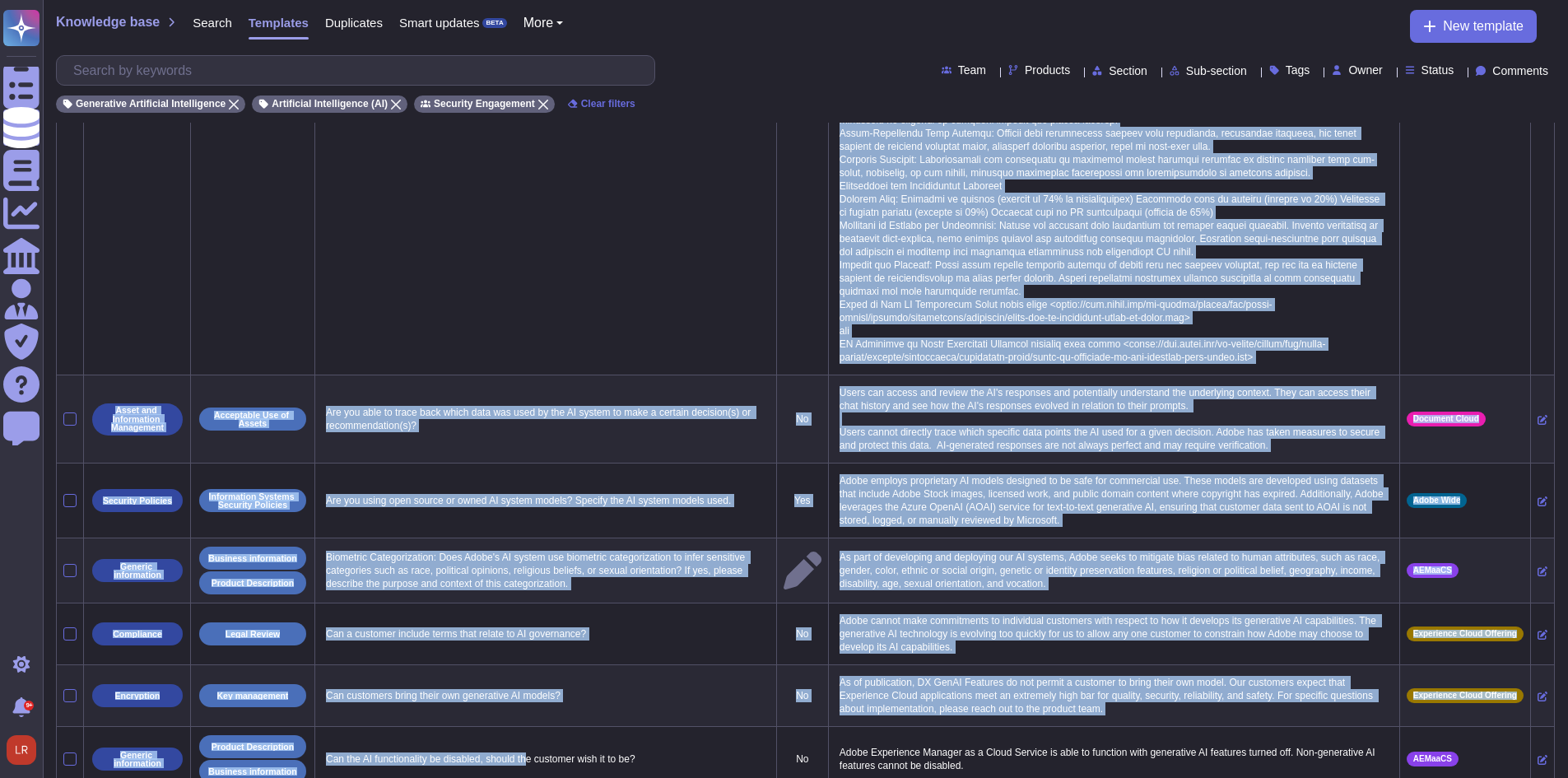
scroll to position [819, 0]
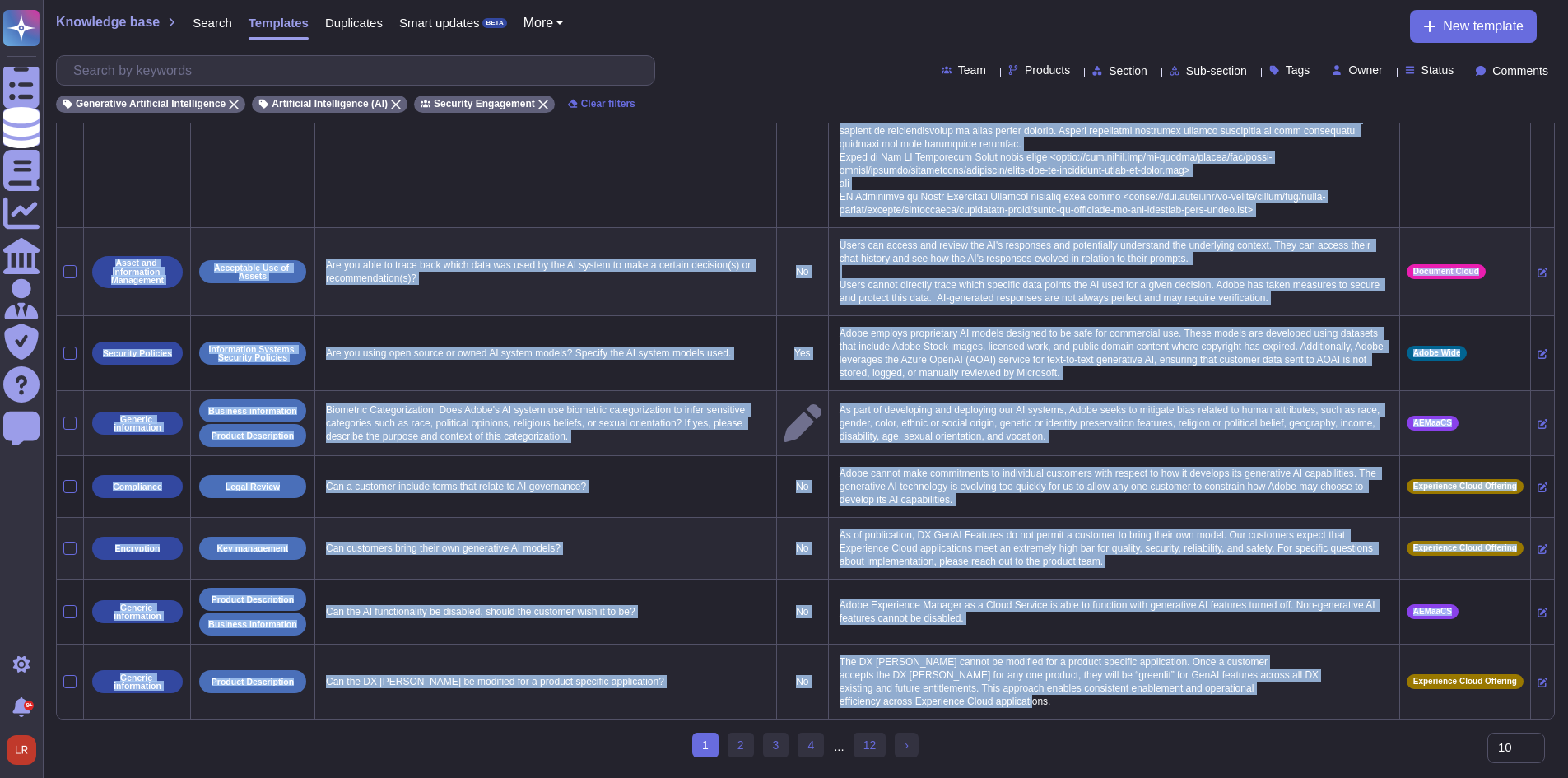
drag, startPoint x: 326, startPoint y: 184, endPoint x: 1074, endPoint y: 696, distance: 906.4
click at [1074, 696] on tbody "Asset and Information Management Acceptable Use of Assets Who owns the Inputs a…" at bounding box center [805, 38] width 1497 height 1362
copy tbody "Lor ipsu dol Sitame con Adipisc el s doeiusmodt IN utlabor Etdolo mag Aliquae a…"
click at [1133, 697] on p "The DX [PERSON_NAME] cannot be modified for a product specific application. Onc…" at bounding box center [1114, 682] width 558 height 61
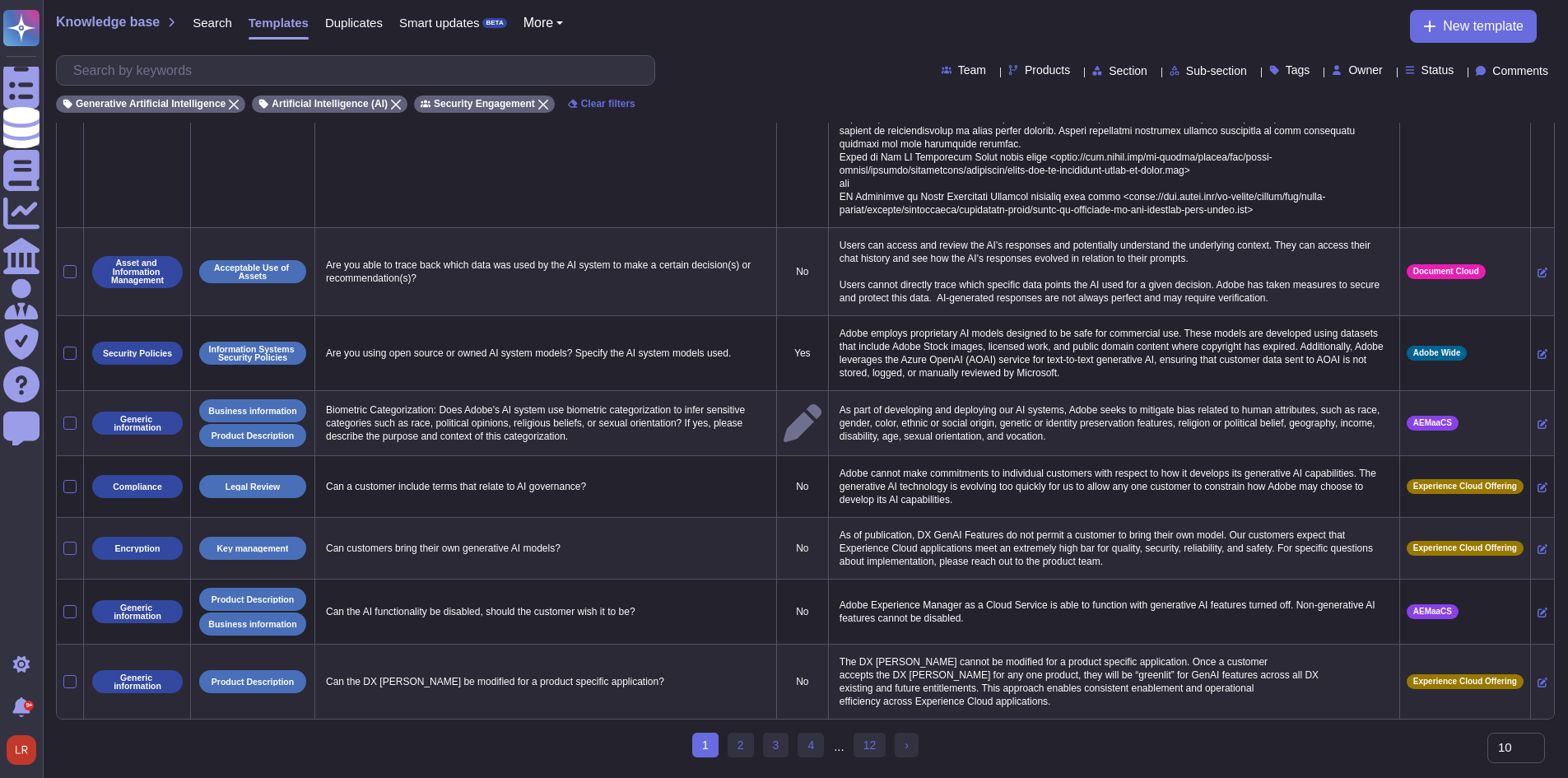
click at [1527, 753] on select "10 20 30" at bounding box center [1516, 748] width 57 height 30
click at [1487, 764] on select "10 20 30" at bounding box center [1516, 748] width 57 height 30
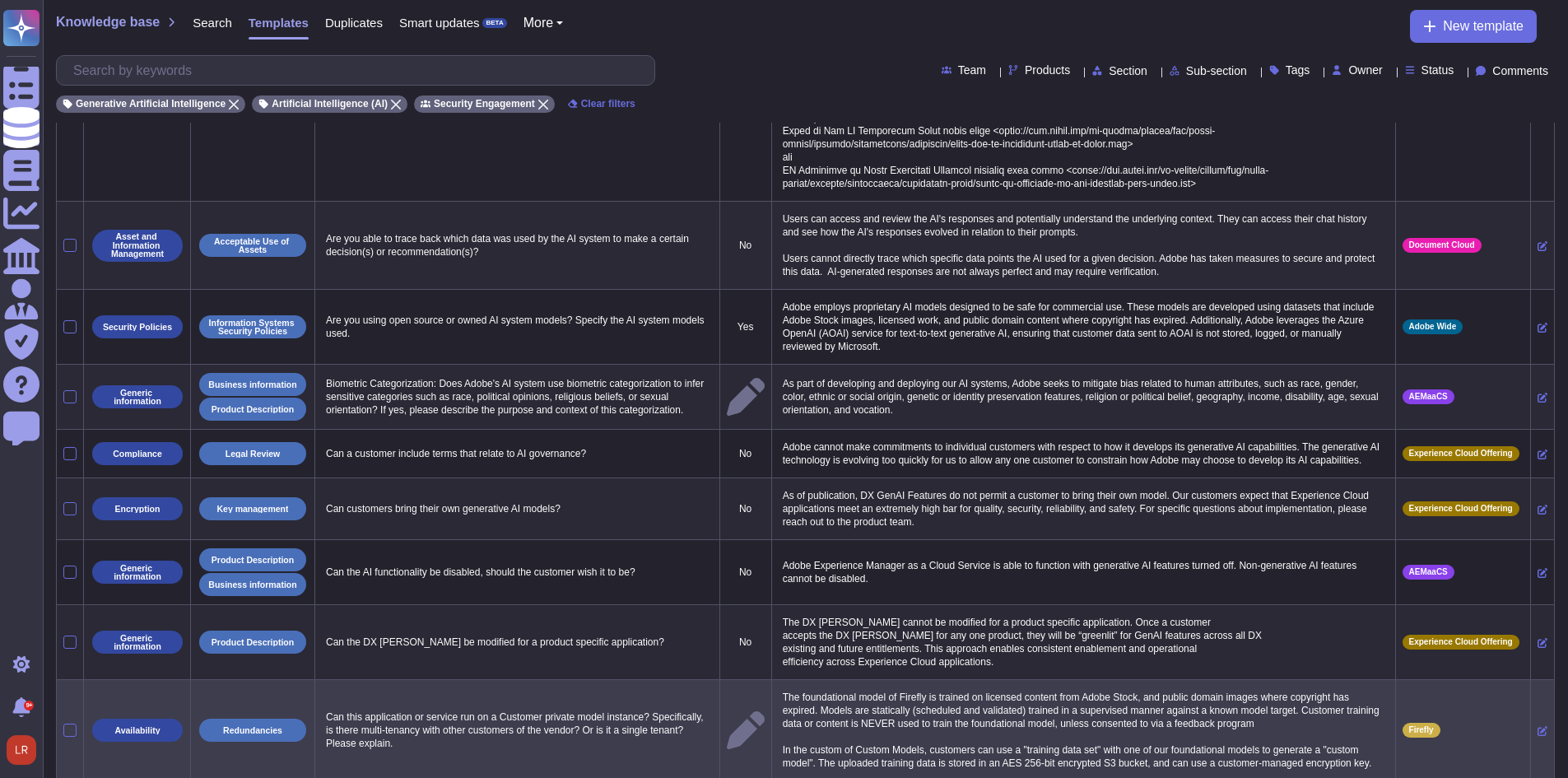
select select "30"
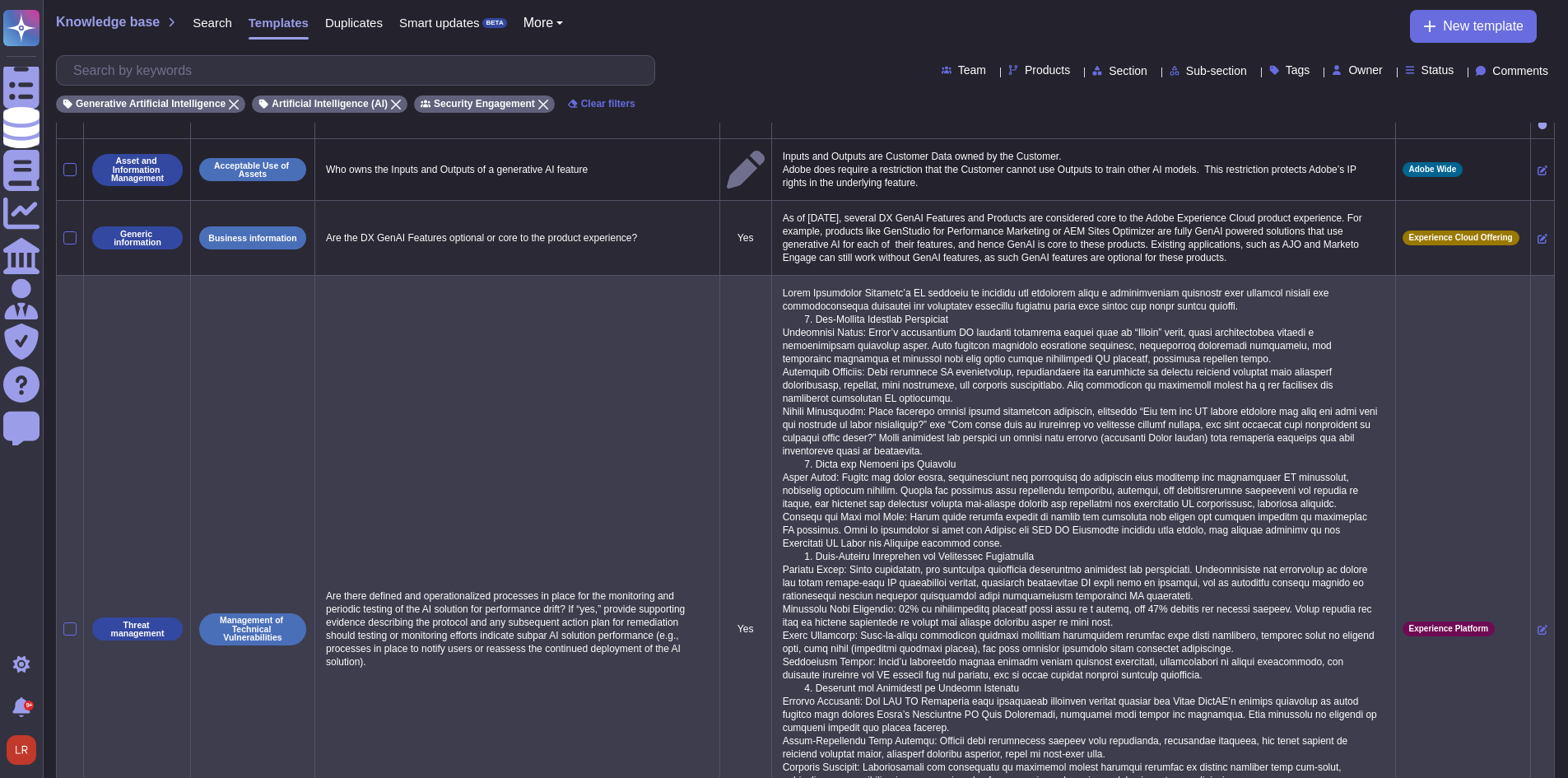
scroll to position [0, 0]
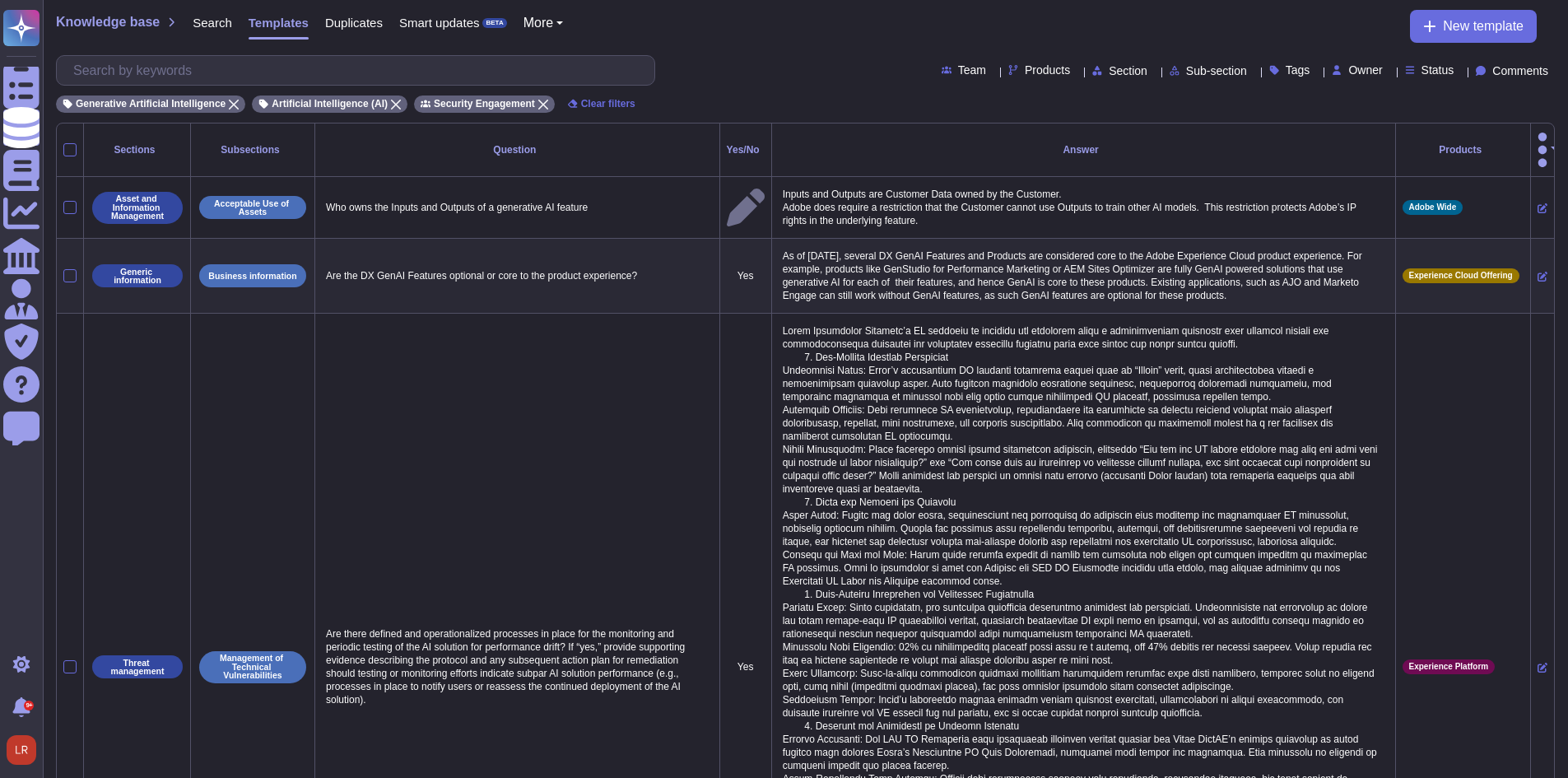
click at [704, 87] on div "Generative Artificial Intelligence Artificial Intelligence (AI) Security Engage…" at bounding box center [805, 99] width 1499 height 27
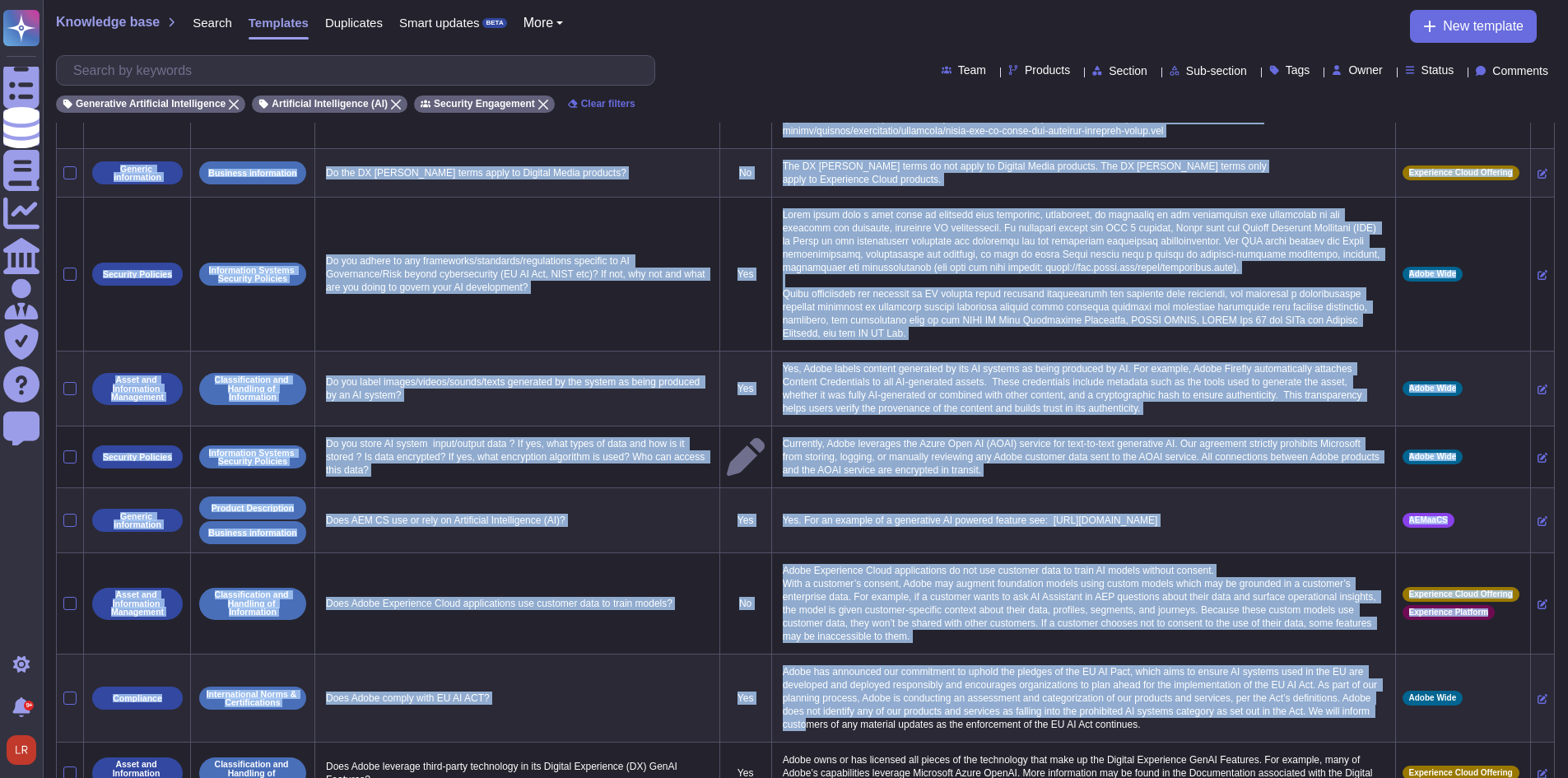
scroll to position [2784, 0]
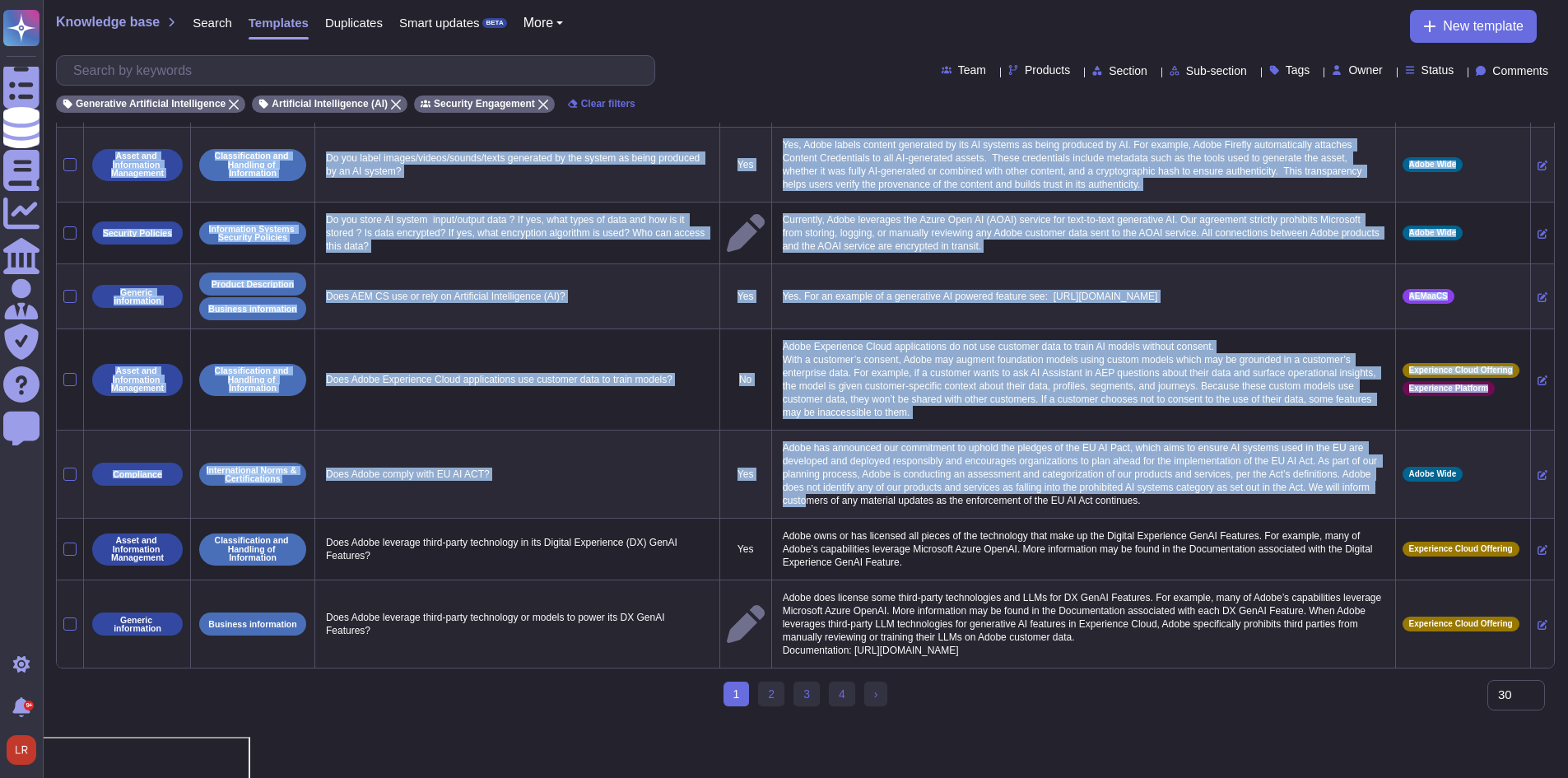
drag, startPoint x: 621, startPoint y: 105, endPoint x: 1001, endPoint y: 693, distance: 700.1
copy div "Loremips Dolorsitame Consecte Adi/El Seddoe Temporin Utla Etdolor Magn Al Enima…"
click at [556, 720] on div "1 (current) 2 3 4 › Next" at bounding box center [805, 701] width 1499 height 38
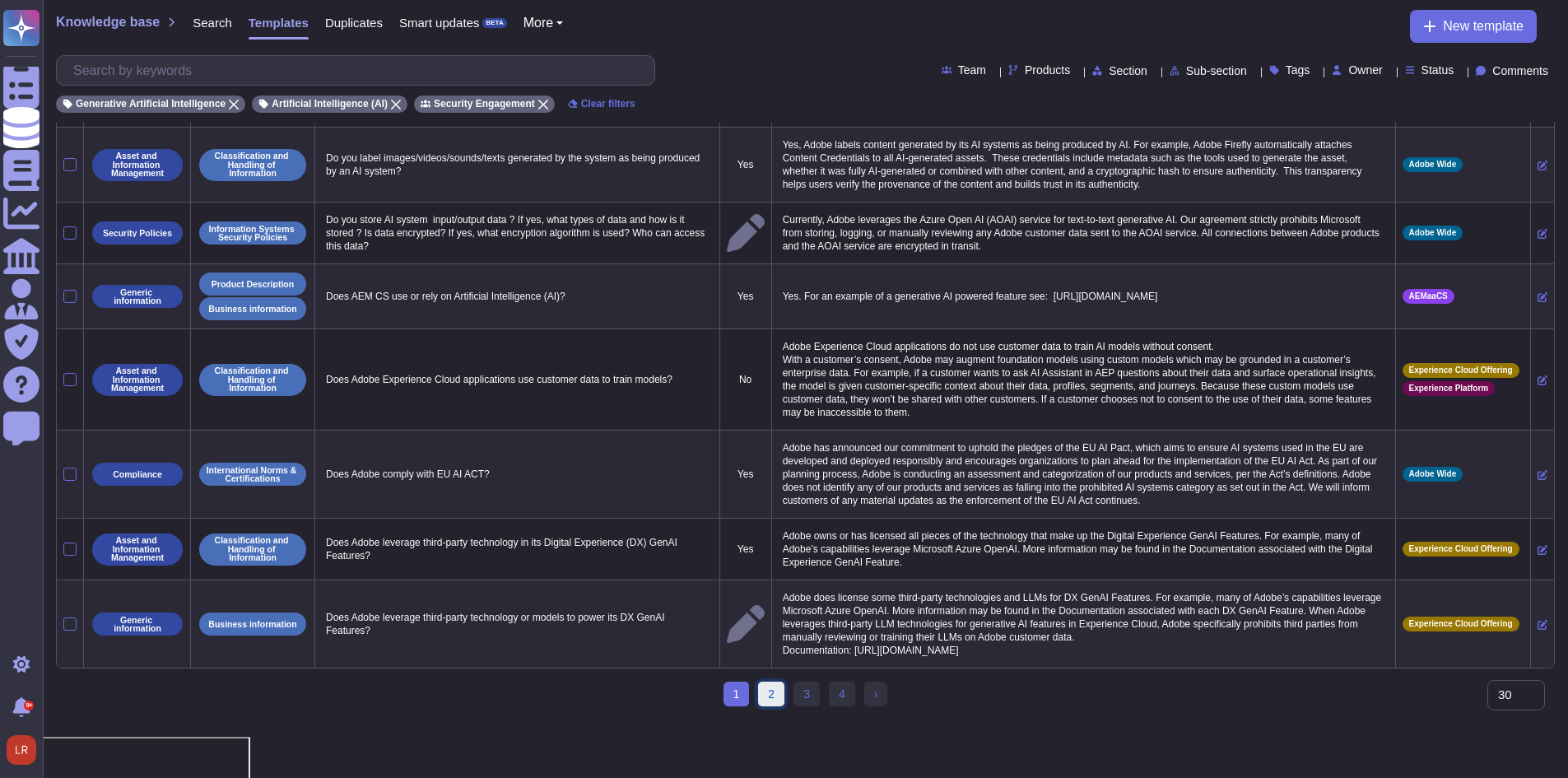
click at [771, 706] on link "2" at bounding box center [771, 695] width 26 height 25
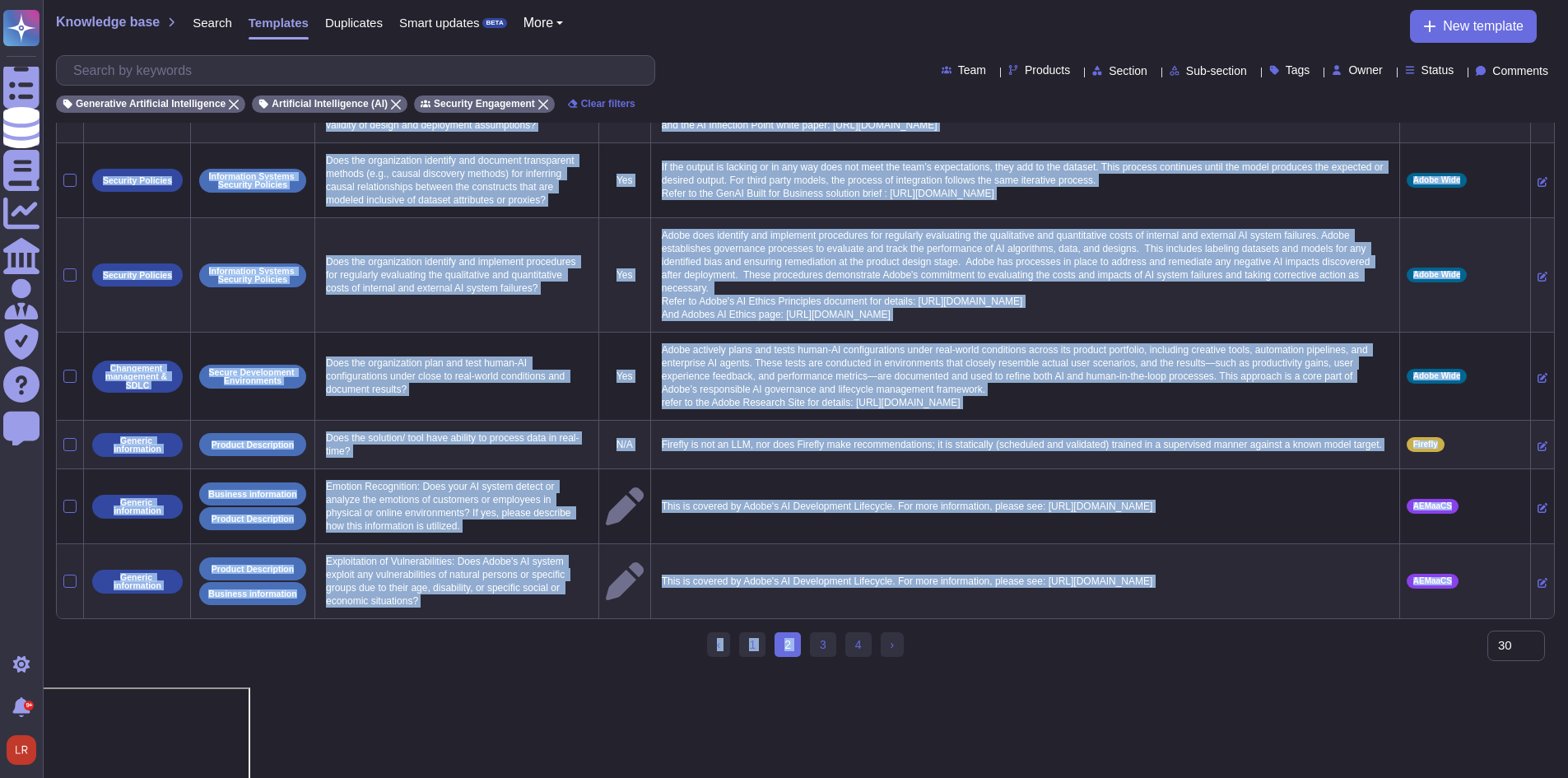
scroll to position [2284, 0]
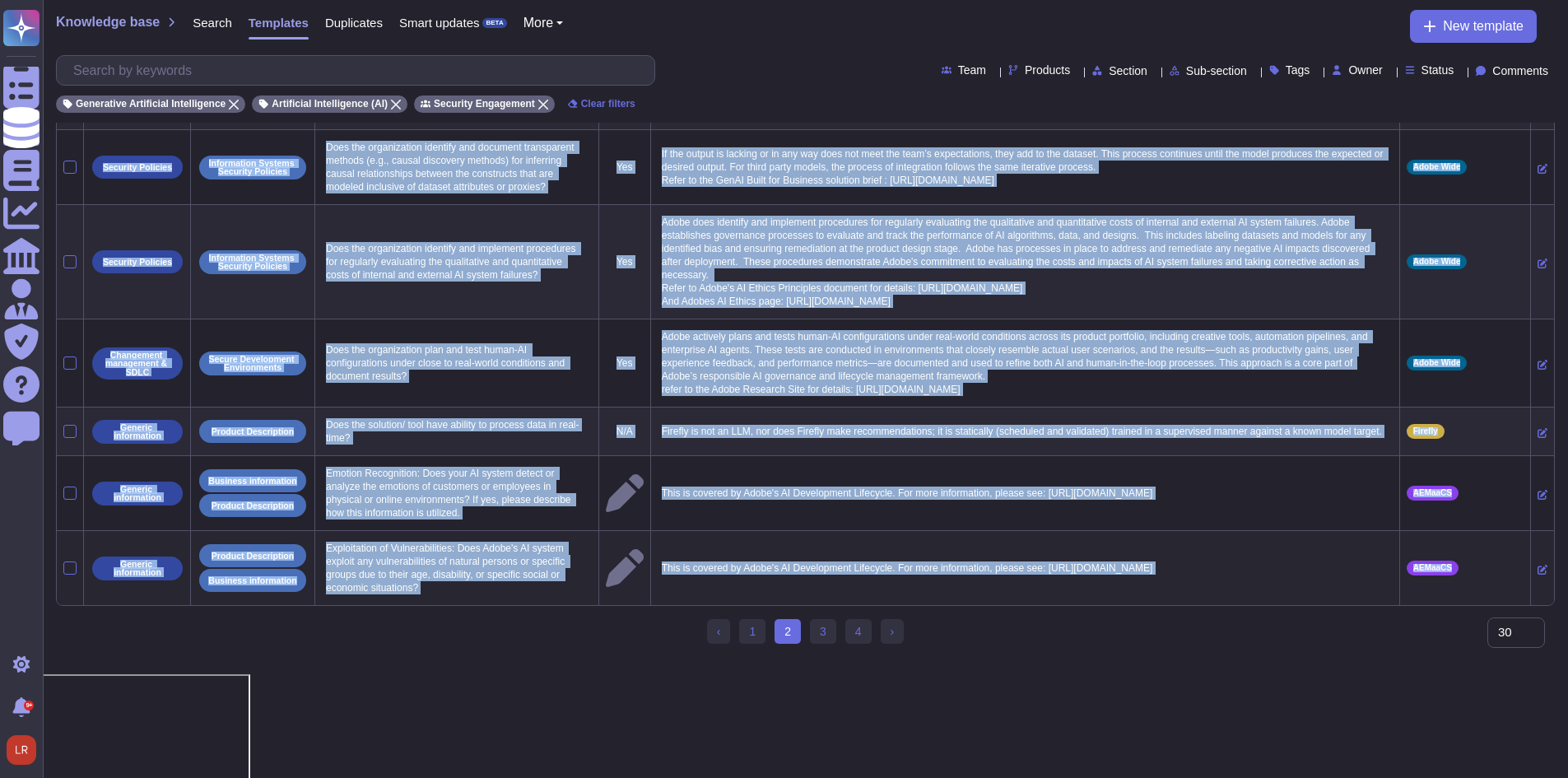
drag, startPoint x: 624, startPoint y: 106, endPoint x: 1497, endPoint y: 683, distance: 1046.5
copy div "Sections Subsections Question Yes/No Answer Products Live Edition Turn On Displ…"
click at [624, 657] on div "‹ Previous 1 2 (current) 3 4 › Next" at bounding box center [805, 638] width 1499 height 38
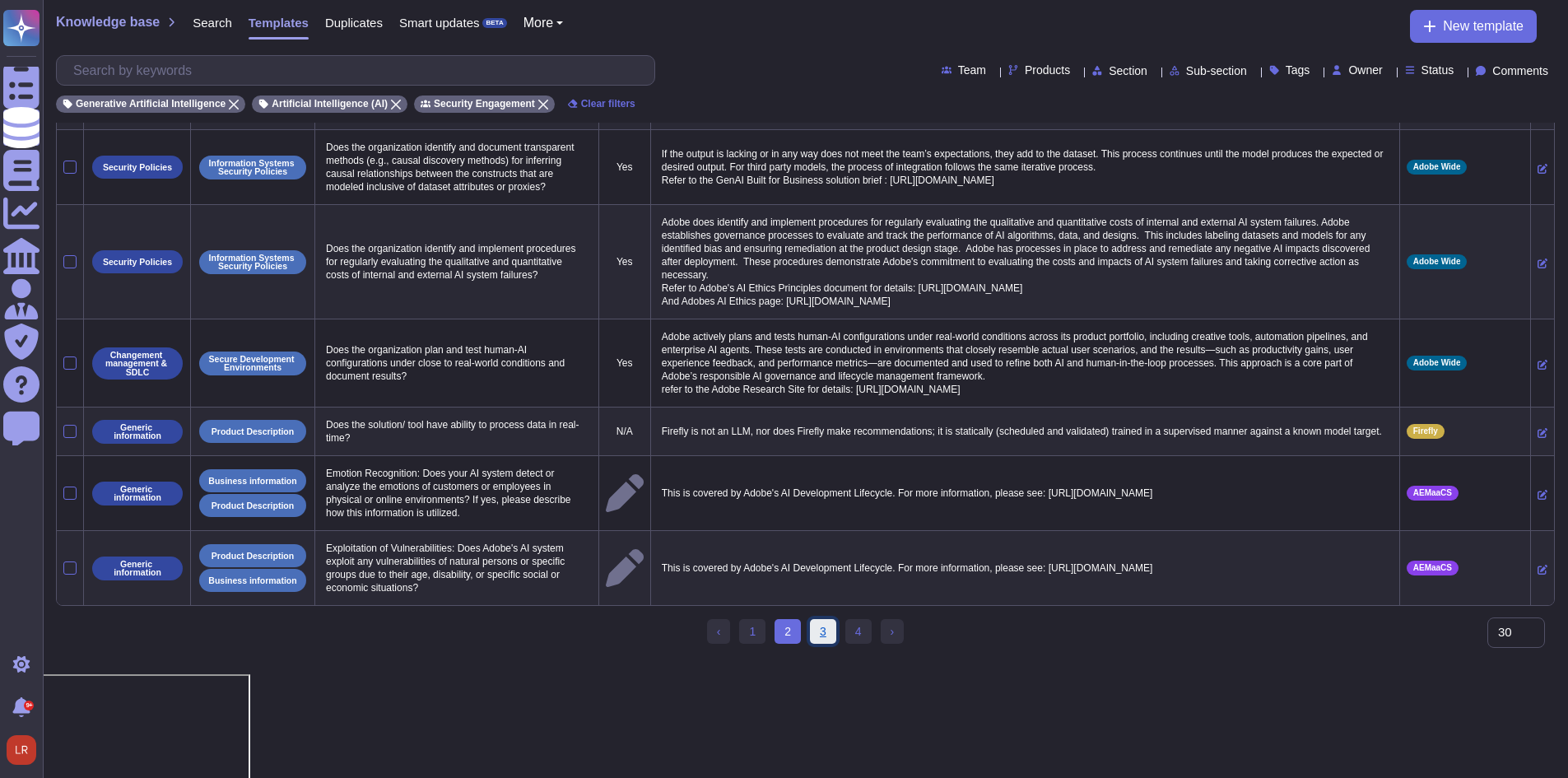
click at [829, 644] on link "3" at bounding box center [822, 632] width 26 height 25
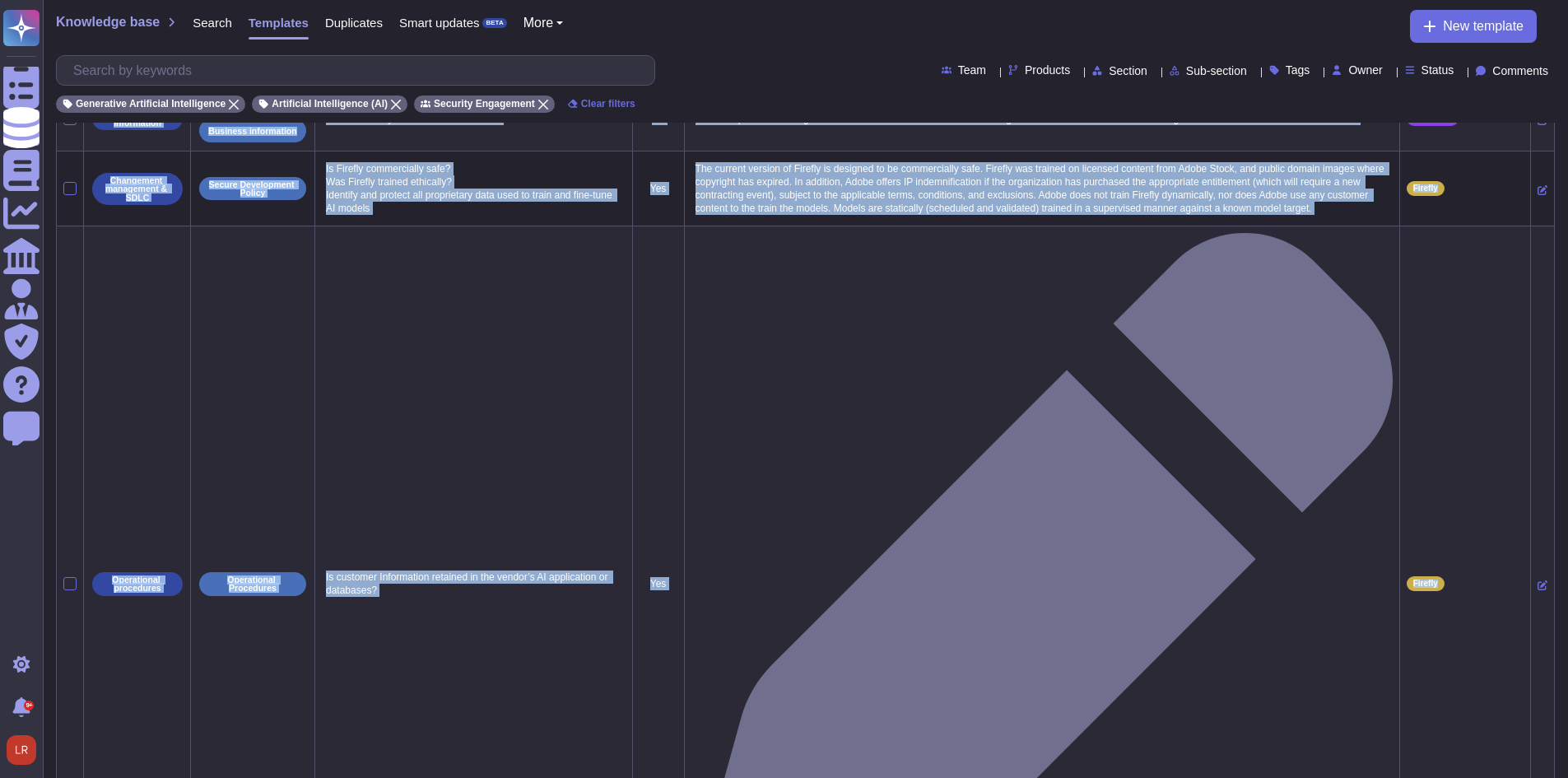
scroll to position [1829, 0]
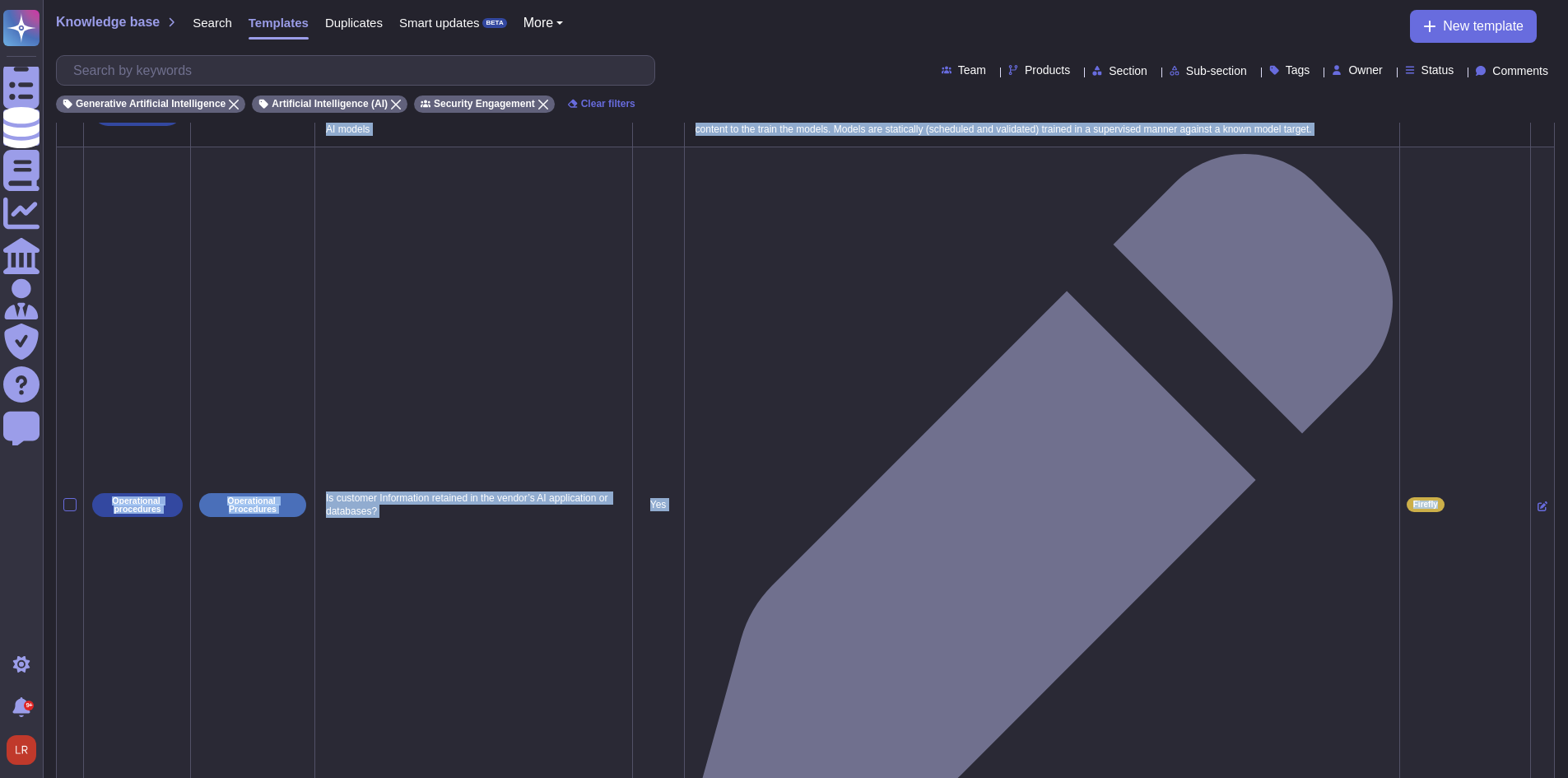
drag, startPoint x: 631, startPoint y: 108, endPoint x: 1480, endPoint y: 671, distance: 1018.7
copy div "Sections Subsections Question Yes/No Answer Products Live Edition Turn On Displ…"
drag, startPoint x: 586, startPoint y: 759, endPoint x: 607, endPoint y: 757, distance: 21.1
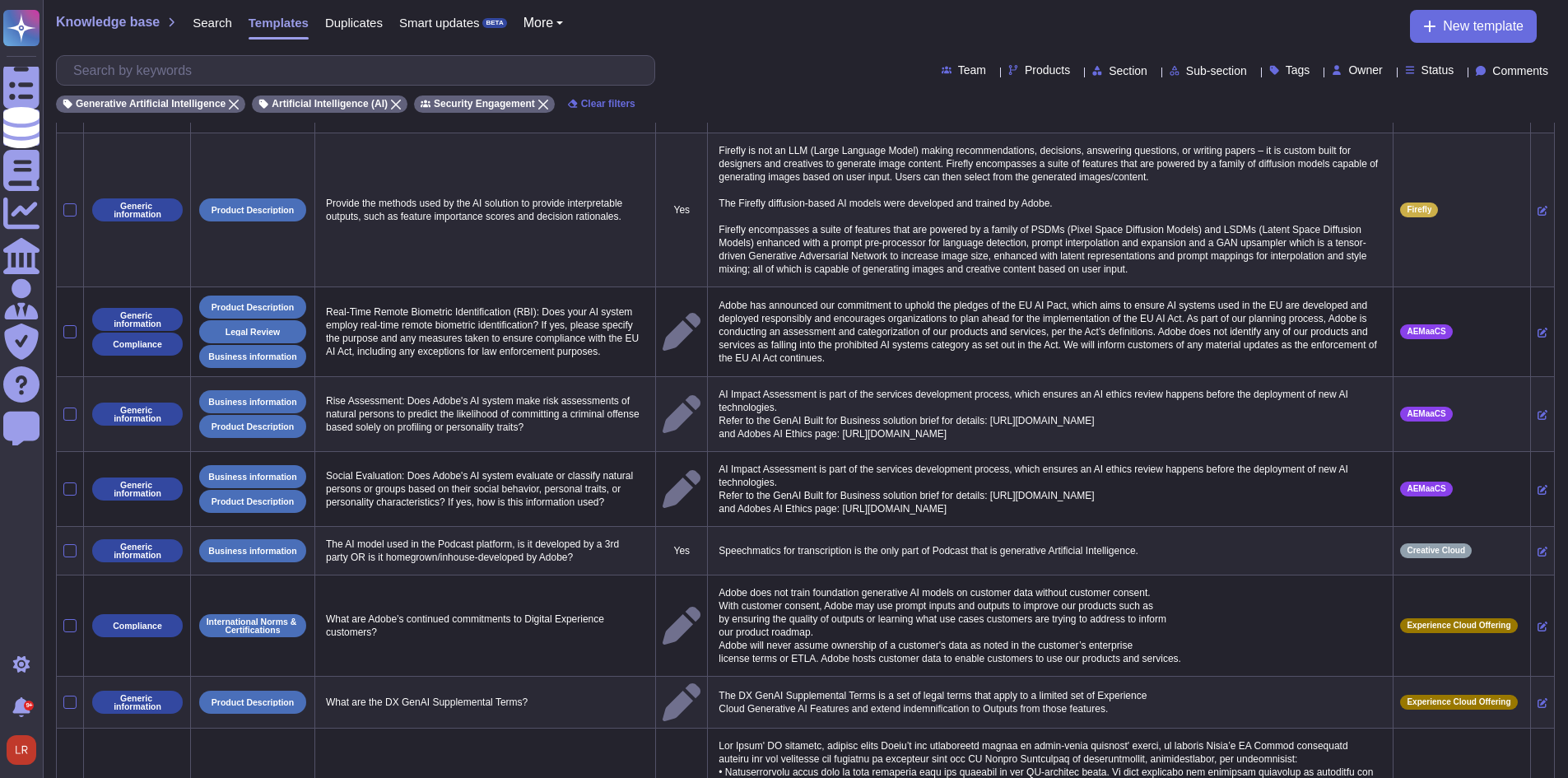
scroll to position [0, 0]
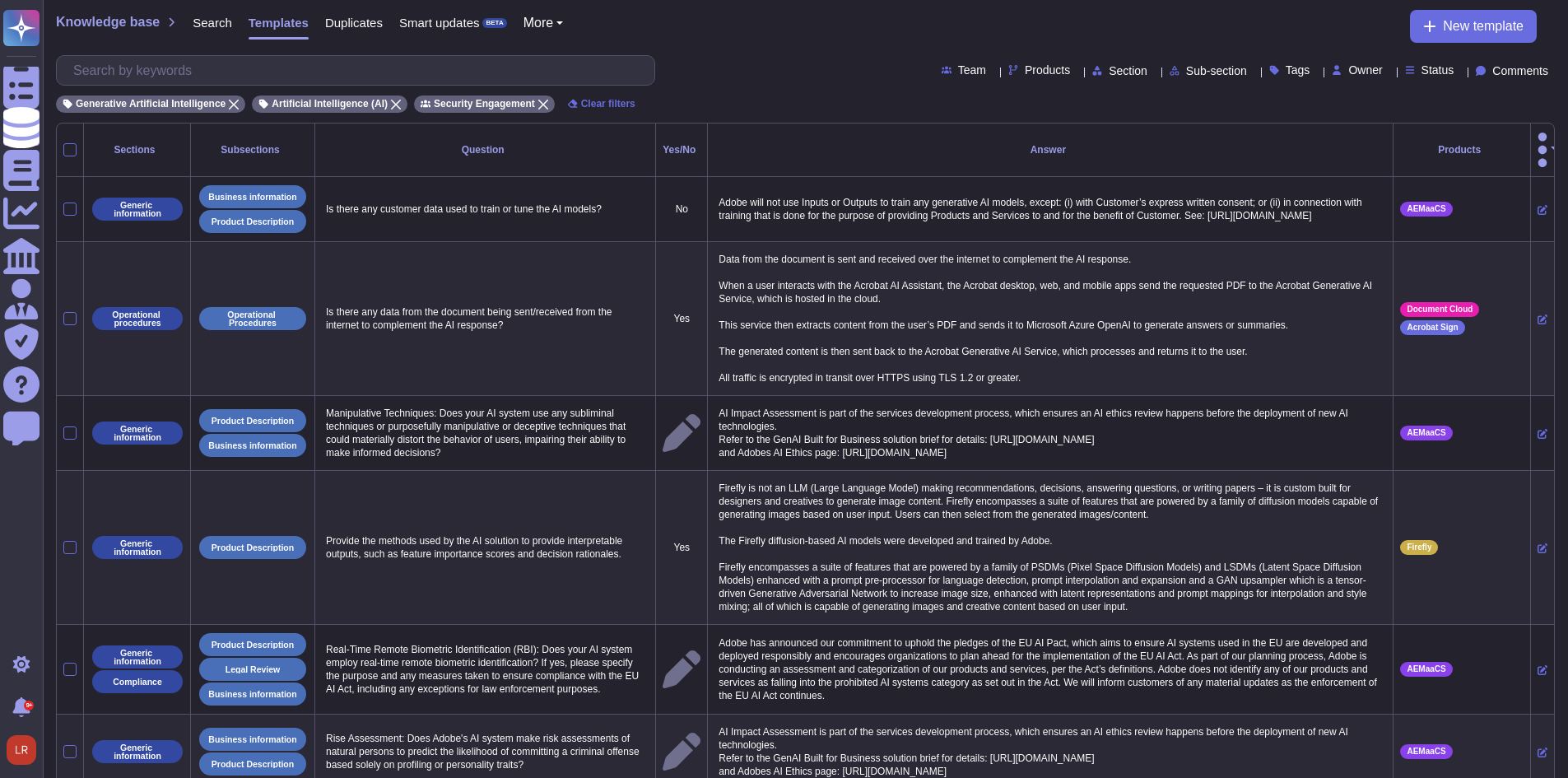
click at [704, 107] on div "Generative Artificial Intelligence Artificial Intelligence (AI) Security Engage…" at bounding box center [805, 99] width 1499 height 27
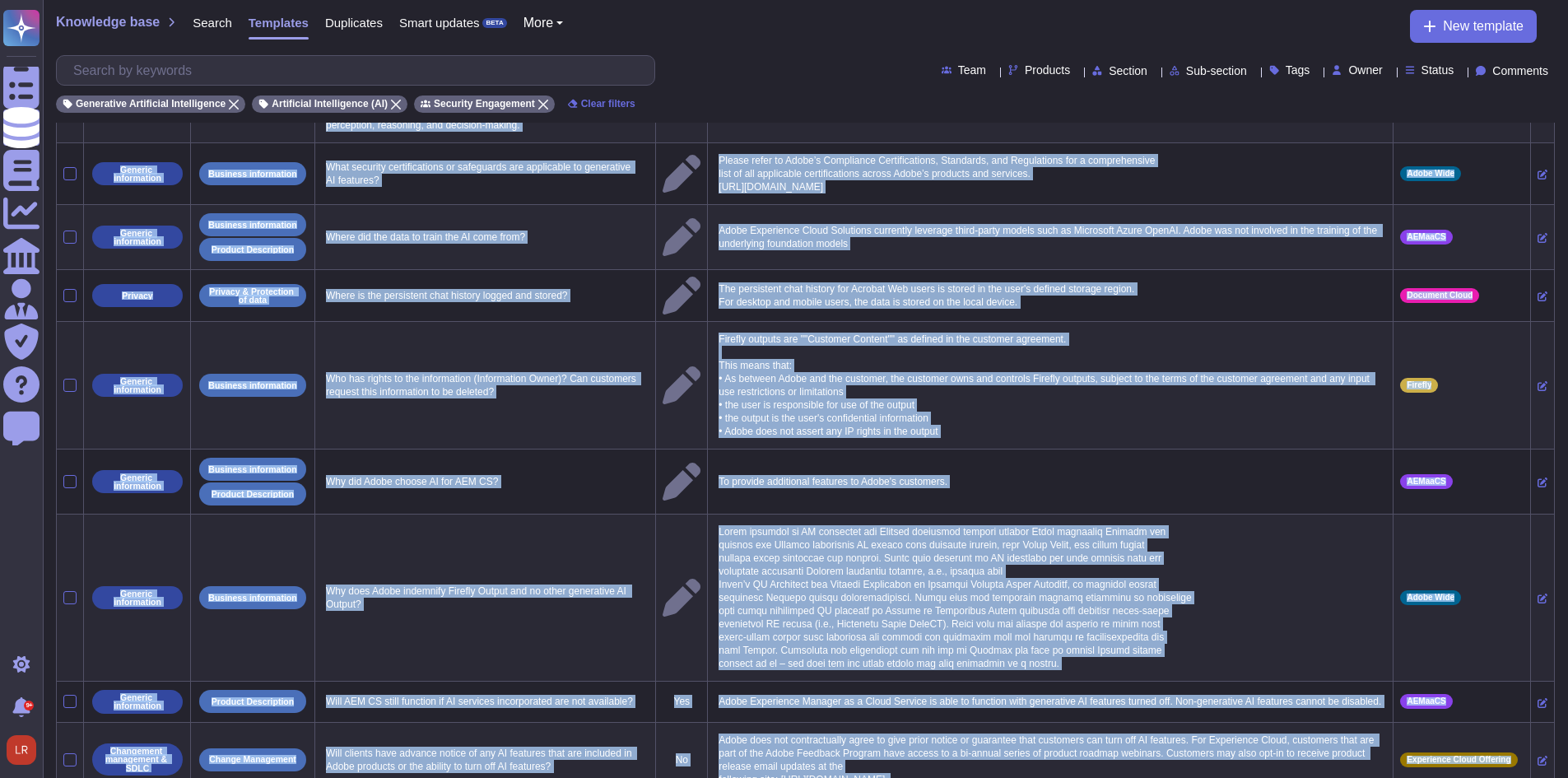
scroll to position [1638, 0]
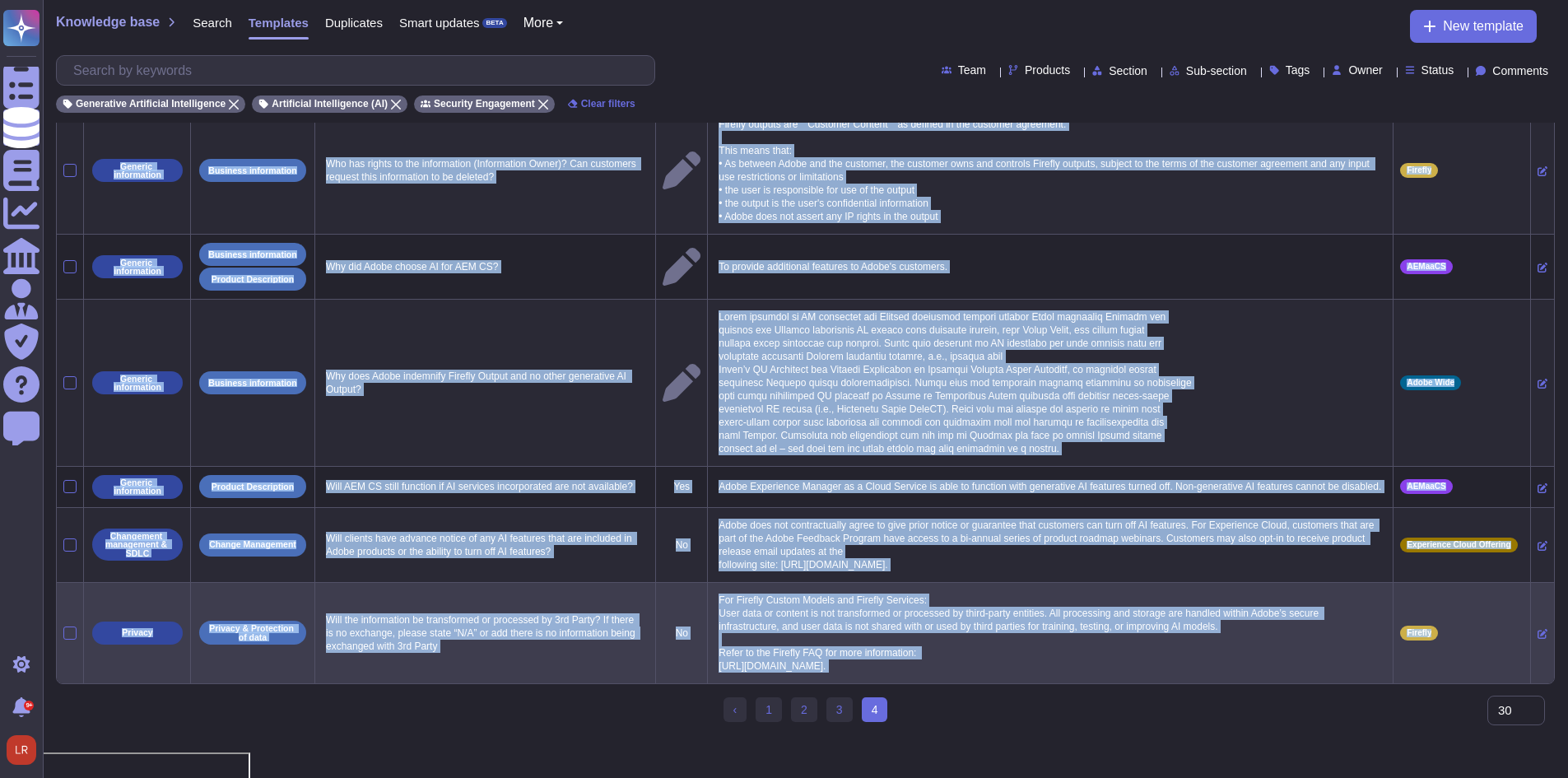
drag, startPoint x: 626, startPoint y: 107, endPoint x: 1465, endPoint y: 693, distance: 1023.4
copy div "Loremips Dolorsitame Consecte Adi/El Seddoe Temporin Utla Etdolor Magn Al Enima…"
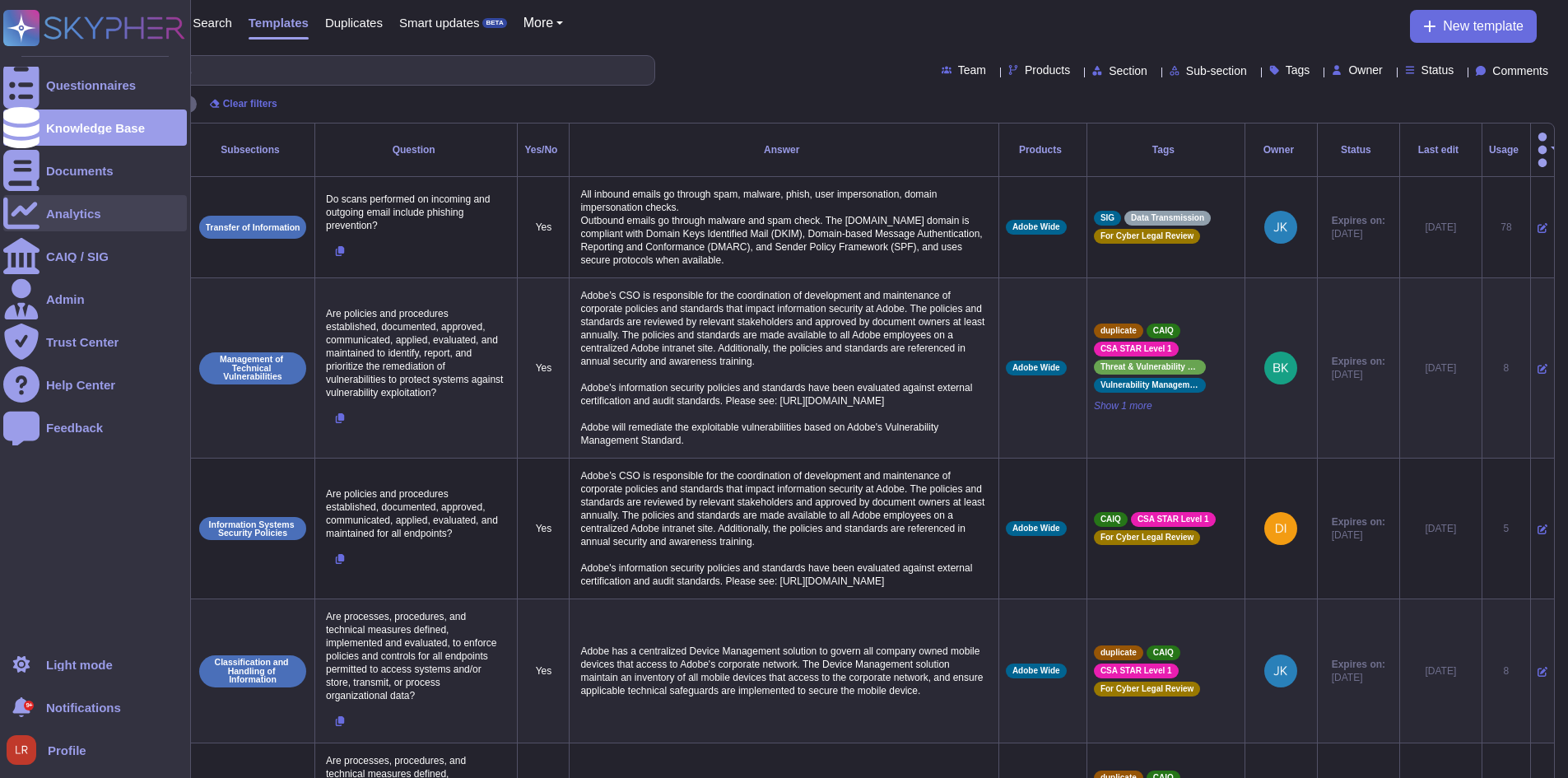
click at [64, 218] on div "Analytics" at bounding box center [74, 214] width 55 height 13
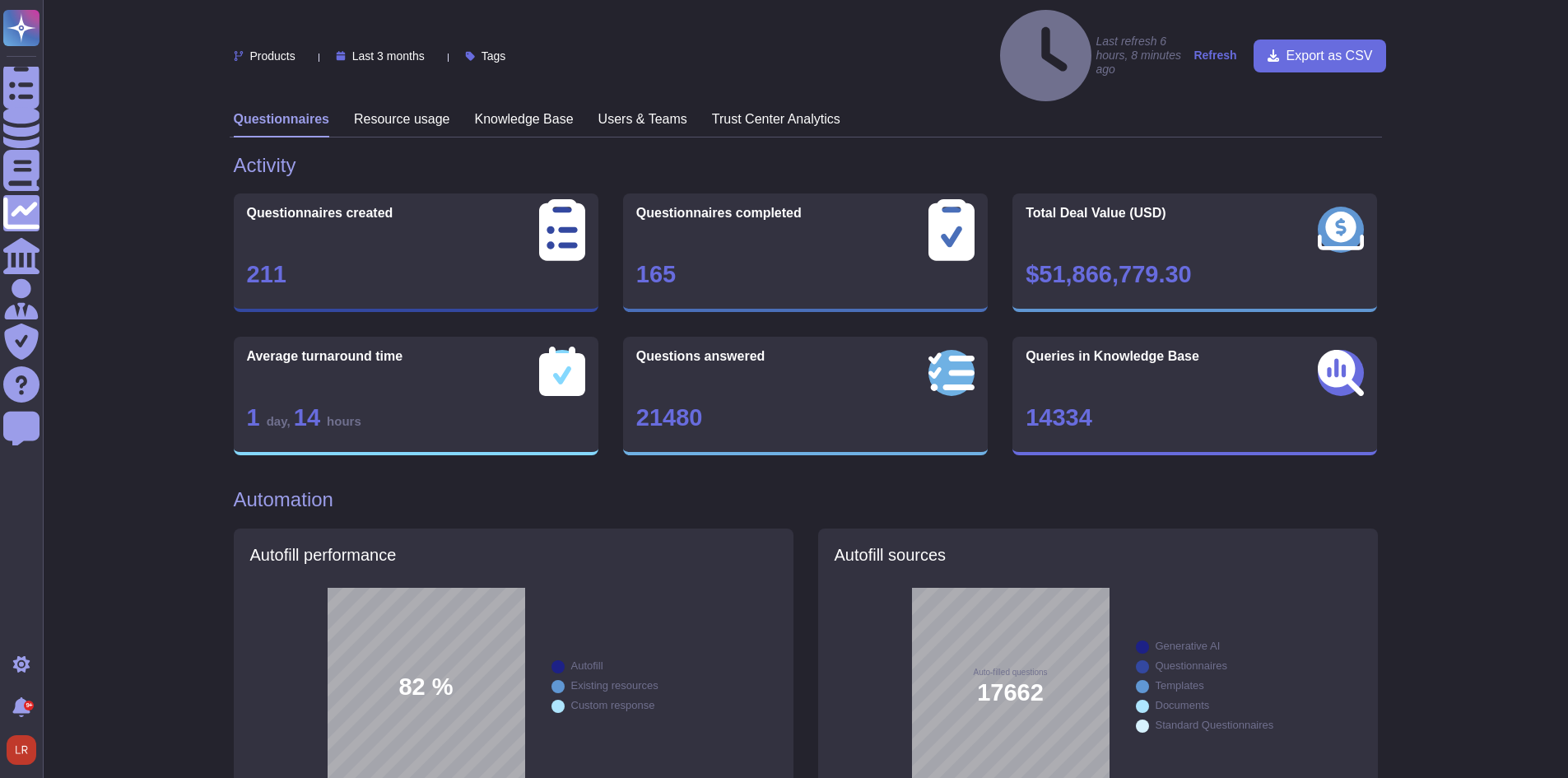
click at [505, 154] on h1 "Activity" at bounding box center [805, 166] width 1144 height 24
click at [516, 111] on h3 "Knowledge Base" at bounding box center [524, 118] width 98 height 15
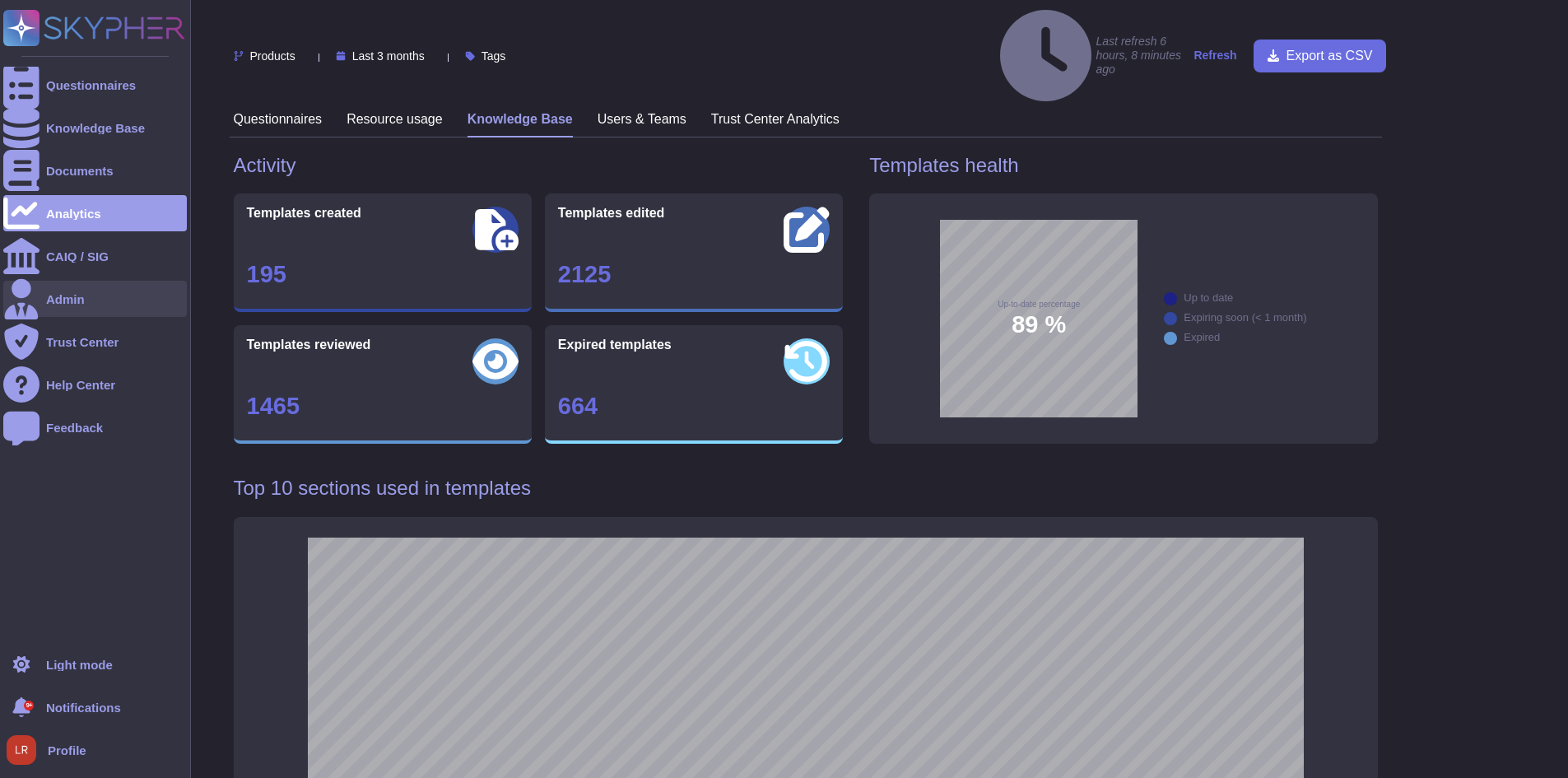
click at [65, 306] on div "Admin" at bounding box center [95, 299] width 183 height 36
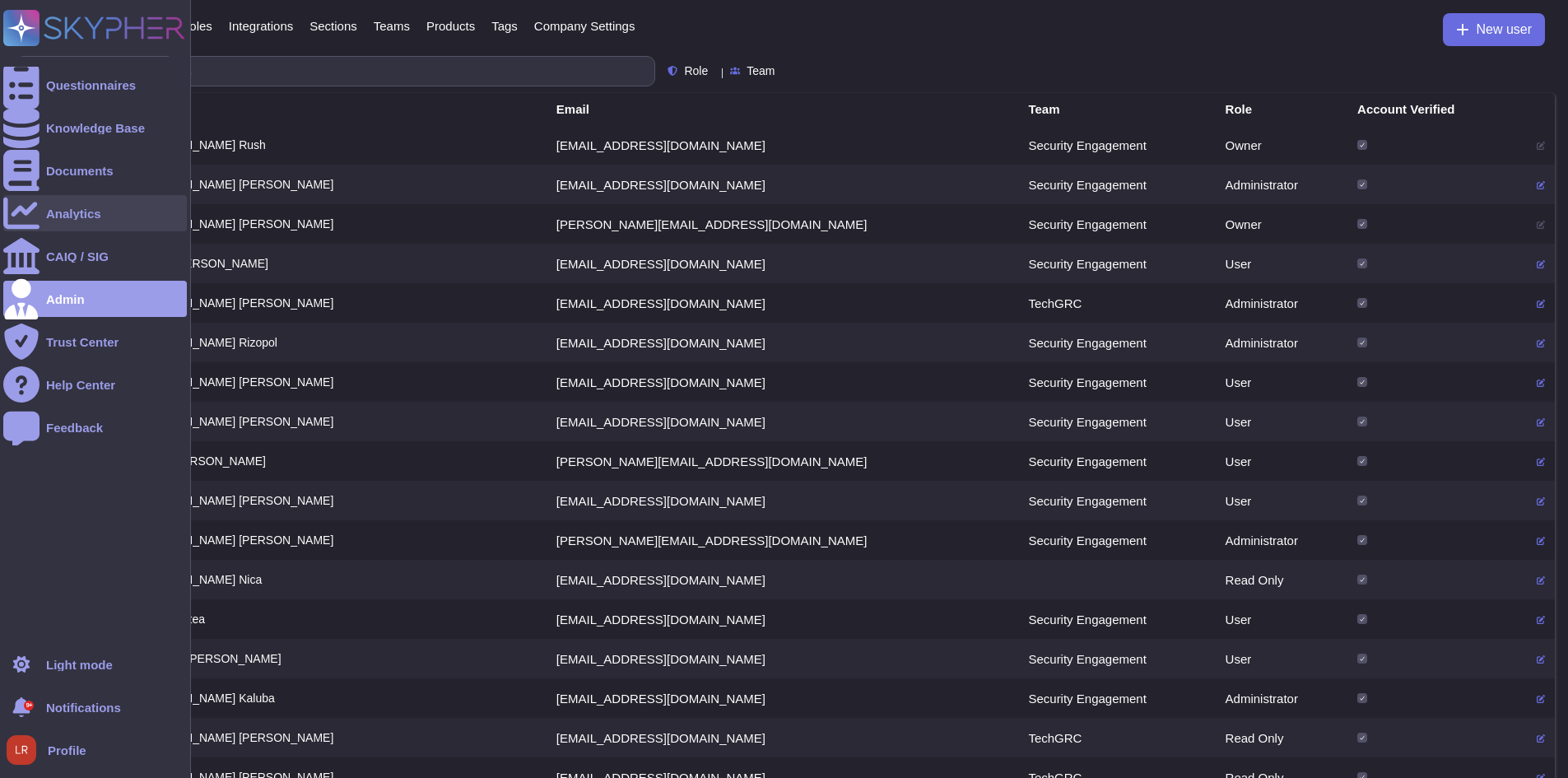
click at [72, 210] on div "Analytics" at bounding box center [74, 214] width 55 height 13
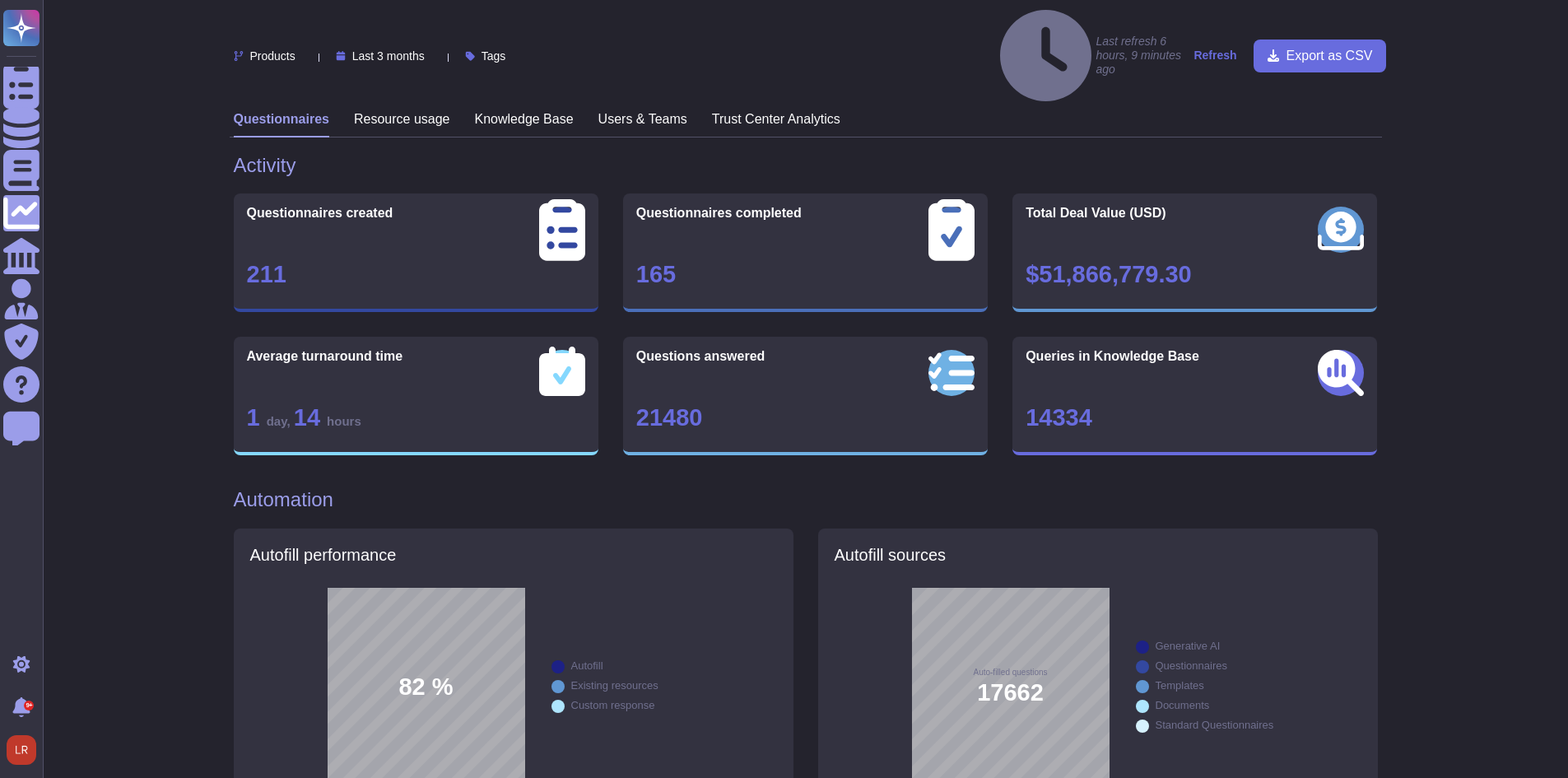
click at [510, 111] on h3 "Knowledge Base" at bounding box center [524, 118] width 98 height 15
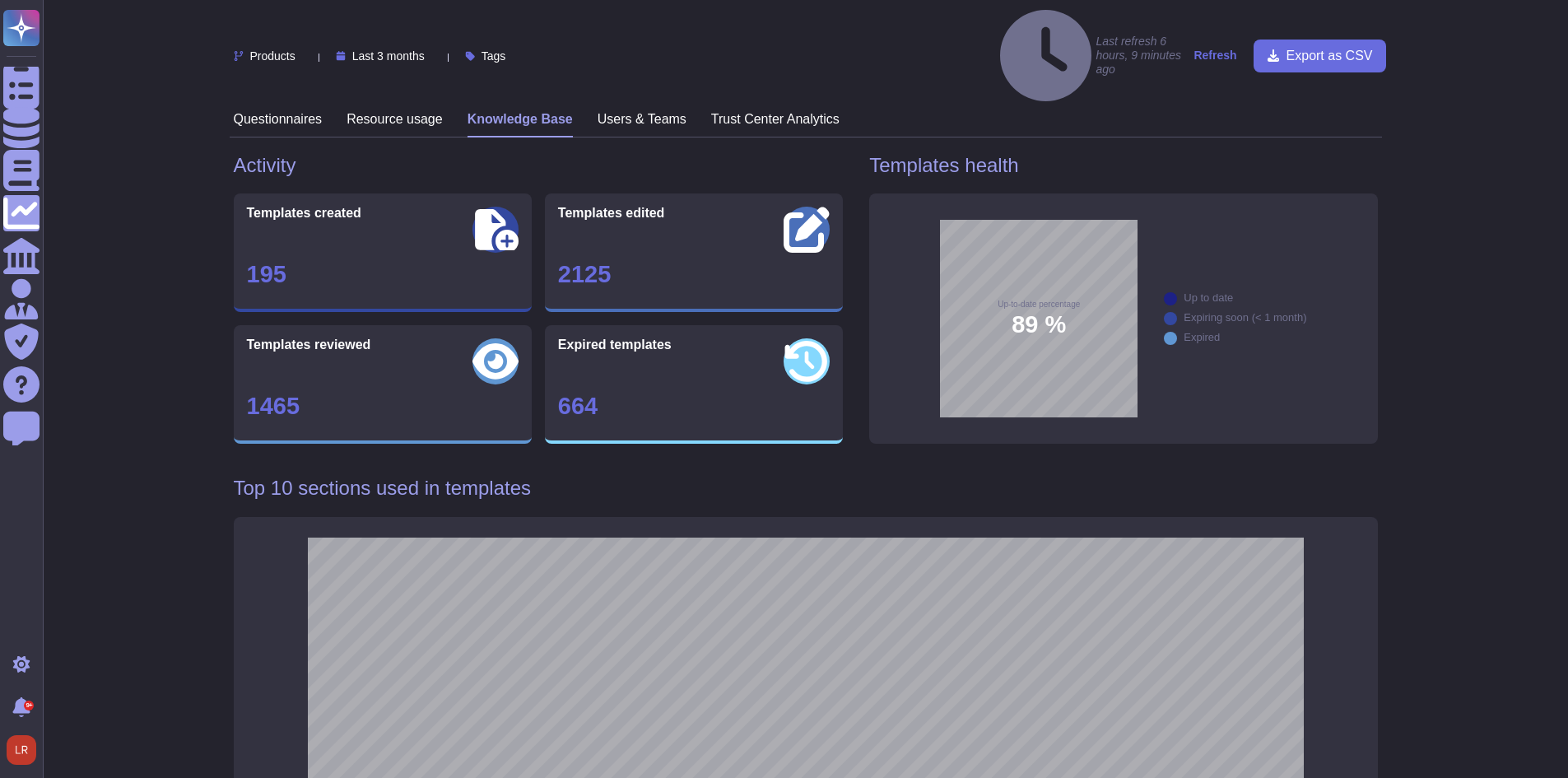
click at [395, 111] on h3 "Resource usage" at bounding box center [395, 118] width 97 height 15
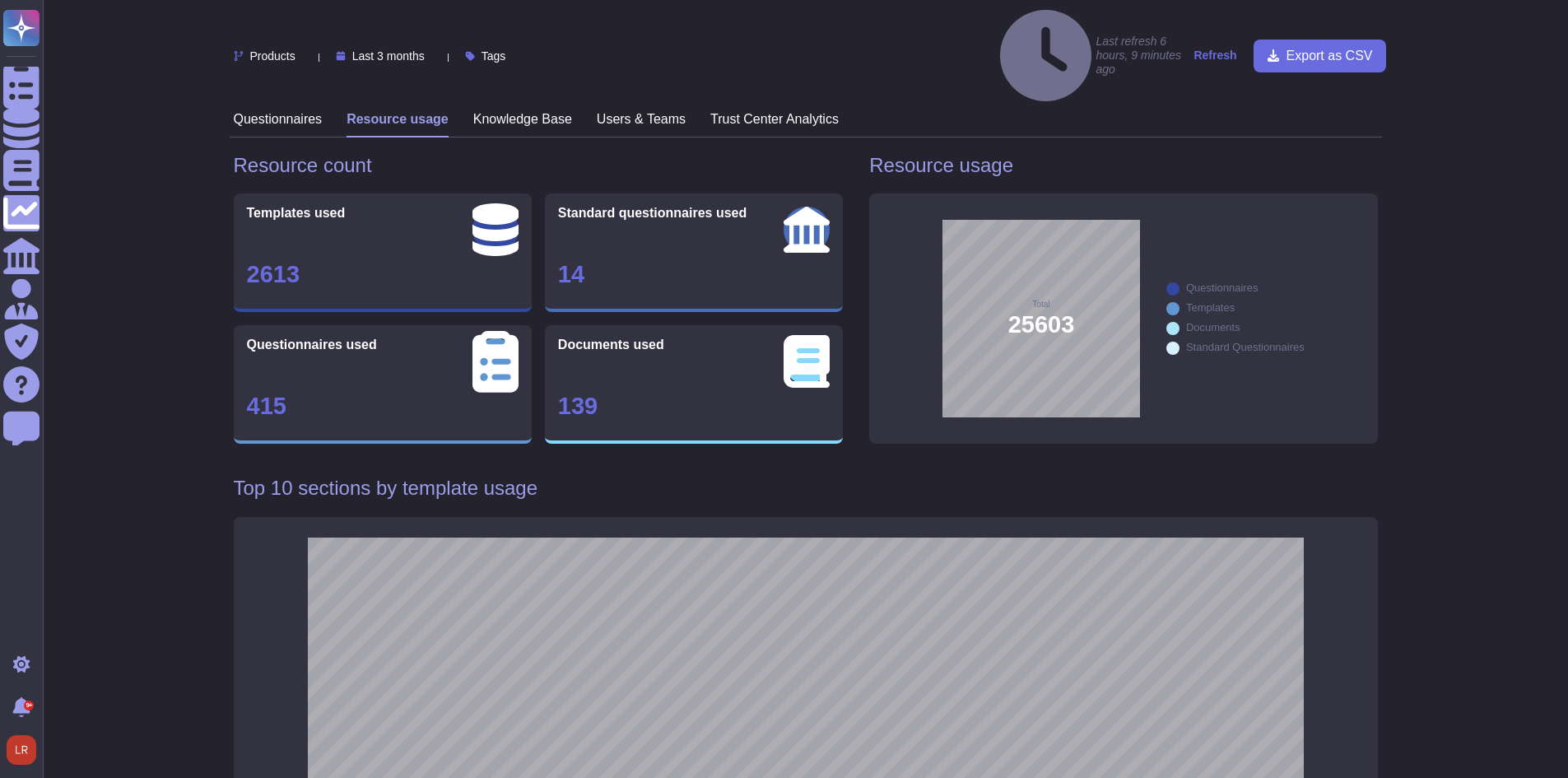
click at [287, 111] on h3 "Questionnaires" at bounding box center [277, 118] width 89 height 15
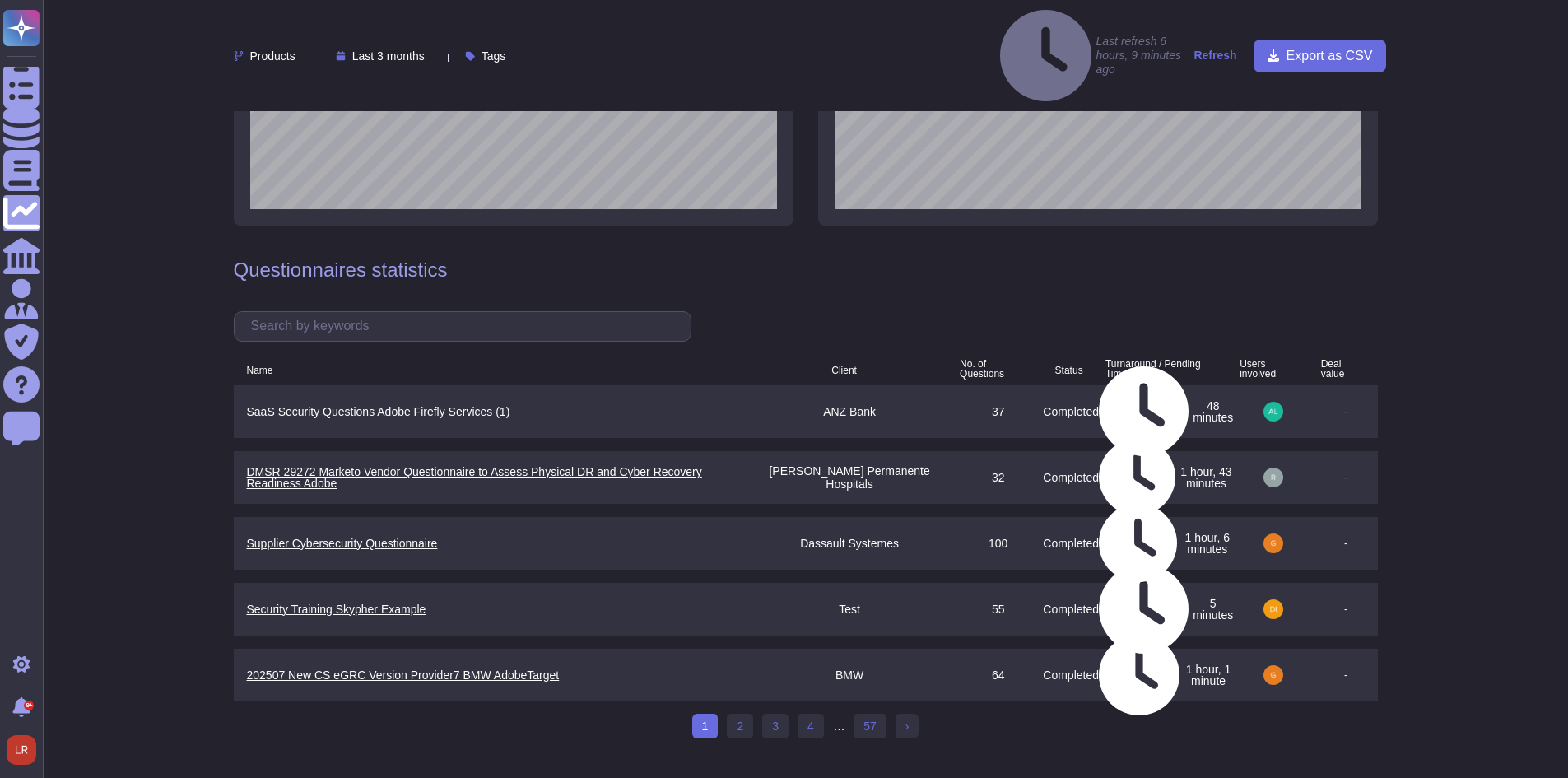
scroll to position [1266, 0]
